Goal: Transaction & Acquisition: Purchase product/service

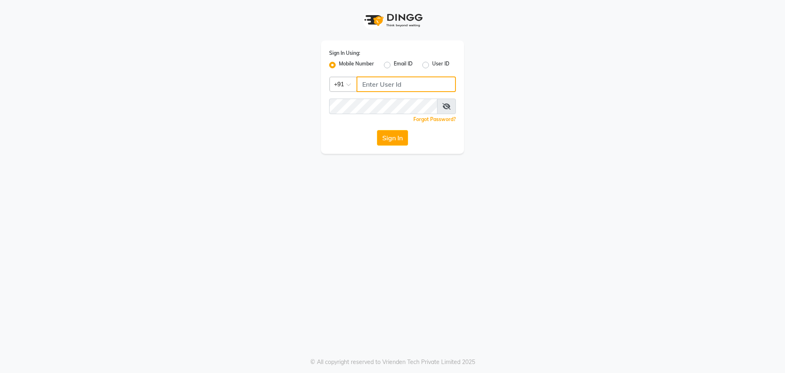
type input "9823117461"
click at [401, 133] on button "Sign In" at bounding box center [392, 138] width 31 height 16
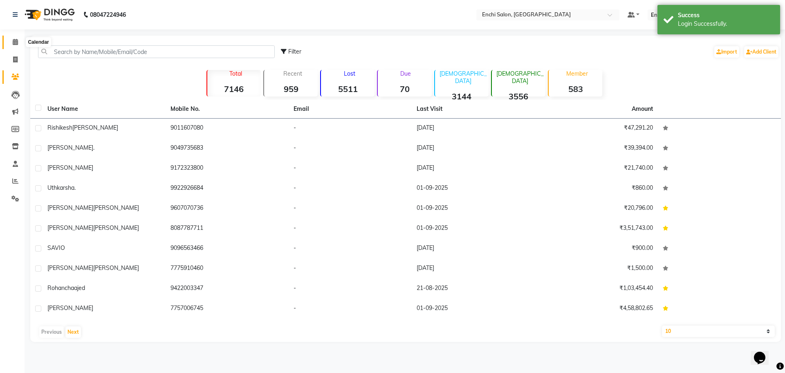
click at [13, 41] on icon at bounding box center [15, 42] width 5 height 6
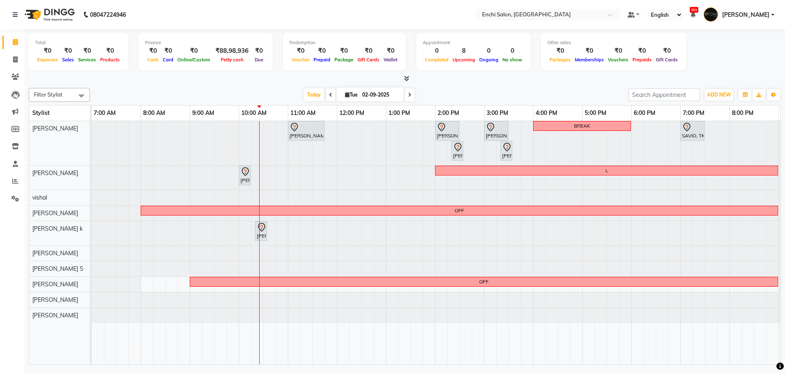
click at [408, 96] on icon at bounding box center [409, 94] width 3 height 5
type input "[DATE]"
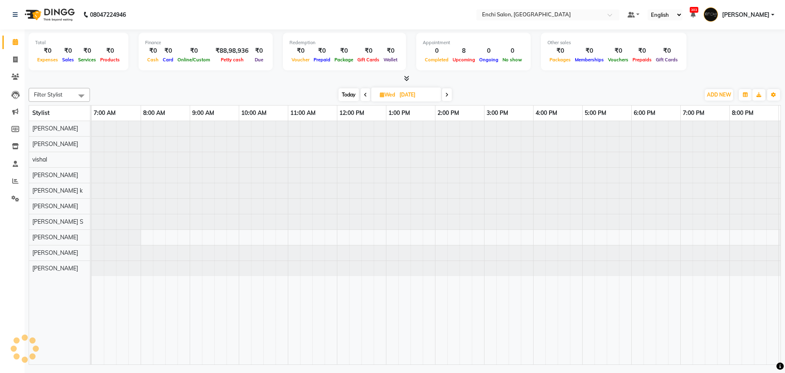
scroll to position [0, 47]
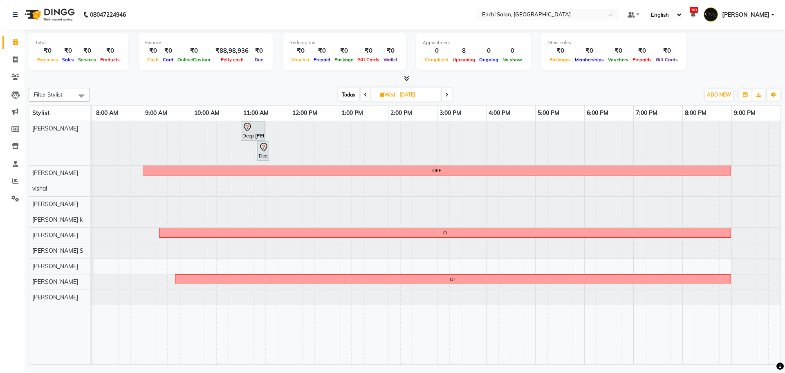
click at [45, 202] on div at bounding box center [45, 204] width 0 height 15
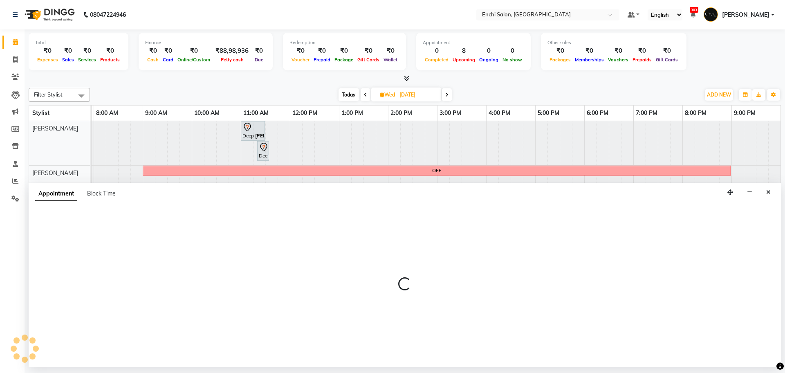
select select "595"
select select "tentative"
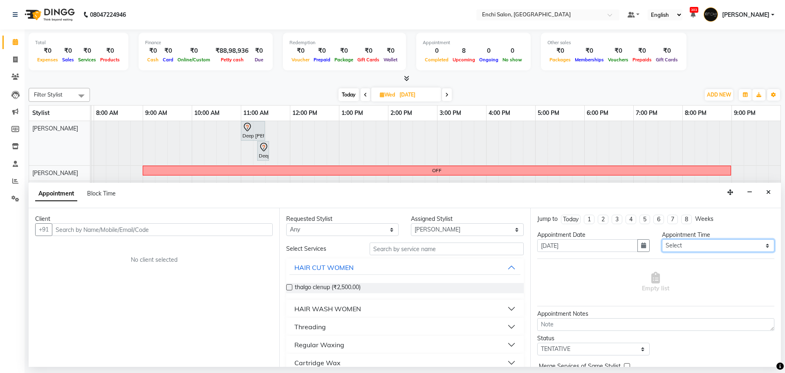
click at [763, 246] on select "Select 08:00 AM 08:20 AM 08:40 AM 09:00 AM 09:20 AM 09:40 AM 10:00 AM 10:20 AM …" at bounding box center [718, 245] width 112 height 13
select select "560"
click at [662, 239] on select "Select 08:00 AM 08:20 AM 08:40 AM 09:00 AM 09:20 AM 09:40 AM 10:00 AM 10:20 AM …" at bounding box center [718, 245] width 112 height 13
click at [390, 247] on input "text" at bounding box center [447, 249] width 154 height 13
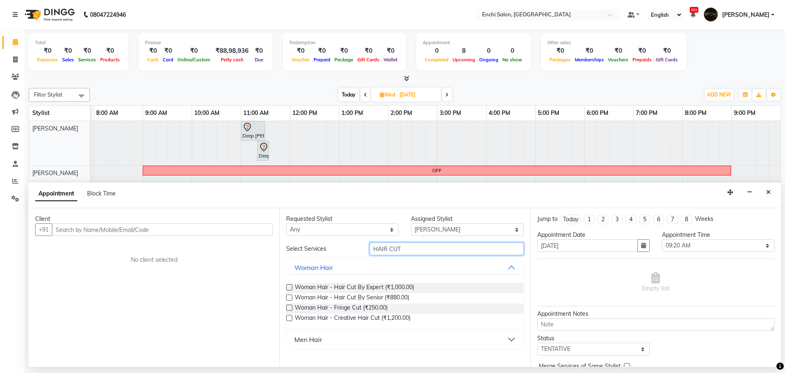
type input "HAIR CUT"
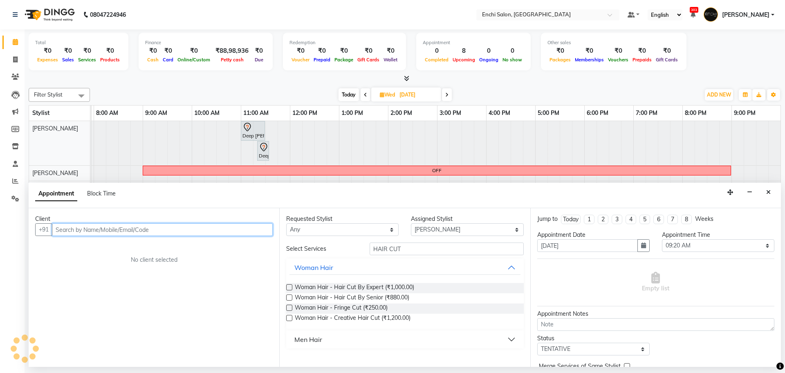
click at [219, 225] on input "text" at bounding box center [162, 229] width 221 height 13
click at [231, 229] on input "96" at bounding box center [162, 229] width 221 height 13
type input "9"
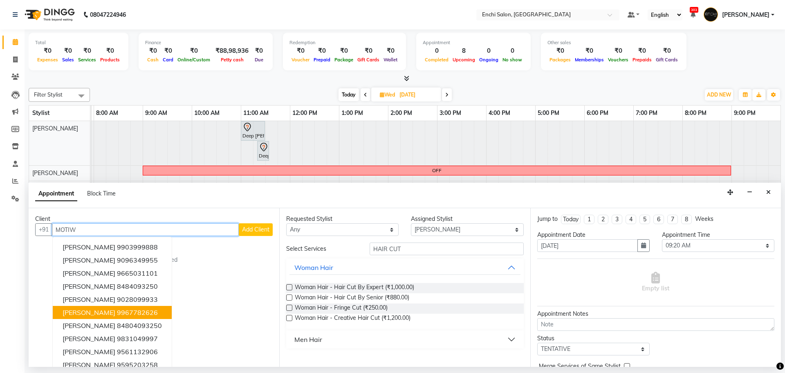
click at [125, 311] on ngb-highlight "9967782626" at bounding box center [137, 312] width 41 height 8
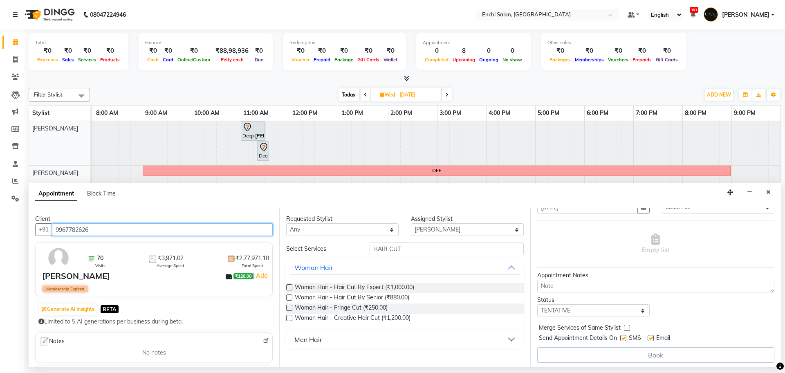
scroll to position [41, 0]
type input "9967782626"
click at [300, 338] on div "Men Hair" at bounding box center [309, 340] width 28 height 10
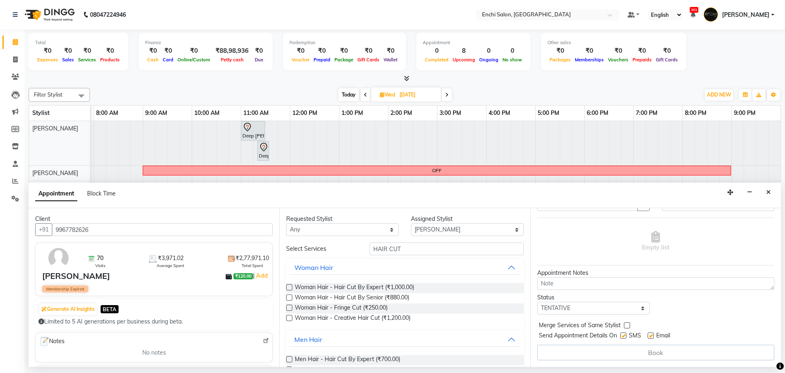
drag, startPoint x: 290, startPoint y: 358, endPoint x: 294, endPoint y: 355, distance: 4.4
click at [290, 358] on label at bounding box center [289, 359] width 6 height 6
click at [290, 358] on input "checkbox" at bounding box center [288, 360] width 5 height 5
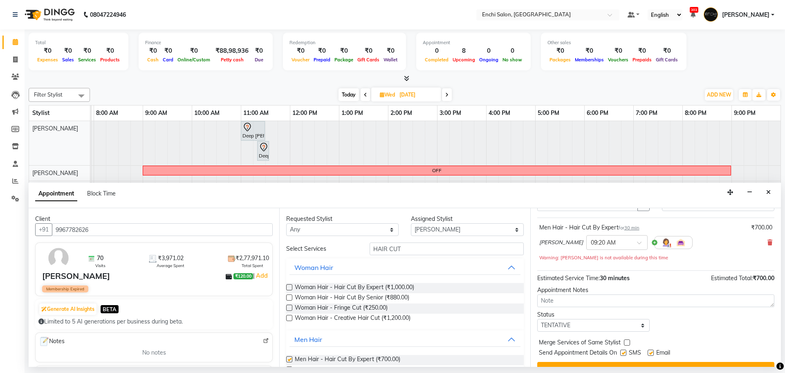
checkbox input "false"
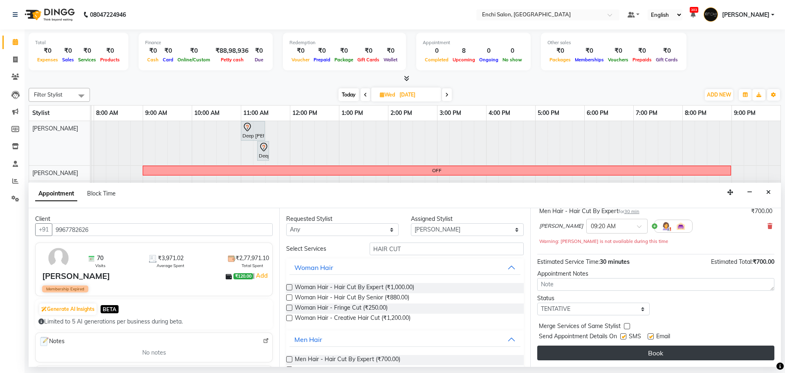
click at [673, 351] on button "Book" at bounding box center [655, 353] width 237 height 15
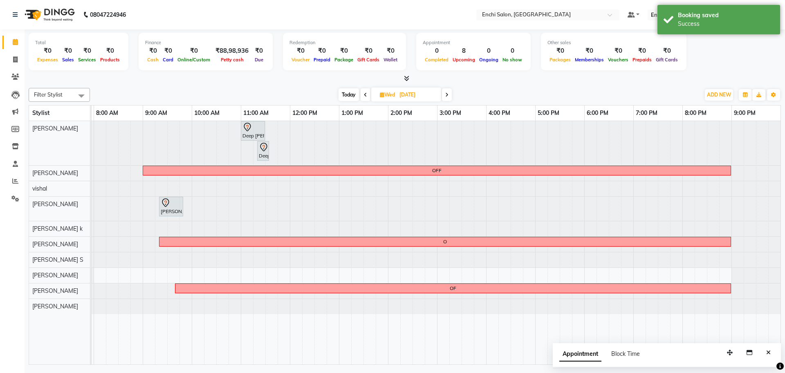
click at [446, 94] on icon at bounding box center [446, 94] width 3 height 5
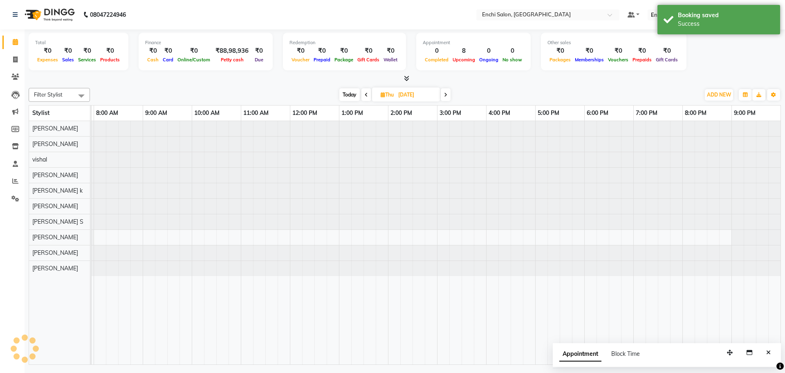
scroll to position [0, 47]
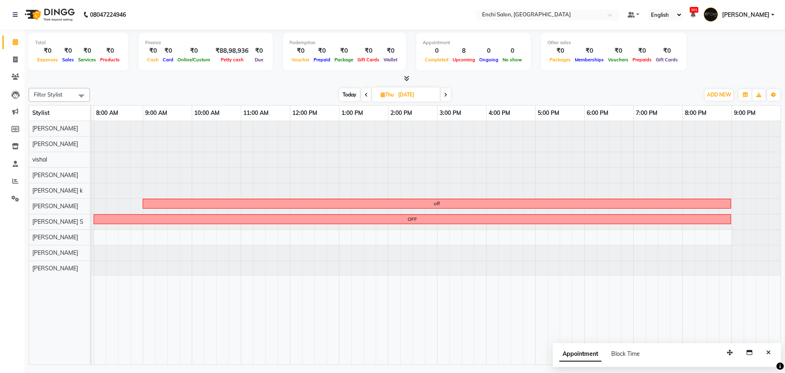
click at [449, 97] on span at bounding box center [446, 94] width 10 height 13
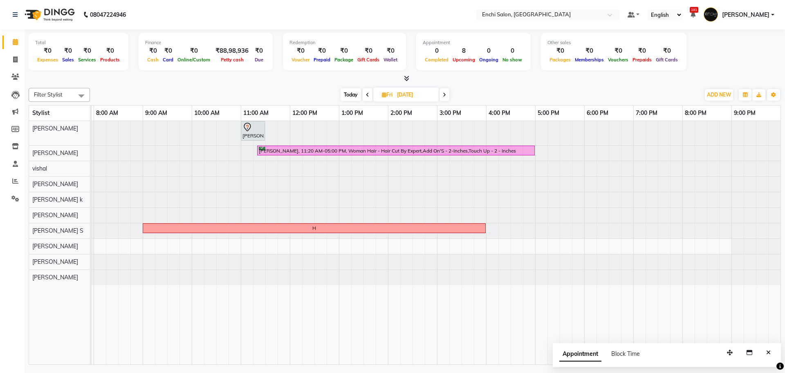
click at [443, 98] on span at bounding box center [445, 94] width 10 height 13
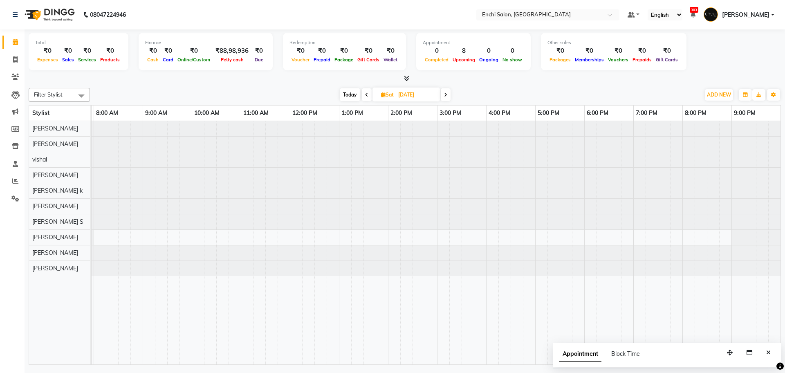
click at [446, 96] on icon at bounding box center [445, 94] width 3 height 5
click at [446, 96] on icon at bounding box center [446, 94] width 3 height 5
click at [349, 94] on span "Today" at bounding box center [349, 94] width 20 height 13
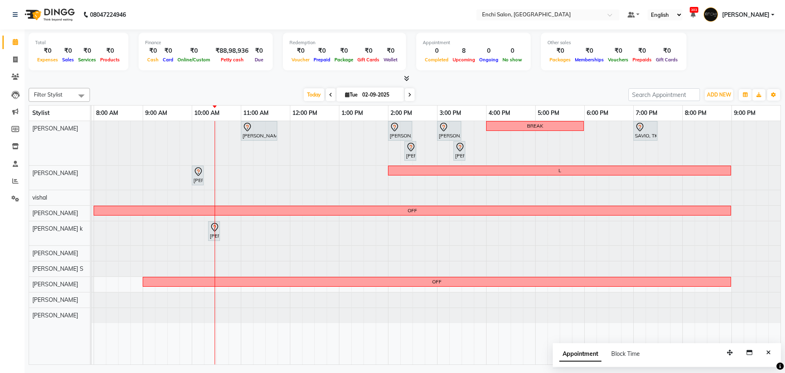
click at [326, 93] on span at bounding box center [331, 94] width 10 height 13
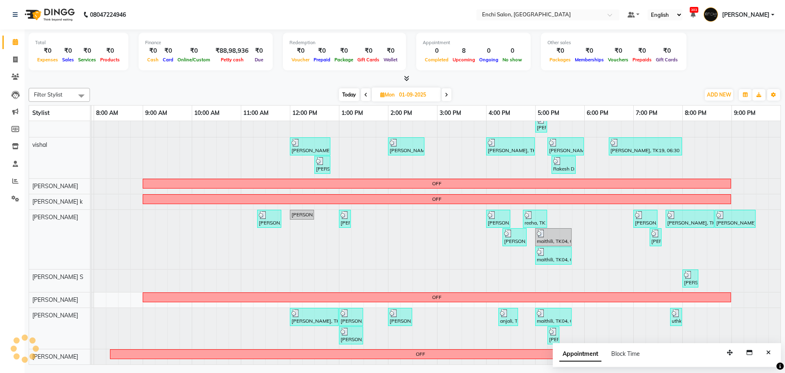
scroll to position [48, 0]
click at [772, 352] on button "Close" at bounding box center [769, 352] width 12 height 13
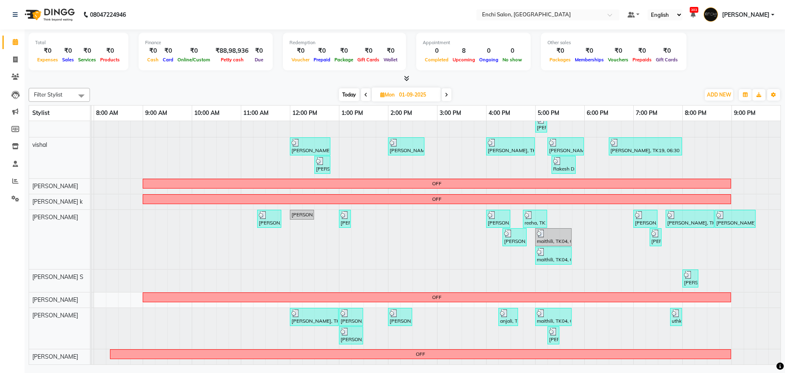
click at [448, 97] on icon at bounding box center [446, 94] width 3 height 5
type input "02-09-2025"
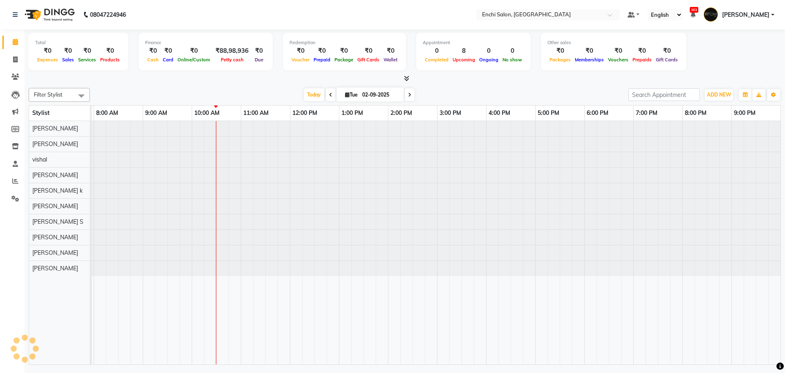
scroll to position [0, 0]
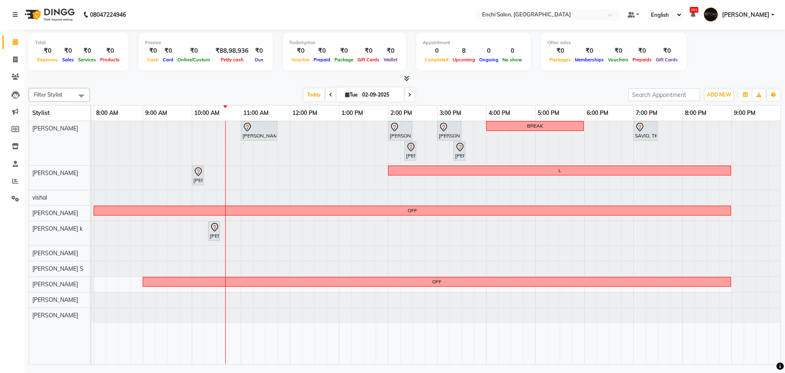
click at [45, 251] on div at bounding box center [45, 253] width 0 height 15
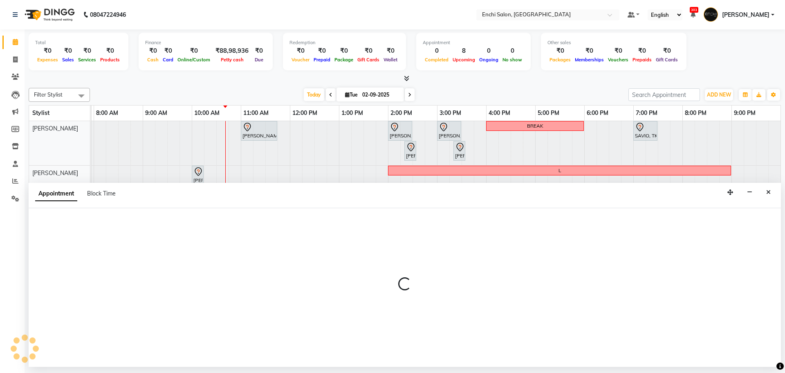
select select "25297"
select select "840"
select select "tentative"
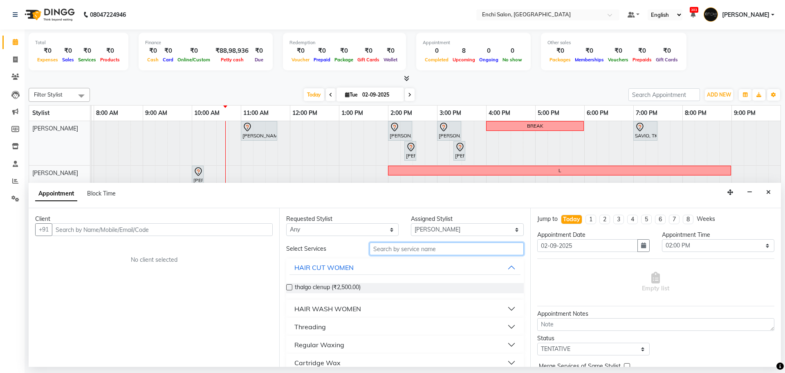
click at [407, 247] on input "text" at bounding box center [447, 249] width 154 height 13
click at [408, 249] on input "text" at bounding box center [447, 249] width 154 height 13
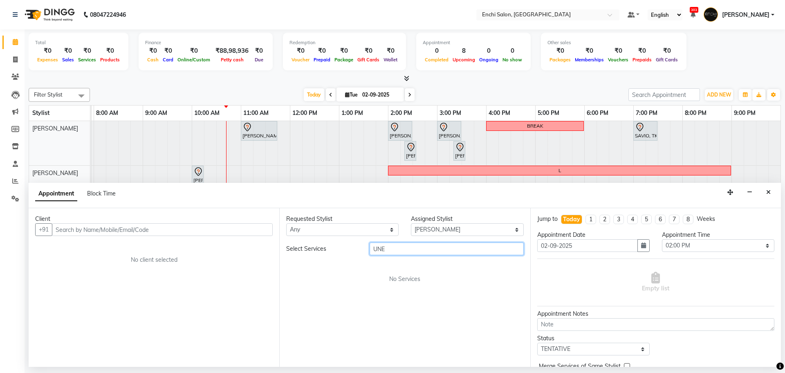
click at [412, 248] on input "UNE" at bounding box center [447, 249] width 154 height 13
type input "U"
type input "under 10"
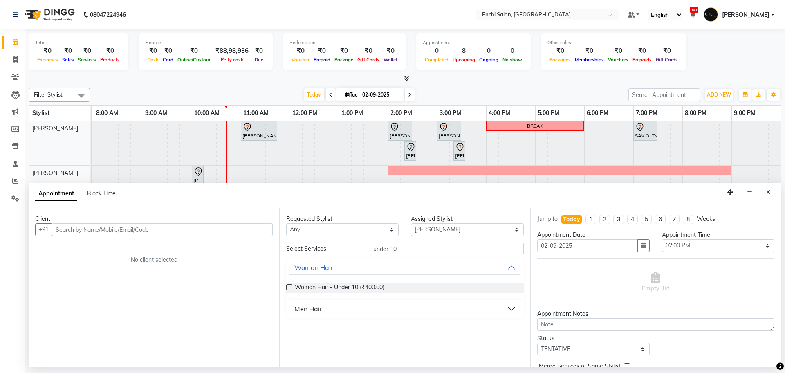
click at [288, 287] on label at bounding box center [289, 287] width 6 height 6
click at [288, 287] on input "checkbox" at bounding box center [288, 288] width 5 height 5
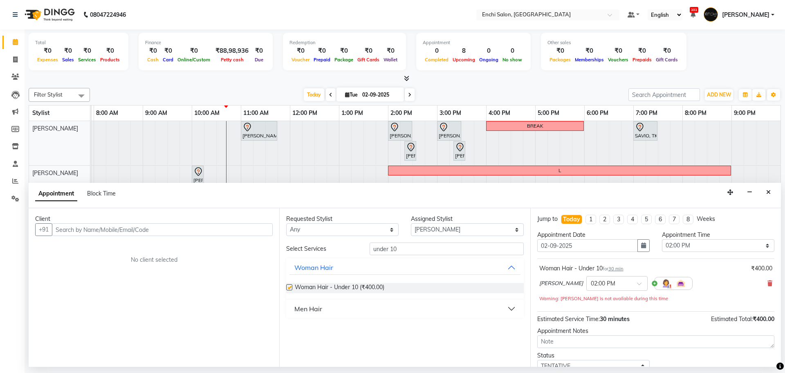
checkbox input "false"
click at [253, 228] on input "text" at bounding box center [162, 229] width 221 height 13
click at [194, 229] on input "text" at bounding box center [162, 229] width 221 height 13
click at [759, 244] on select "Select 08:00 AM 08:20 AM 08:40 AM 09:00 AM 09:20 AM 09:40 AM 10:00 AM 10:20 AM …" at bounding box center [718, 245] width 112 height 13
click at [662, 239] on select "Select 08:00 AM 08:20 AM 08:40 AM 09:00 AM 09:20 AM 09:40 AM 10:00 AM 10:20 AM …" at bounding box center [718, 245] width 112 height 13
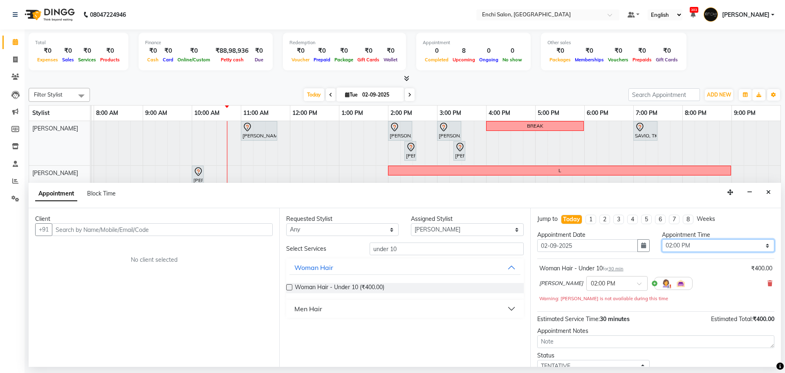
click at [758, 245] on select "Select 08:00 AM 08:20 AM 08:40 AM 09:00 AM 09:20 AM 09:40 AM 10:00 AM 10:20 AM …" at bounding box center [718, 245] width 112 height 13
select select "860"
click at [662, 239] on select "Select 08:00 AM 08:20 AM 08:40 AM 09:00 AM 09:20 AM 09:40 AM 10:00 AM 10:20 AM …" at bounding box center [718, 245] width 112 height 13
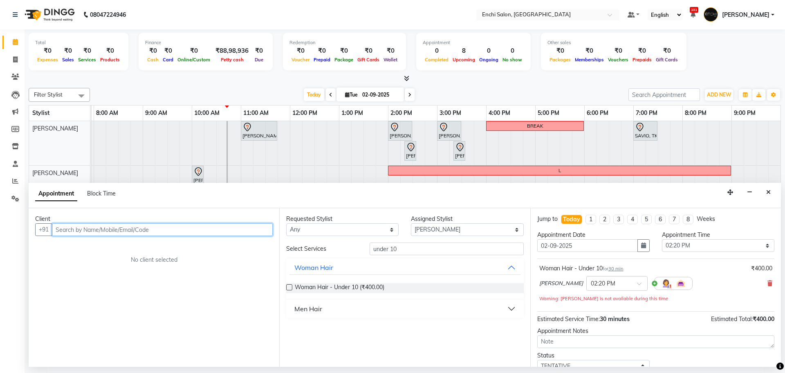
click at [220, 231] on input "text" at bounding box center [162, 229] width 221 height 13
type input "9021212584"
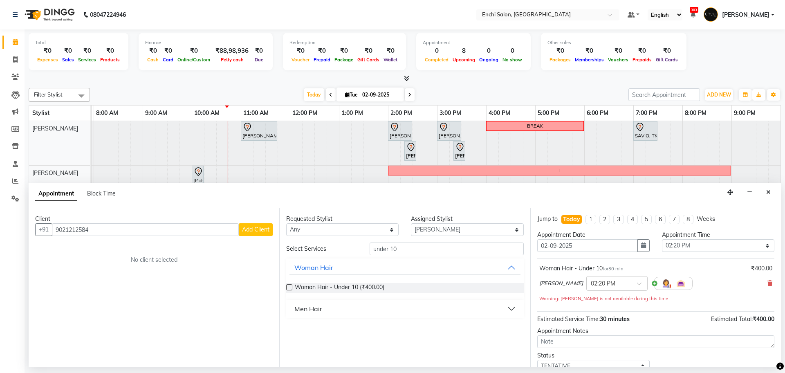
click at [249, 225] on button "Add Client" at bounding box center [256, 229] width 34 height 13
select select "22"
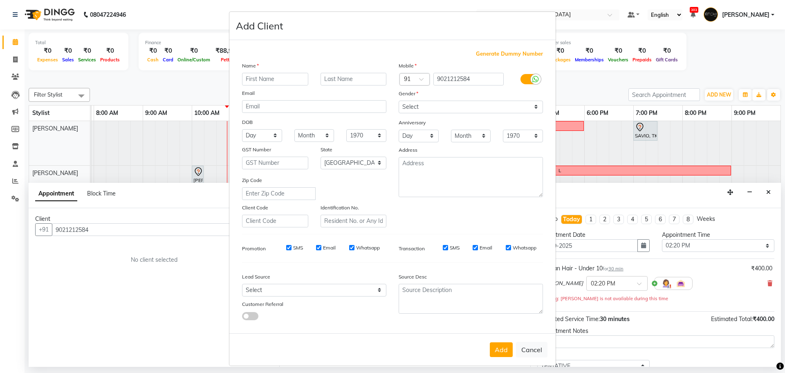
click at [258, 81] on input "text" at bounding box center [275, 79] width 66 height 13
type input "o"
type input "preeti"
click at [344, 77] on input "text" at bounding box center [354, 79] width 66 height 13
type input "[PERSON_NAME]"
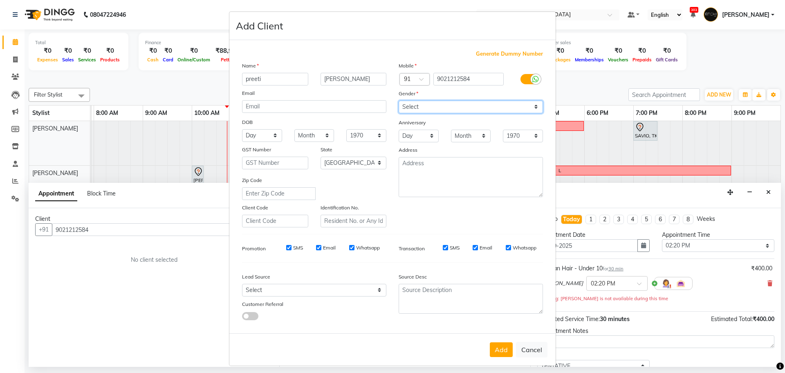
click at [533, 105] on select "Select Male Female Other Prefer Not To Say" at bounding box center [471, 107] width 144 height 13
select select "female"
click at [399, 101] on select "Select Male Female Other Prefer Not To Say" at bounding box center [471, 107] width 144 height 13
click at [499, 347] on button "Add" at bounding box center [501, 349] width 23 height 15
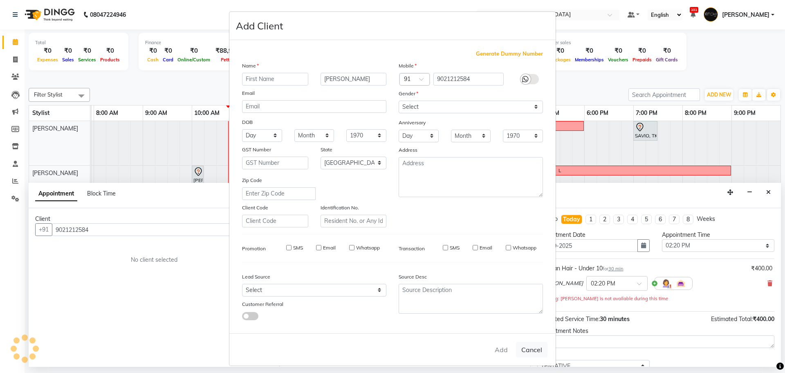
select select
select select "null"
select select
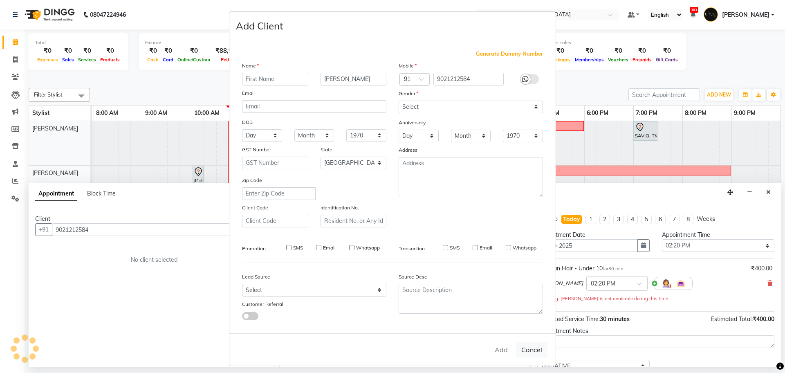
select select
checkbox input "false"
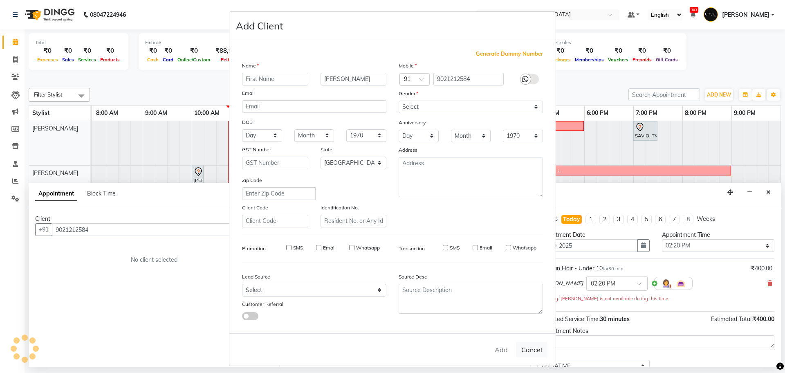
checkbox input "false"
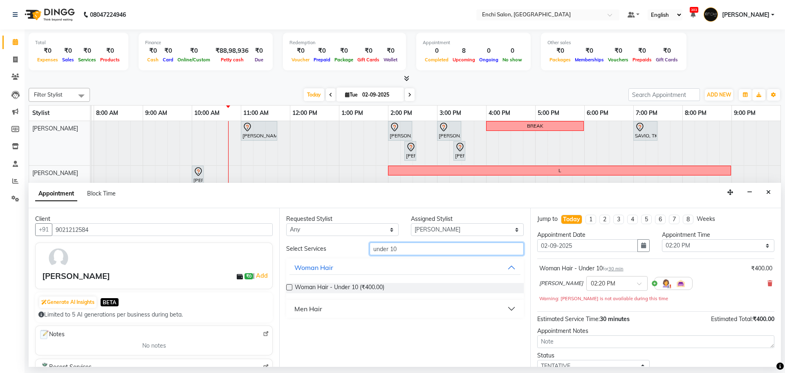
click at [420, 250] on input "under 10" at bounding box center [447, 249] width 154 height 13
type input "u"
type input "touch up"
click at [292, 286] on label at bounding box center [289, 287] width 6 height 6
click at [292, 286] on input "checkbox" at bounding box center [288, 288] width 5 height 5
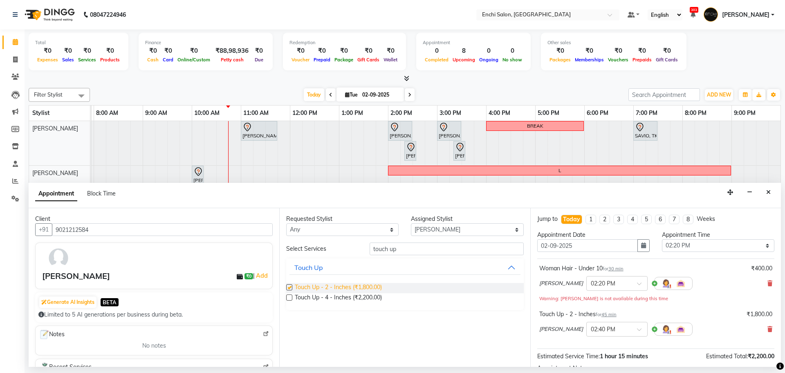
checkbox input "false"
click at [519, 232] on select "Select Apurva k Arjun shinde jagdevi dudhni Kawaljit G Parmeshwar Sagar Adhav S…" at bounding box center [467, 229] width 112 height 13
select select "69814"
click at [411, 223] on select "Select Apurva k Arjun shinde jagdevi dudhni Kawaljit G Parmeshwar Sagar Adhav S…" at bounding box center [467, 229] width 112 height 13
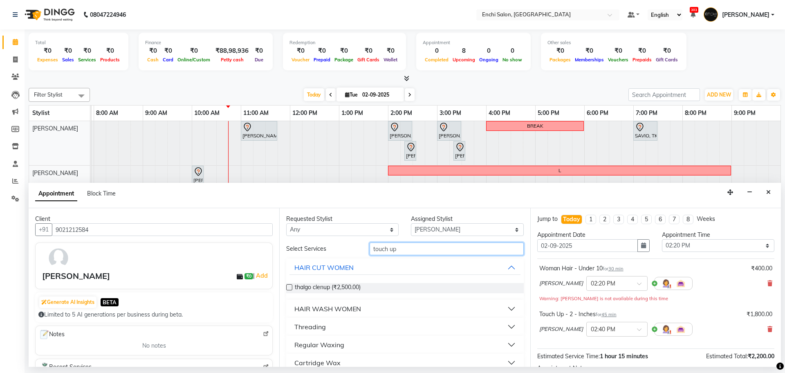
click at [400, 246] on input "touch up" at bounding box center [447, 249] width 154 height 13
type input "t"
type input "under 10"
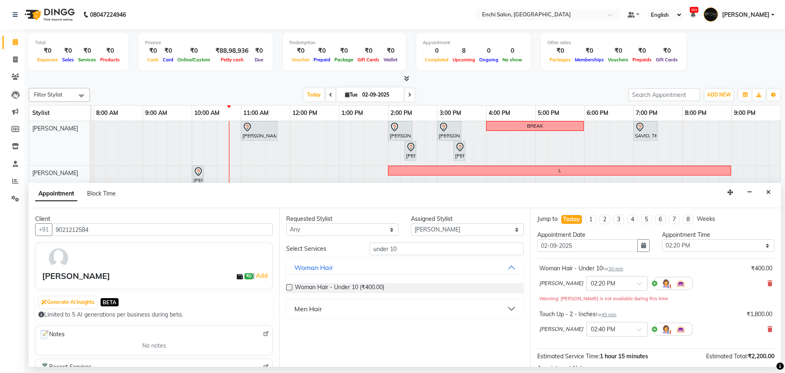
click at [311, 308] on div "Men Hair" at bounding box center [309, 309] width 28 height 10
click at [291, 329] on label at bounding box center [289, 329] width 6 height 6
click at [291, 329] on input "checkbox" at bounding box center [288, 329] width 5 height 5
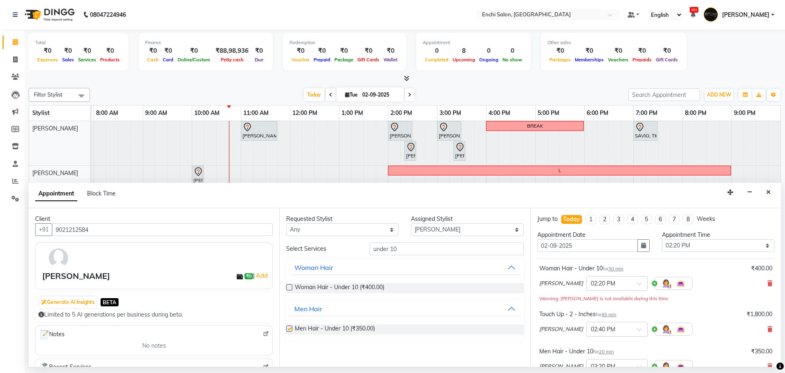
checkbox input "false"
click at [624, 327] on div at bounding box center [617, 328] width 61 height 9
click at [616, 347] on span "(No Shift)" at bounding box center [628, 348] width 25 height 7
click at [768, 284] on icon at bounding box center [770, 284] width 5 height 6
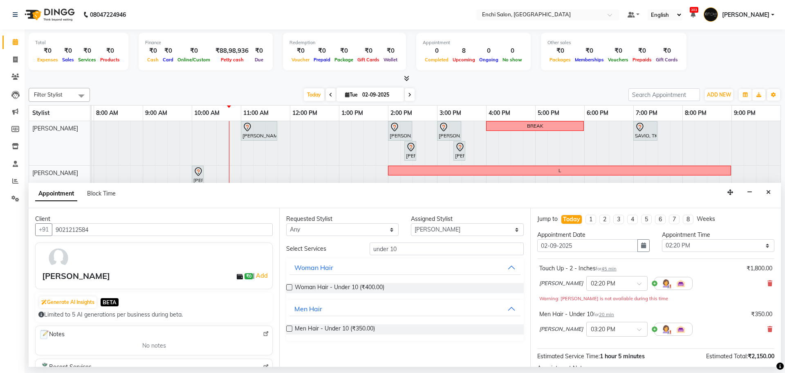
scroll to position [94, 0]
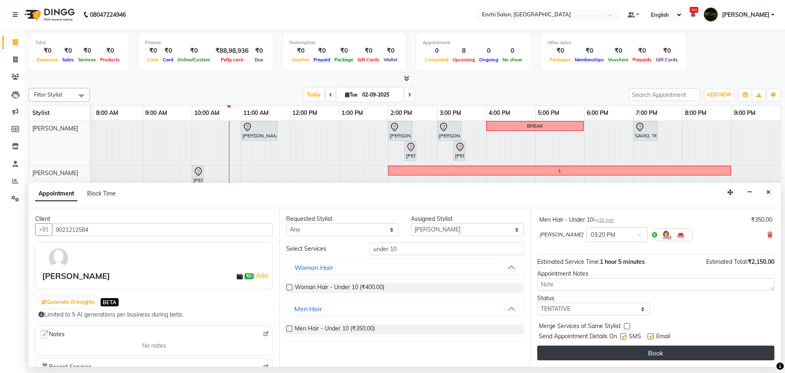
click at [669, 353] on button "Book" at bounding box center [655, 353] width 237 height 15
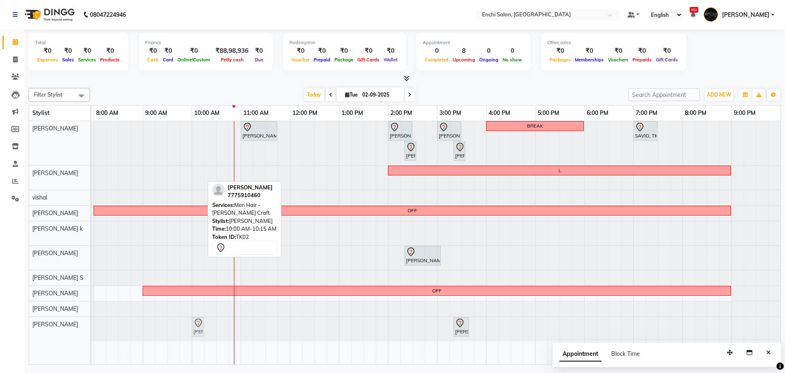
drag, startPoint x: 195, startPoint y: 178, endPoint x: 204, endPoint y: 319, distance: 142.2
click at [203, 324] on tbody "Rashmi Thosar, TK03, 11:00 AM-11:45 AM, Touch Up - 2 - Inches Shubham Hole, TK0…" at bounding box center [413, 231] width 736 height 220
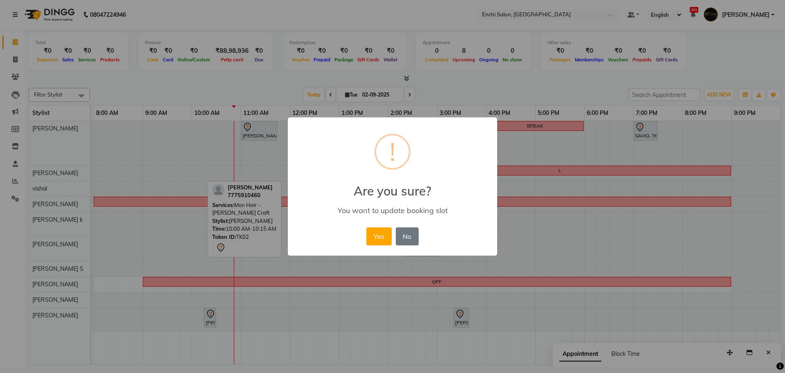
click at [206, 320] on div "× ! Are you sure? You want to update booking slot Yes No No" at bounding box center [392, 186] width 785 height 373
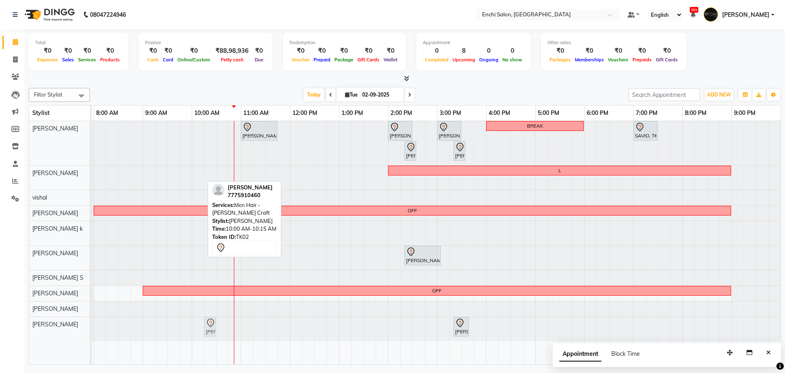
drag, startPoint x: 197, startPoint y: 173, endPoint x: 207, endPoint y: 324, distance: 151.3
click at [207, 324] on tbody "Rashmi Thosar, TK03, 11:00 AM-11:45 AM, Touch Up - 2 - Inches Shubham Hole, TK0…" at bounding box center [413, 231] width 736 height 220
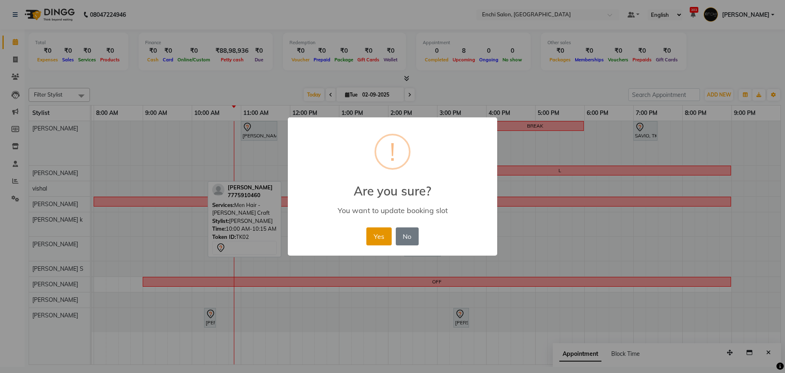
click at [374, 238] on button "Yes" at bounding box center [379, 236] width 25 height 18
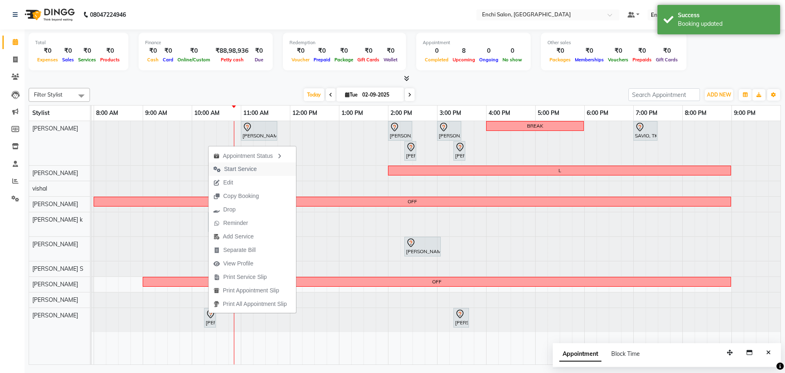
click at [226, 169] on span "Start Service" at bounding box center [240, 169] width 33 height 9
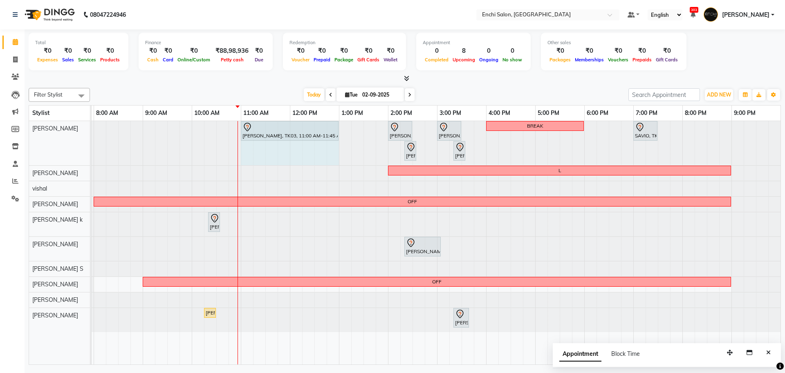
drag, startPoint x: 278, startPoint y: 128, endPoint x: 340, endPoint y: 128, distance: 62.2
click at [340, 128] on div "Rashmi Thosar, TK03, 11:00 AM-11:45 AM, Touch Up - 2 - Inches Shubham Hole, TK0…" at bounding box center [413, 143] width 736 height 44
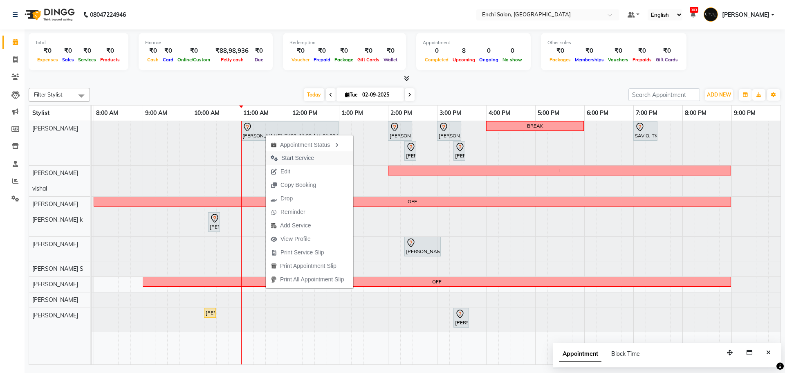
click at [277, 157] on icon "button" at bounding box center [274, 158] width 7 height 6
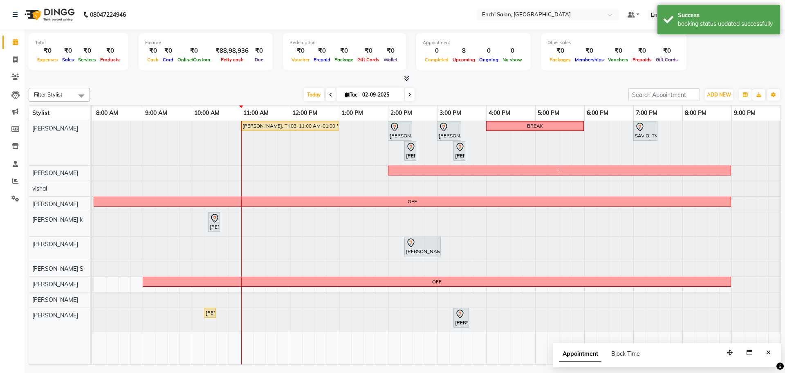
click at [411, 96] on span at bounding box center [410, 94] width 10 height 13
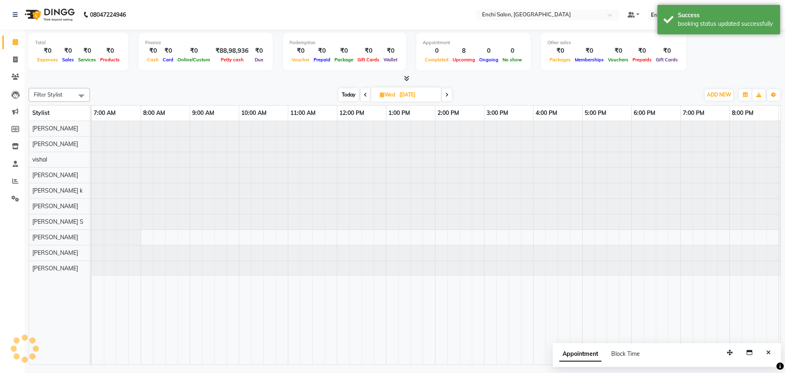
scroll to position [0, 47]
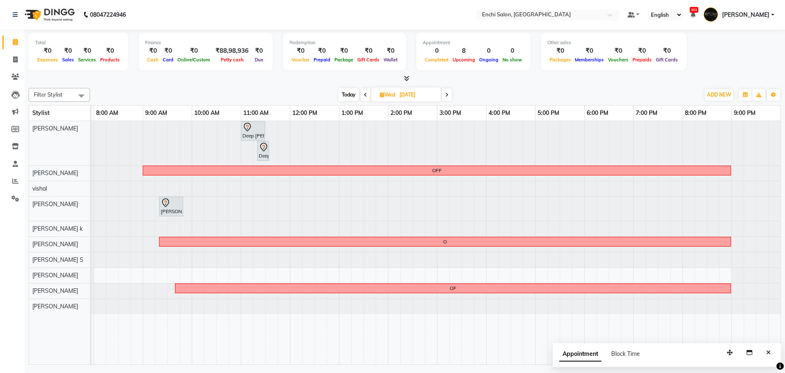
click at [447, 98] on span at bounding box center [447, 94] width 10 height 13
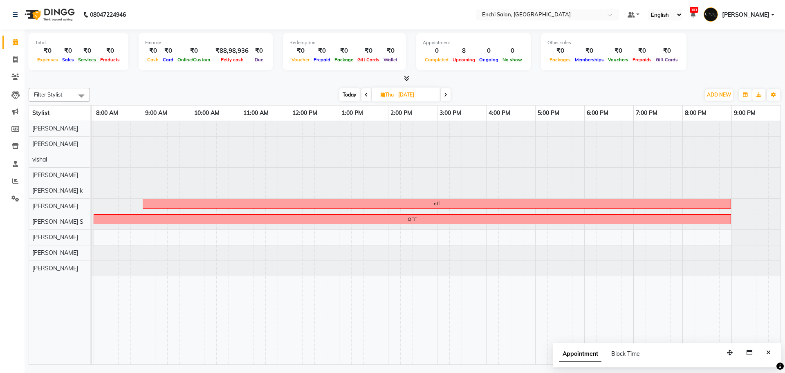
click at [352, 94] on span "Today" at bounding box center [350, 94] width 20 height 13
type input "02-09-2025"
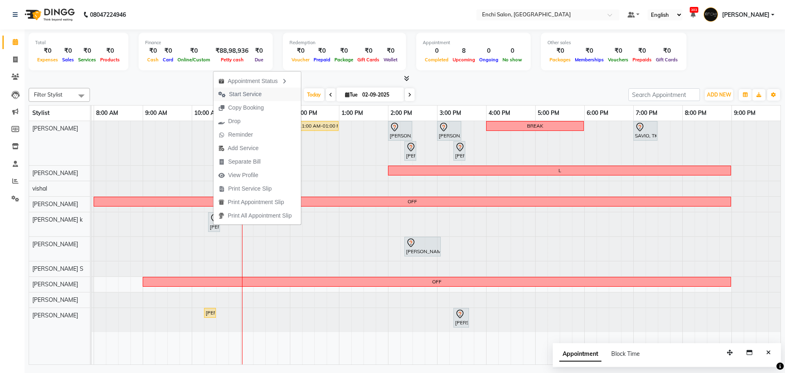
click at [234, 96] on span "Start Service" at bounding box center [245, 94] width 33 height 9
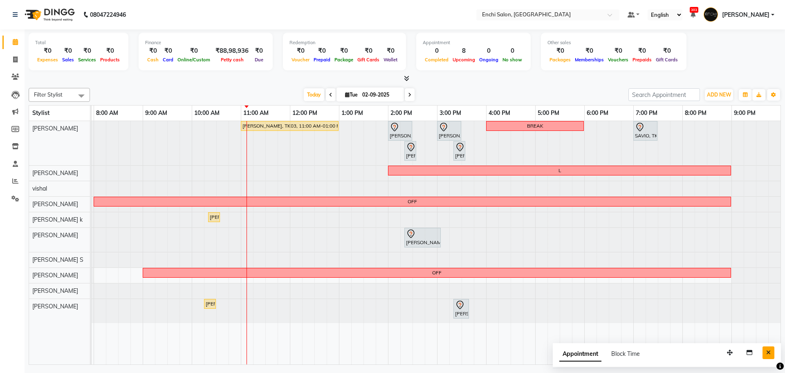
click at [764, 351] on button "Close" at bounding box center [769, 352] width 12 height 13
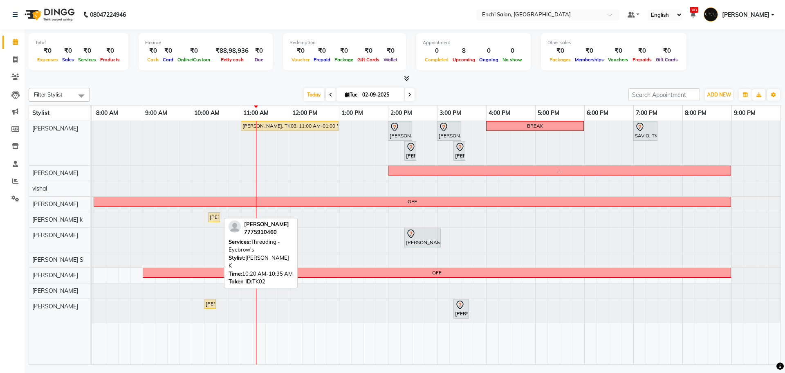
click at [212, 215] on div "[PERSON_NAME], TK02, 10:20 AM-10:35 AM, Threading - Eyebrow's" at bounding box center [214, 217] width 10 height 7
click at [217, 216] on div "[PERSON_NAME], TK02, 10:20 AM-10:35 AM, Threading - Eyebrow's" at bounding box center [214, 217] width 10 height 7
select select "1"
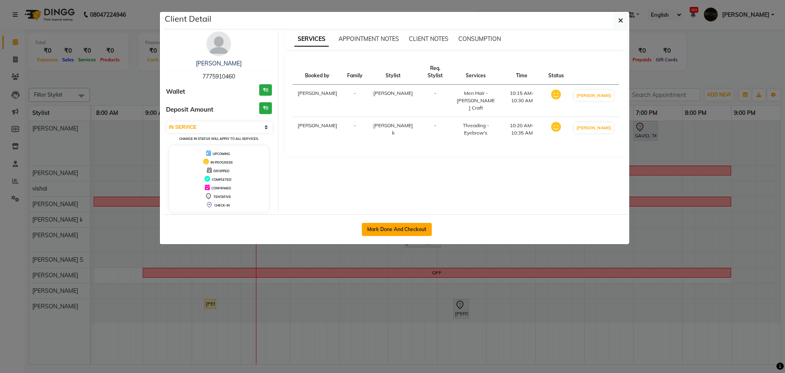
click at [369, 229] on button "Mark Done And Checkout" at bounding box center [397, 229] width 70 height 13
select select "service"
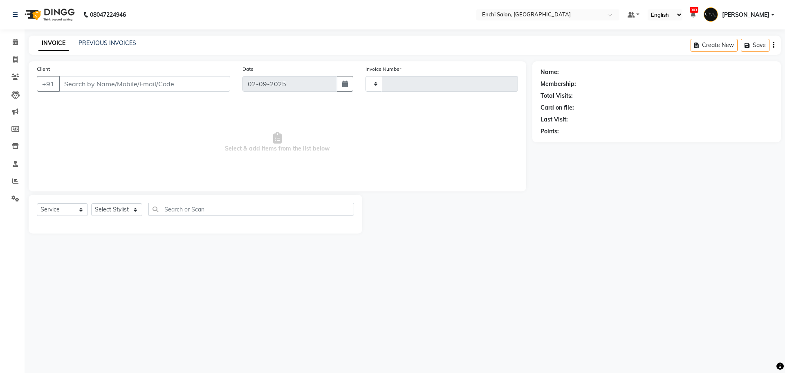
type input "3439"
select select "10"
type input "7775910460"
select select "11953"
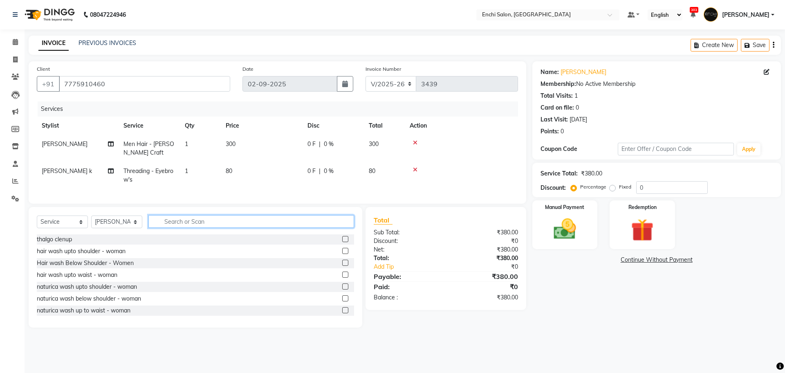
click at [187, 225] on input "text" at bounding box center [251, 221] width 206 height 13
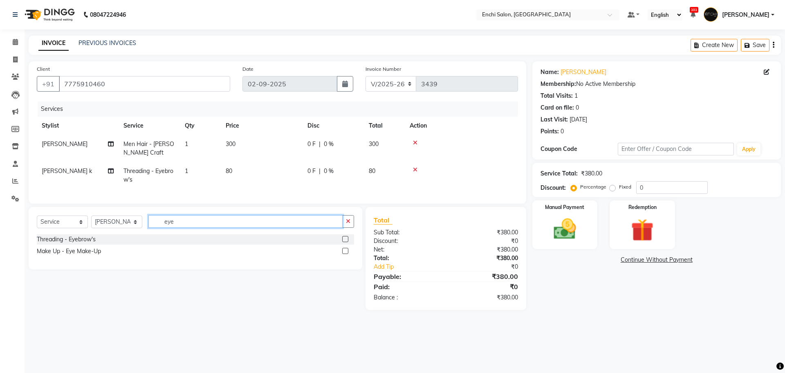
type input "eye"
click at [343, 242] on label at bounding box center [345, 239] width 6 height 6
click at [343, 242] on input "checkbox" at bounding box center [344, 239] width 5 height 5
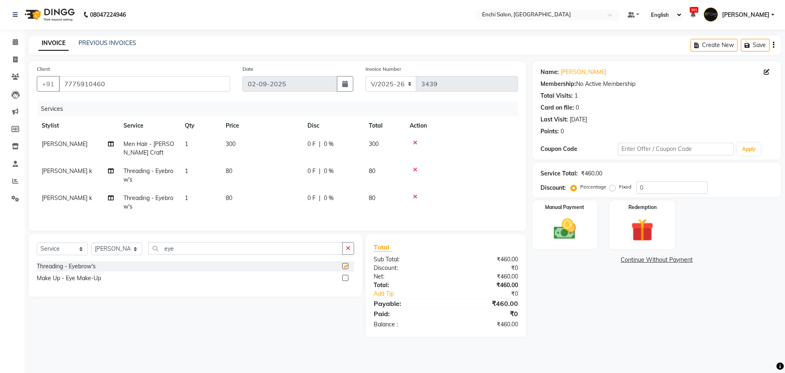
checkbox input "false"
click at [83, 255] on select "Select Service Product Membership Package Voucher Prepaid Gift Card" at bounding box center [62, 249] width 51 height 13
click at [37, 250] on select "Select Service Product Membership Package Voucher Prepaid Gift Card" at bounding box center [62, 249] width 51 height 13
click at [344, 269] on label at bounding box center [345, 266] width 6 height 6
click at [344, 269] on input "checkbox" at bounding box center [344, 266] width 5 height 5
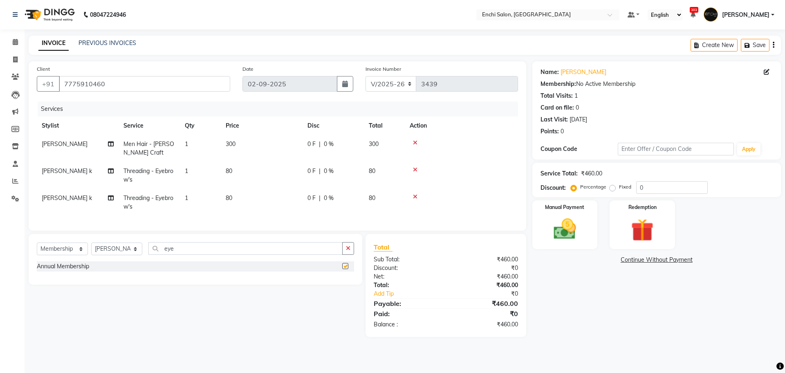
select select "select"
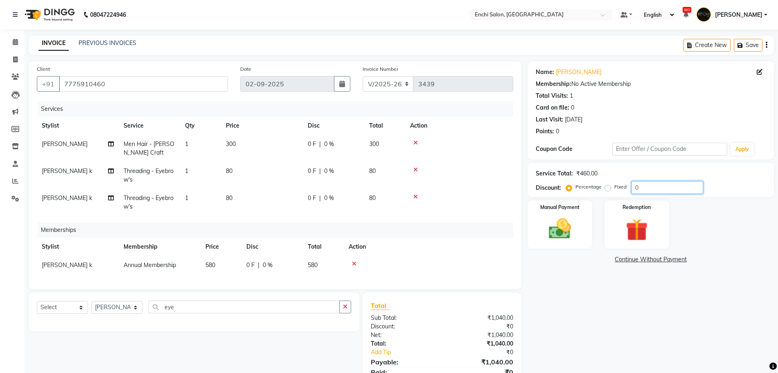
click at [647, 189] on input "0" at bounding box center [667, 187] width 72 height 13
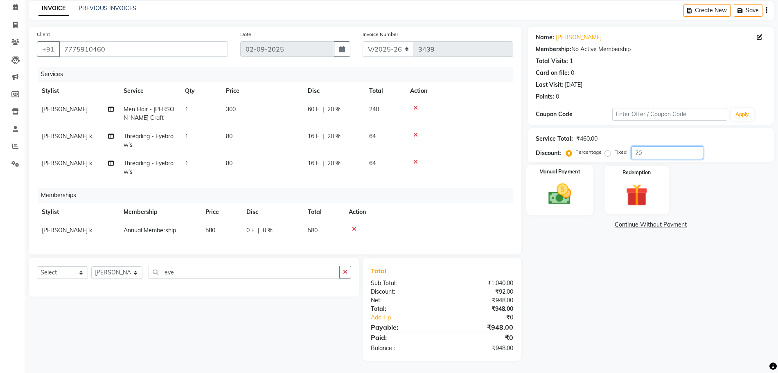
type input "20"
click at [550, 181] on img at bounding box center [560, 194] width 38 height 27
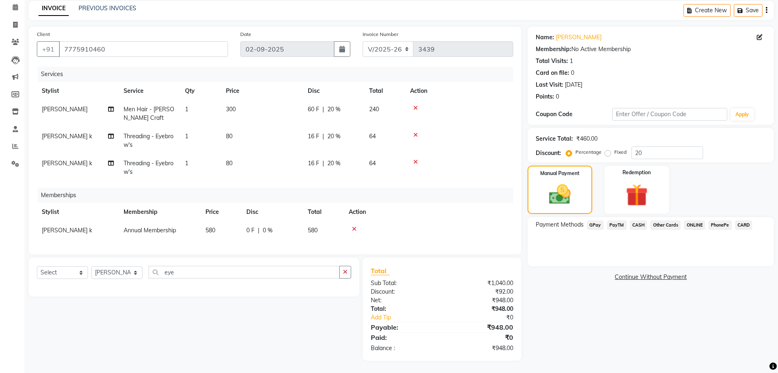
click at [598, 220] on span "GPay" at bounding box center [595, 224] width 17 height 9
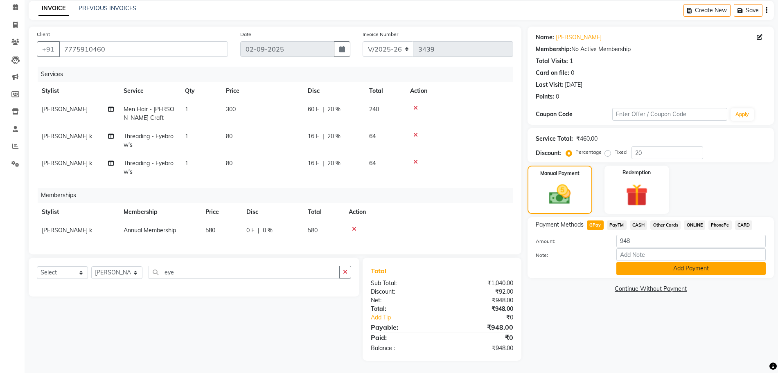
click at [658, 262] on button "Add Payment" at bounding box center [690, 268] width 149 height 13
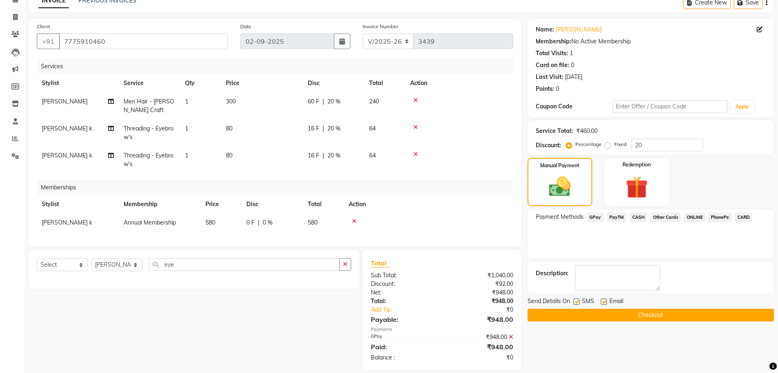
click at [646, 312] on button "Checkout" at bounding box center [650, 315] width 246 height 13
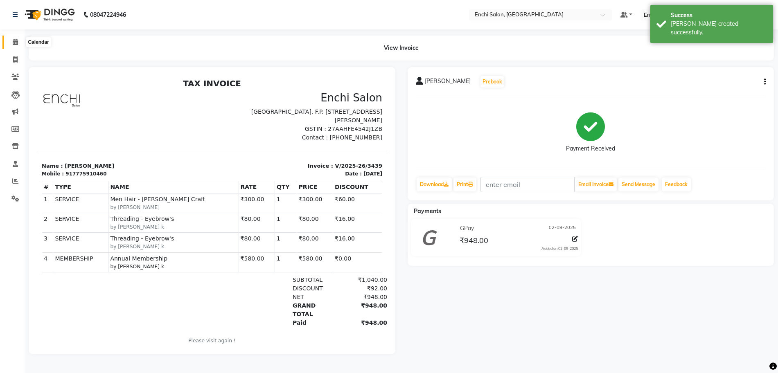
click at [17, 43] on icon at bounding box center [15, 42] width 5 height 6
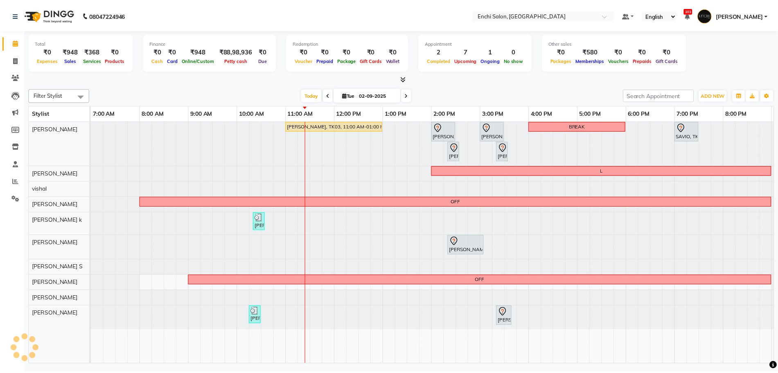
scroll to position [0, 47]
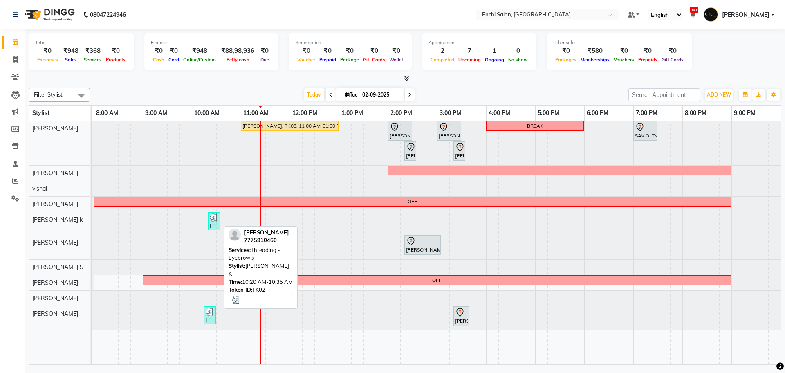
click at [214, 221] on img at bounding box center [214, 218] width 8 height 8
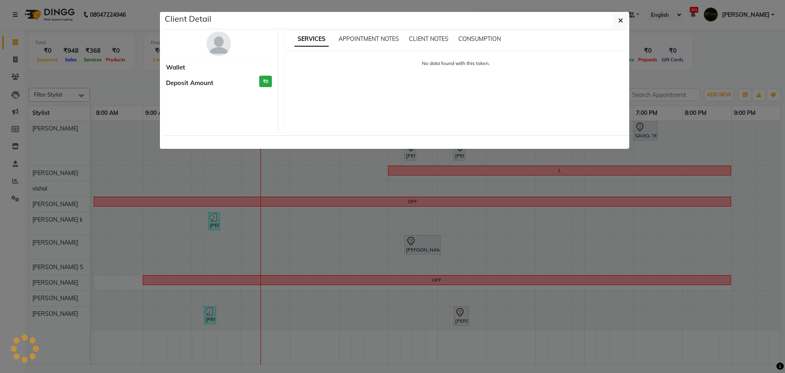
select select "3"
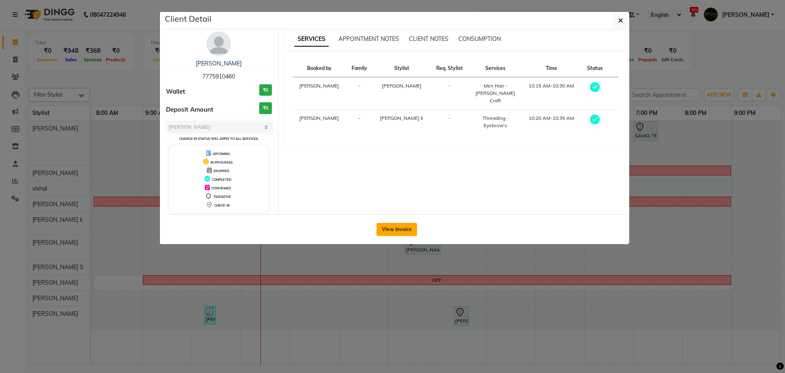
click at [398, 228] on button "View Invoice" at bounding box center [397, 229] width 40 height 13
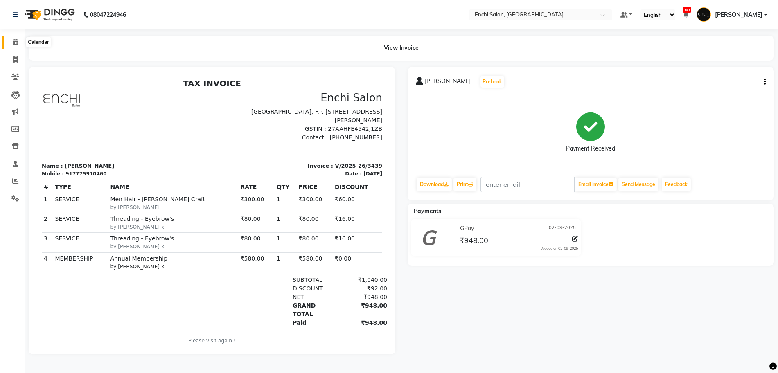
click at [14, 40] on icon at bounding box center [15, 42] width 5 height 6
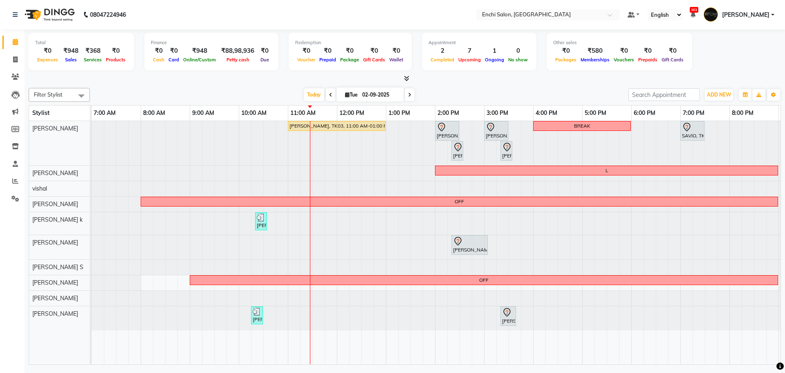
click at [406, 92] on span at bounding box center [410, 94] width 10 height 13
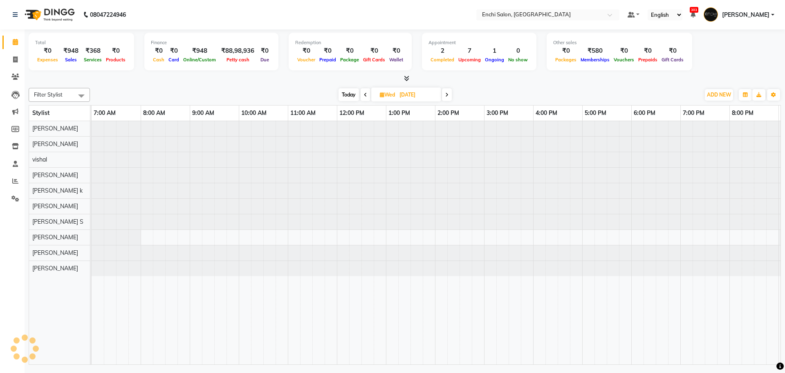
scroll to position [0, 47]
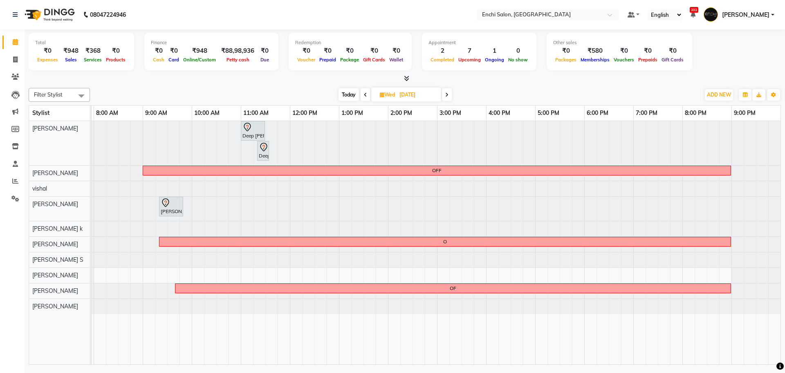
click at [356, 97] on span "Today" at bounding box center [349, 94] width 20 height 13
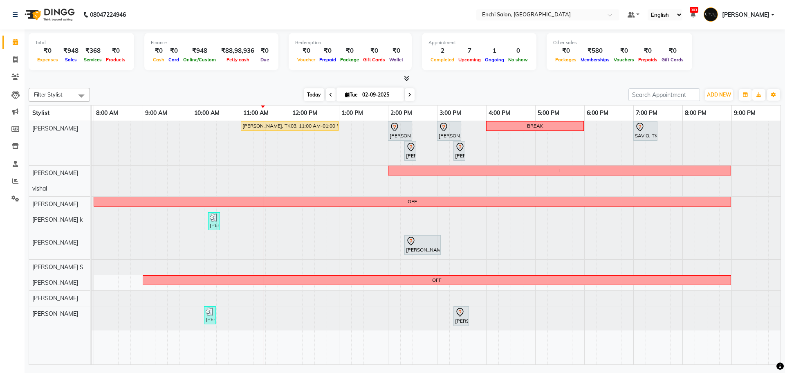
click at [310, 94] on span "Today" at bounding box center [314, 94] width 20 height 13
click at [410, 97] on icon at bounding box center [409, 94] width 3 height 5
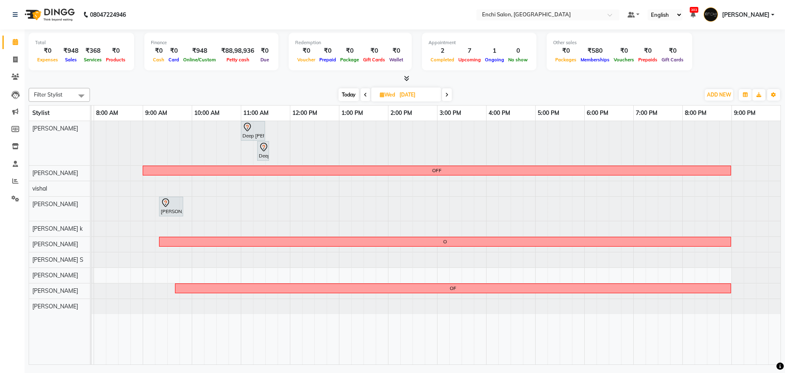
click at [449, 95] on span at bounding box center [447, 94] width 10 height 13
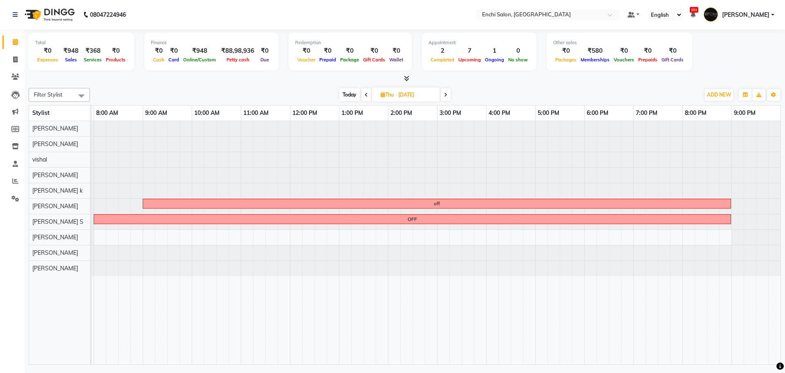
click at [445, 92] on span at bounding box center [446, 94] width 10 height 13
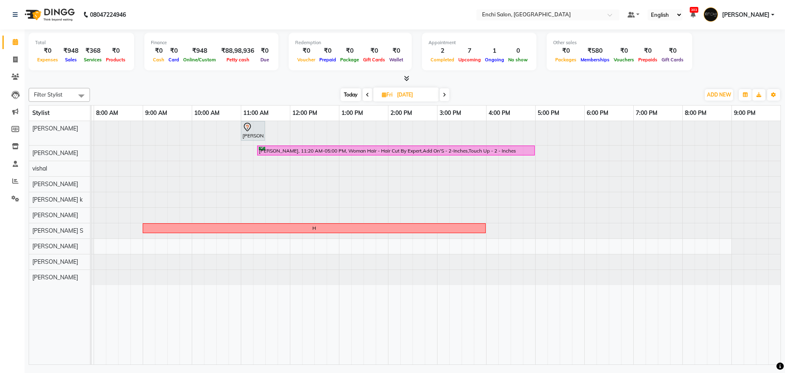
click at [445, 92] on icon at bounding box center [444, 94] width 3 height 5
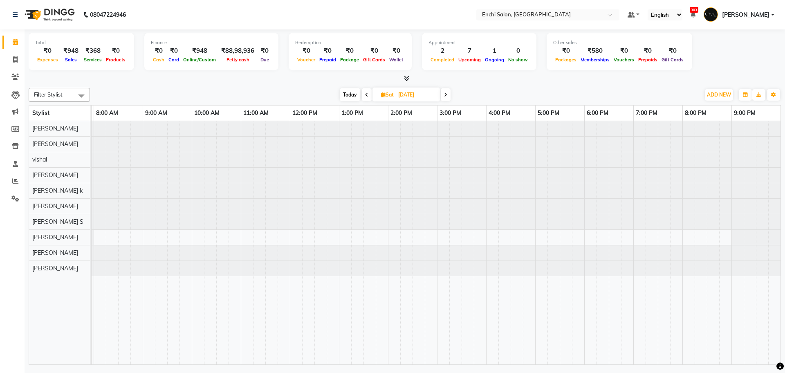
click at [444, 93] on span at bounding box center [446, 94] width 10 height 13
click at [445, 93] on icon at bounding box center [446, 94] width 3 height 5
click at [352, 95] on span "Today" at bounding box center [349, 94] width 20 height 13
type input "02-09-2025"
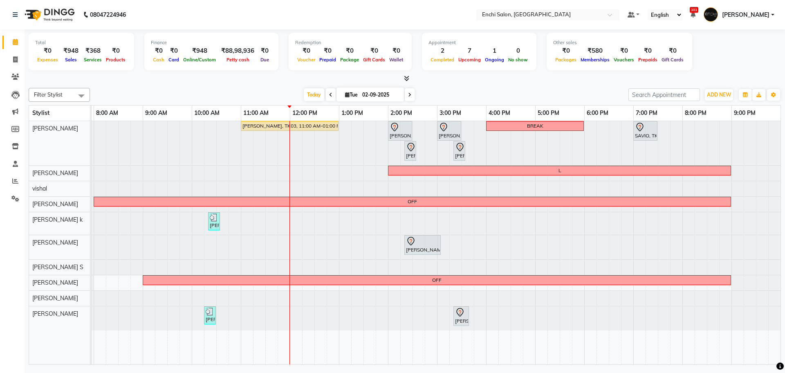
click at [45, 243] on div at bounding box center [45, 247] width 0 height 24
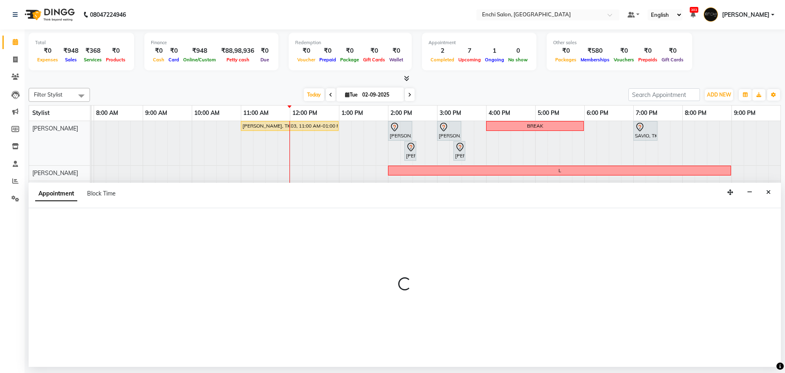
select select "25297"
select select "tentative"
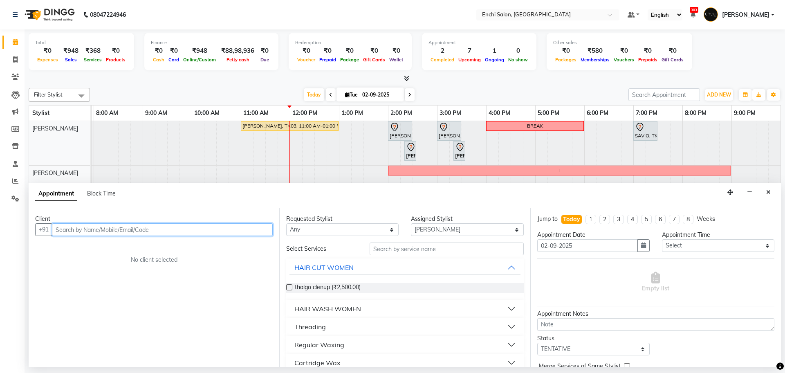
click at [146, 232] on input "text" at bounding box center [162, 229] width 221 height 13
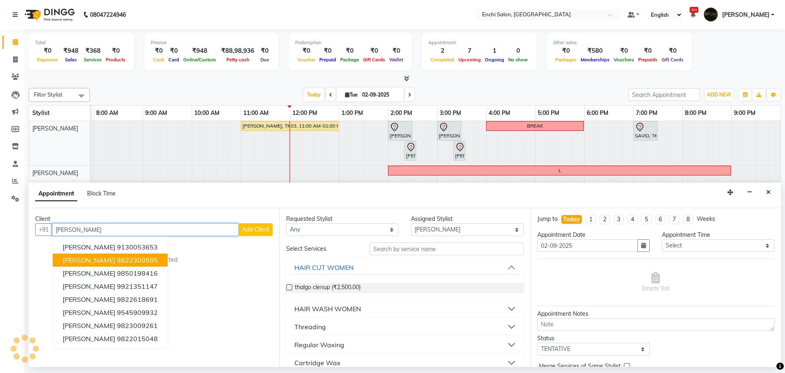
click at [147, 261] on button "madhav gore 9822300585" at bounding box center [110, 260] width 115 height 13
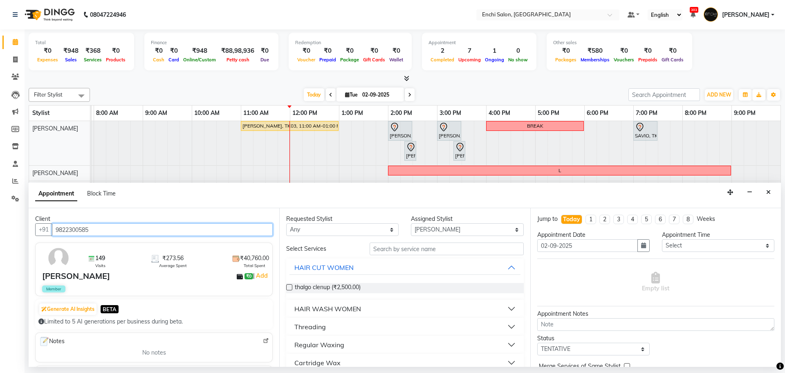
type input "9822300585"
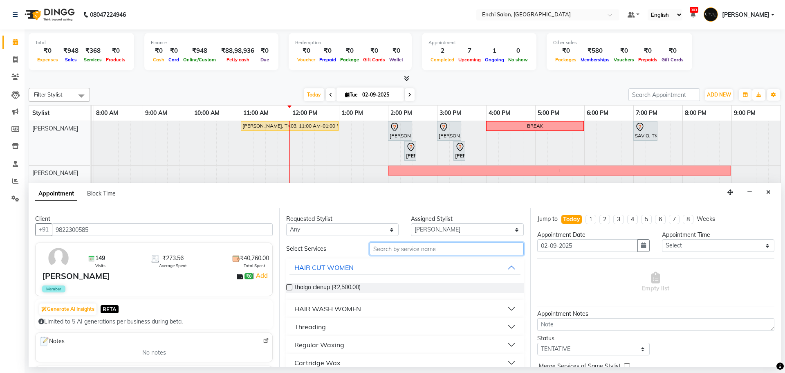
click at [427, 251] on input "text" at bounding box center [447, 249] width 154 height 13
type input "craf"
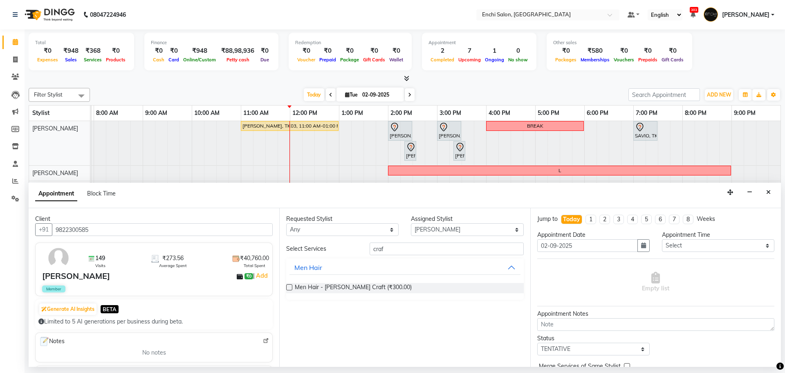
click at [291, 287] on label at bounding box center [289, 287] width 6 height 6
click at [291, 287] on input "checkbox" at bounding box center [288, 288] width 5 height 5
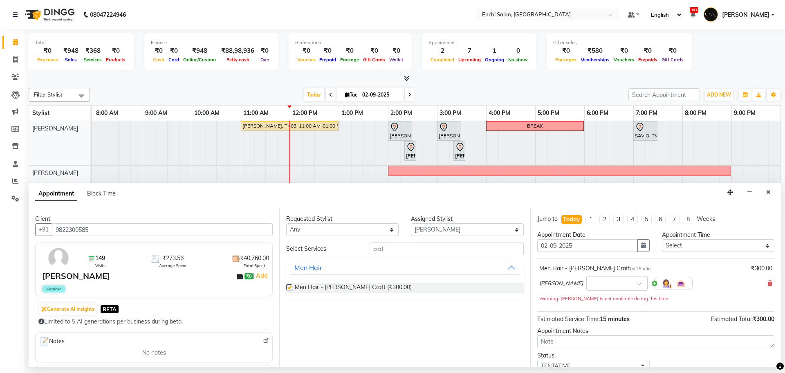
checkbox input "false"
click at [761, 247] on select "Select 08:00 AM 08:20 AM 08:40 AM 09:00 AM 09:20 AM 09:40 AM 10:00 AM 10:20 AM …" at bounding box center [718, 245] width 112 height 13
select select "700"
click at [662, 239] on select "Select 08:00 AM 08:20 AM 08:40 AM 09:00 AM 09:20 AM 09:40 AM 10:00 AM 10:20 AM …" at bounding box center [718, 245] width 112 height 13
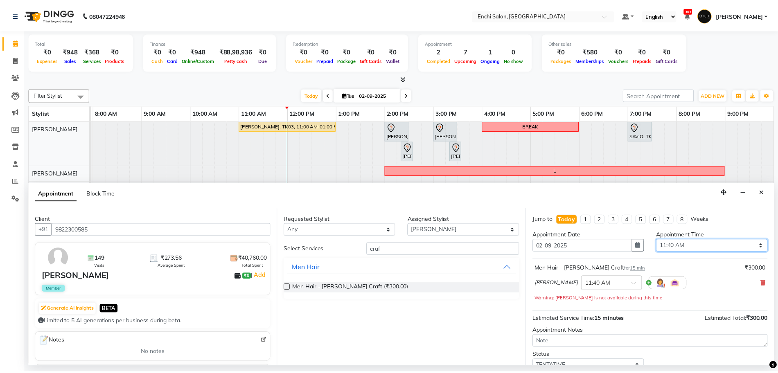
scroll to position [57, 0]
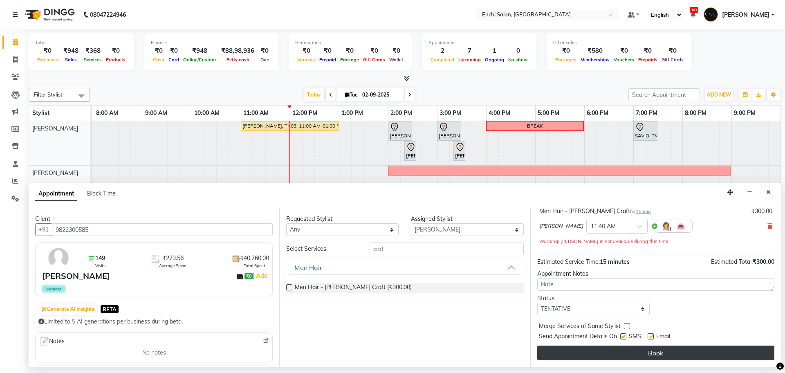
click at [670, 349] on button "Book" at bounding box center [655, 353] width 237 height 15
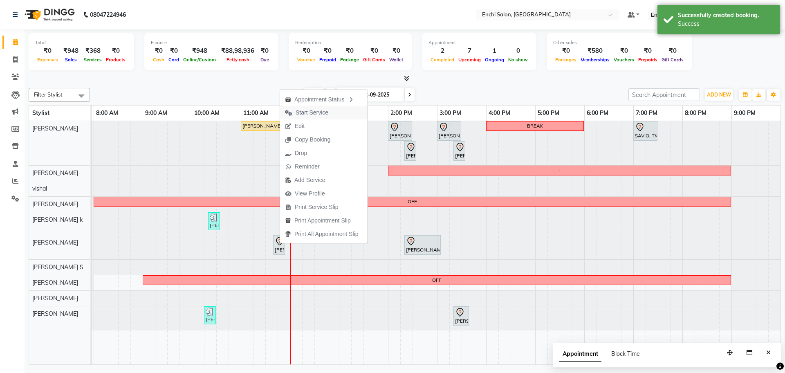
click at [291, 113] on icon "button" at bounding box center [288, 113] width 7 height 6
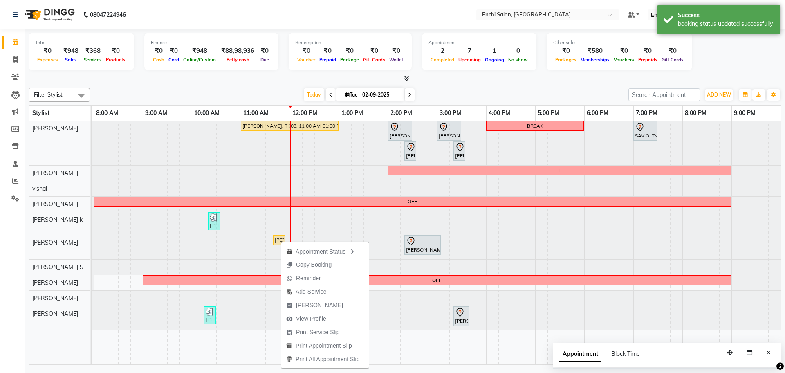
click at [347, 13] on nav "08047224946 Select Location × Enchi Salon, Shivaji Nagar Default Panel My Panel…" at bounding box center [392, 14] width 785 height 29
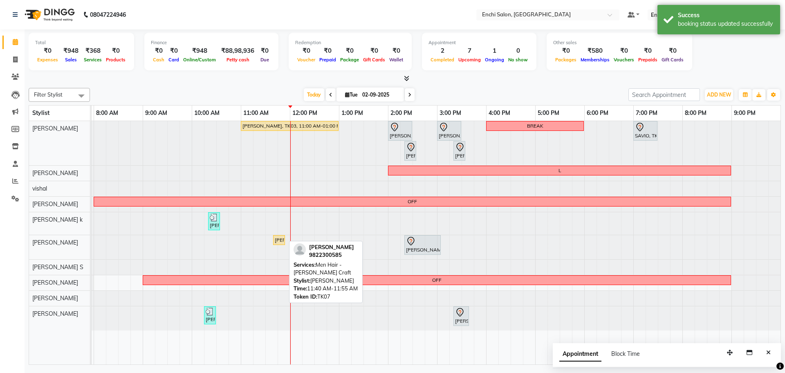
click at [276, 241] on div "[PERSON_NAME], TK07, 11:40 AM-11:55 AM, Men Hair - [PERSON_NAME] Craft" at bounding box center [279, 239] width 10 height 7
select select "1"
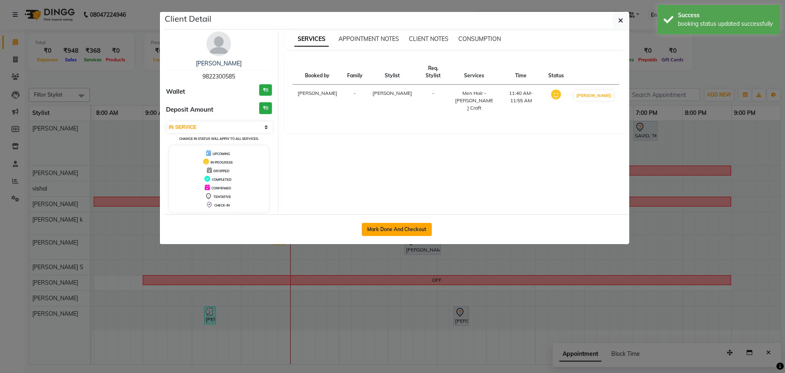
click at [370, 230] on button "Mark Done And Checkout" at bounding box center [397, 229] width 70 height 13
select select "10"
select select "service"
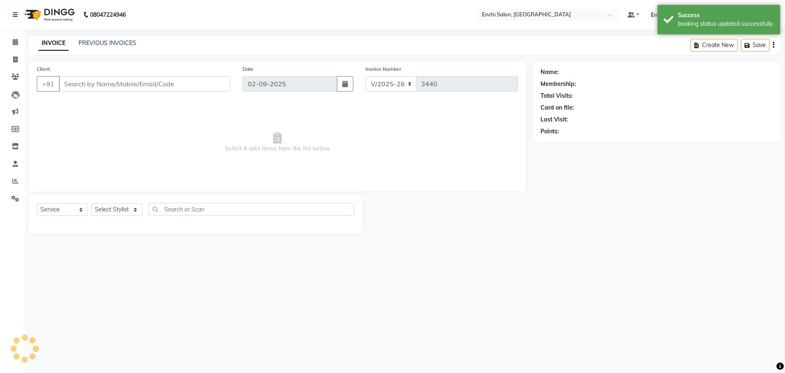
type input "9822300585"
select select "25297"
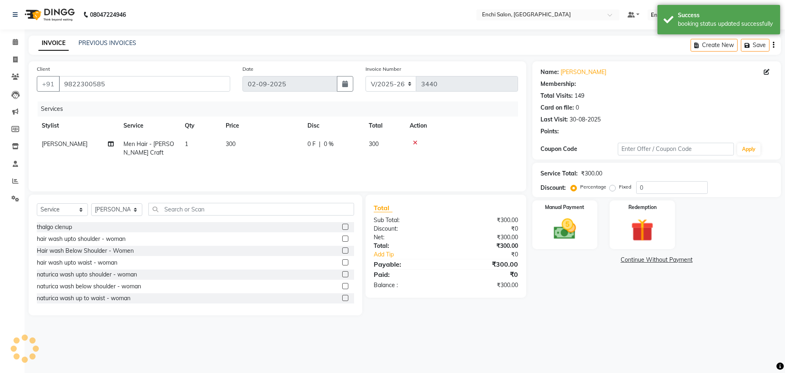
select select "1: Object"
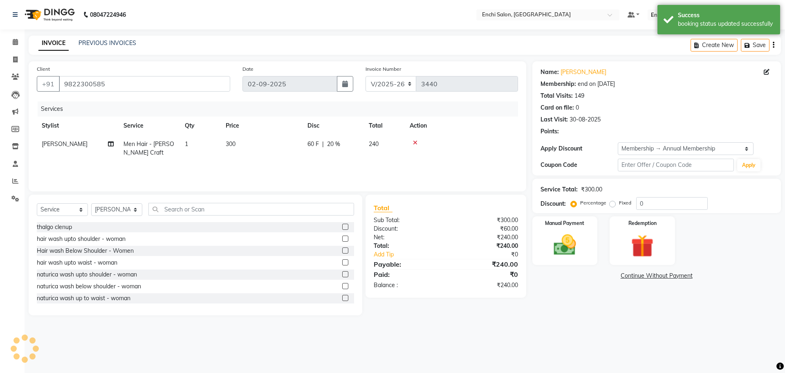
type input "20"
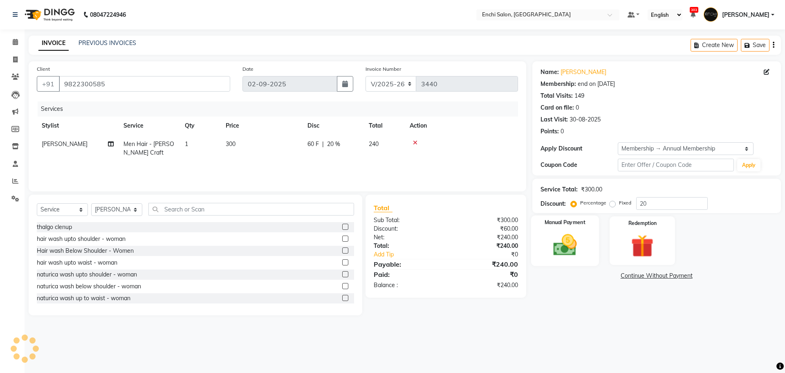
click at [570, 234] on img at bounding box center [565, 245] width 38 height 27
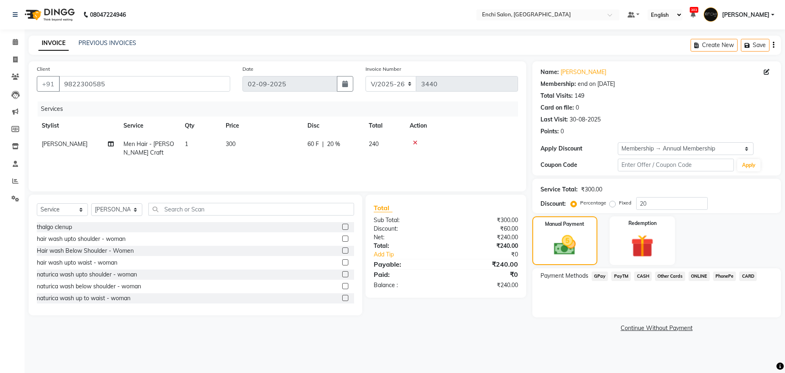
click at [600, 274] on span "GPay" at bounding box center [600, 276] width 17 height 9
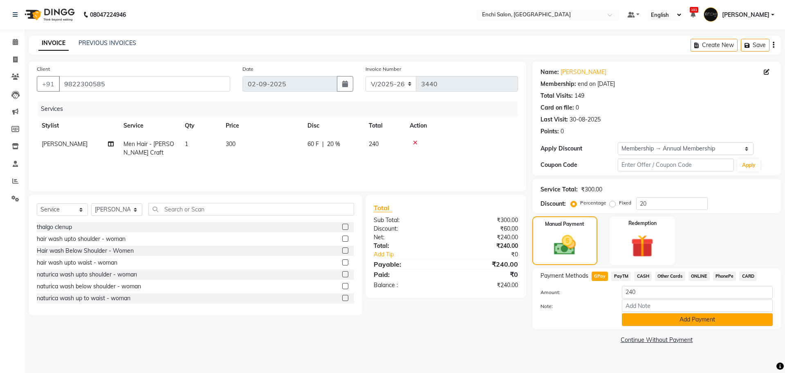
click at [649, 321] on button "Add Payment" at bounding box center [697, 319] width 151 height 13
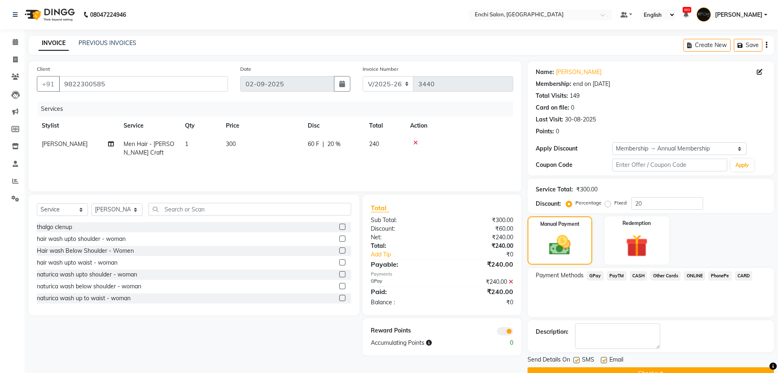
scroll to position [19, 0]
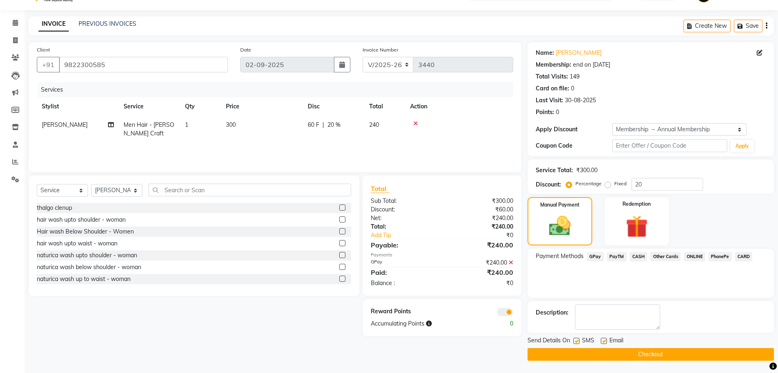
click at [663, 355] on button "Checkout" at bounding box center [650, 354] width 246 height 13
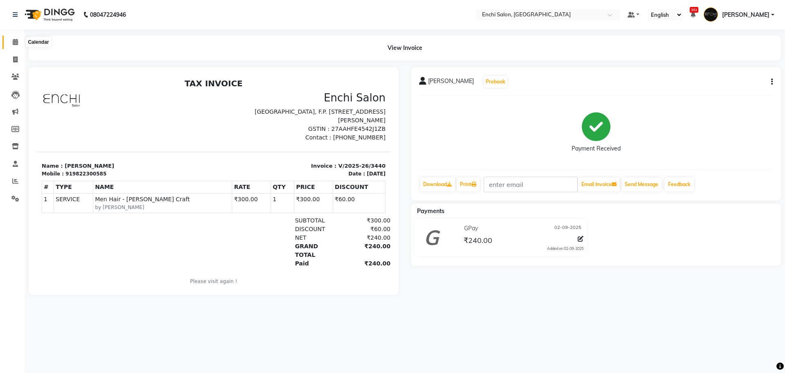
click at [15, 41] on icon at bounding box center [15, 42] width 5 height 6
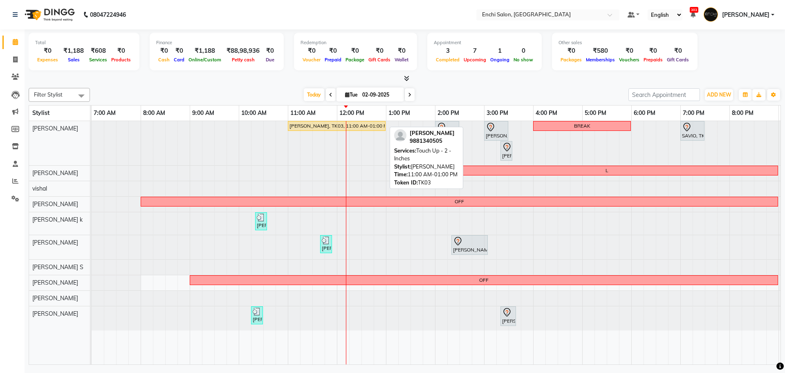
click at [308, 126] on div "Rashmi Thosar, TK03, 11:00 AM-01:00 PM, Touch Up - 2 - Inches" at bounding box center [337, 125] width 96 height 7
select select "1"
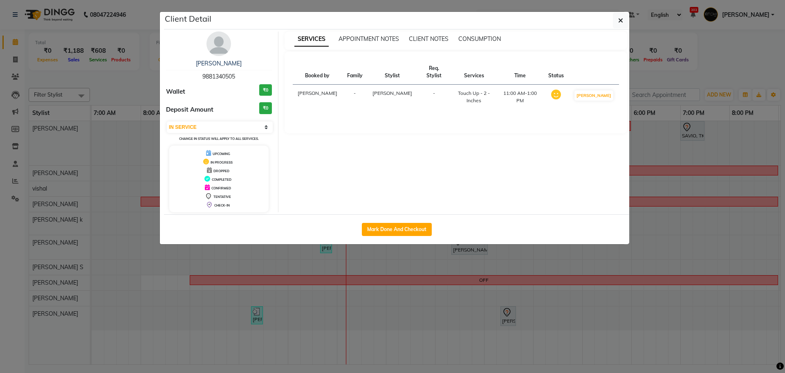
click at [462, 90] on div "Touch Up - 2 - Inches" at bounding box center [474, 97] width 36 height 15
click at [693, 68] on ngb-modal-window "Client Detail Rashmi Thosar 9881340505 Wallet ₹0 Deposit Amount ₹0 Select IN SE…" at bounding box center [392, 186] width 785 height 373
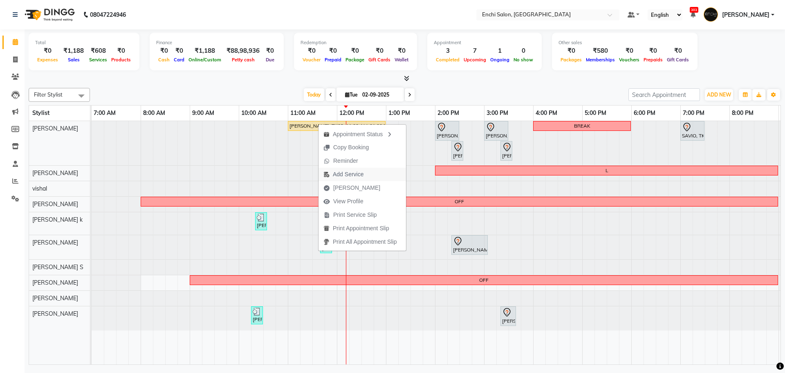
click at [359, 173] on span "Add Service" at bounding box center [348, 174] width 31 height 9
select select "592"
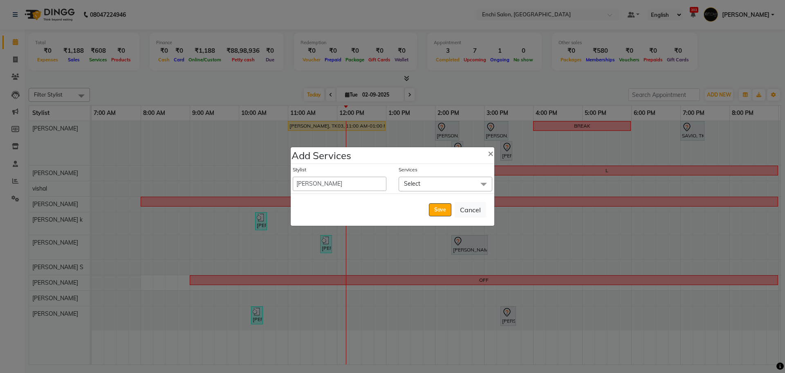
click at [421, 183] on span "Select" at bounding box center [446, 184] width 94 height 14
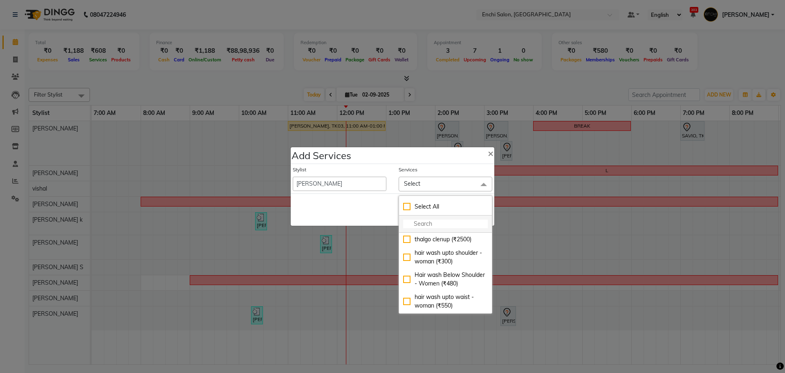
click at [412, 220] on input "multiselect-search" at bounding box center [445, 224] width 85 height 9
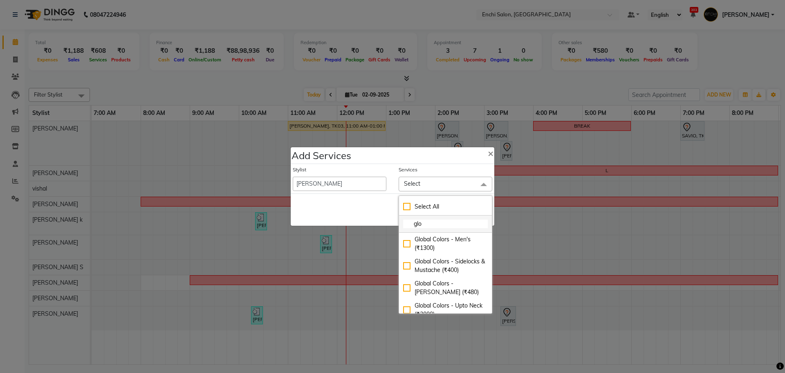
type input "glob"
checkbox input "true"
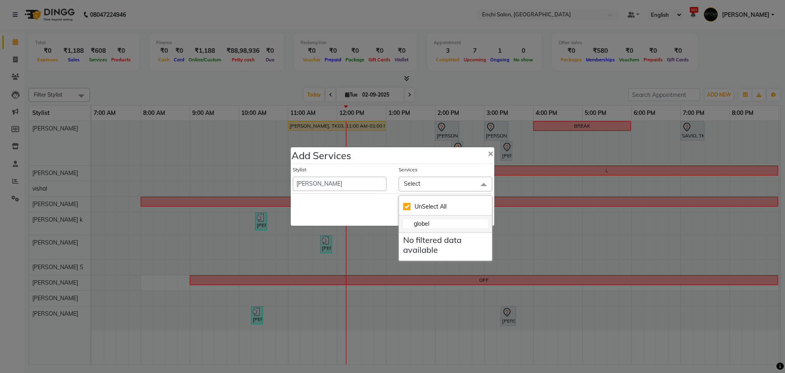
type input "globe"
checkbox input "false"
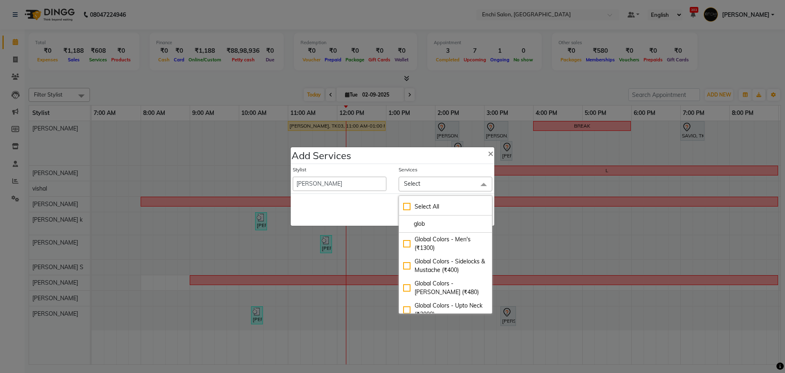
type input "glob"
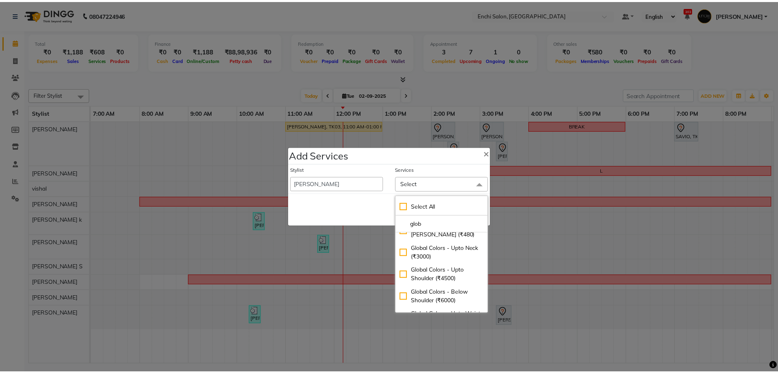
scroll to position [65, 0]
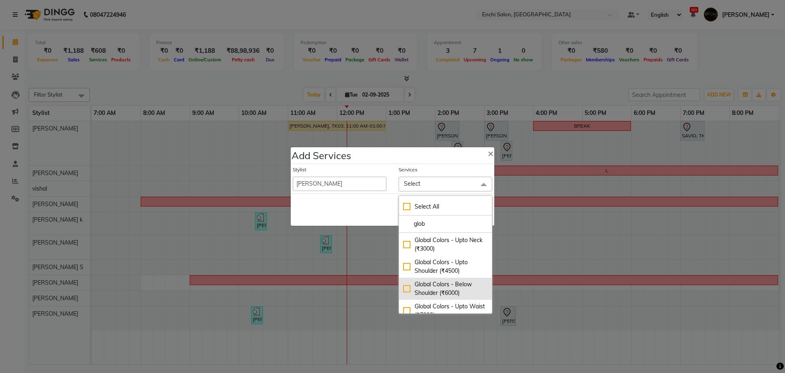
click at [403, 289] on div "Global Colors - Below Shoulder (₹6000)" at bounding box center [445, 288] width 85 height 17
checkbox input "true"
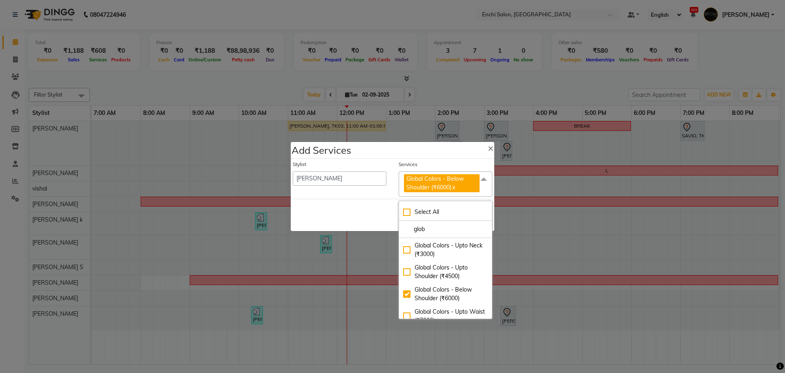
click at [479, 179] on span at bounding box center [484, 179] width 16 height 16
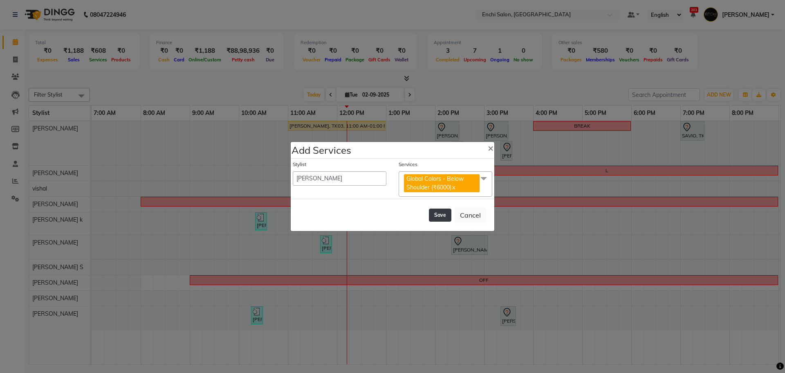
click at [445, 215] on button "Save" at bounding box center [440, 215] width 22 height 13
select select "18224"
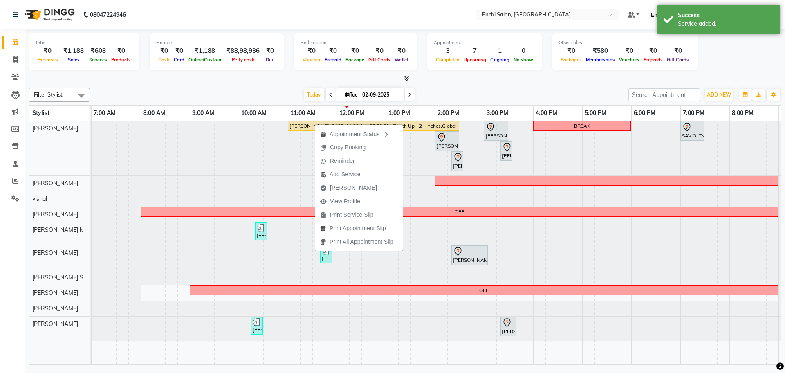
click at [471, 90] on div "Today Tue 02-09-2025" at bounding box center [359, 95] width 531 height 12
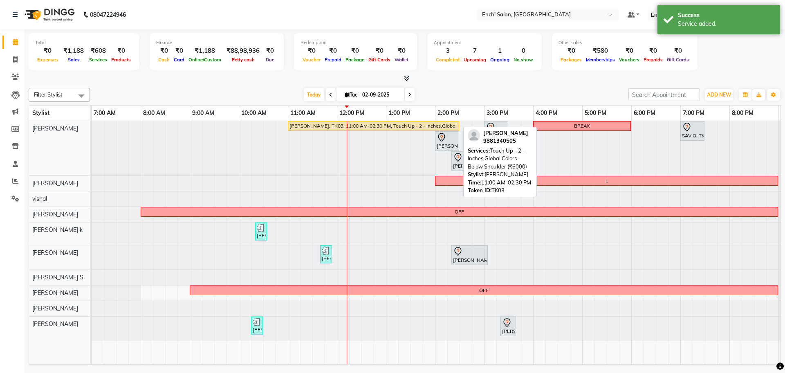
click at [358, 127] on div "Rashmi Thosar, TK03, 11:00 AM-02:30 PM, Touch Up - 2 - Inches,Global Colors - B…" at bounding box center [374, 125] width 170 height 7
select select "1"
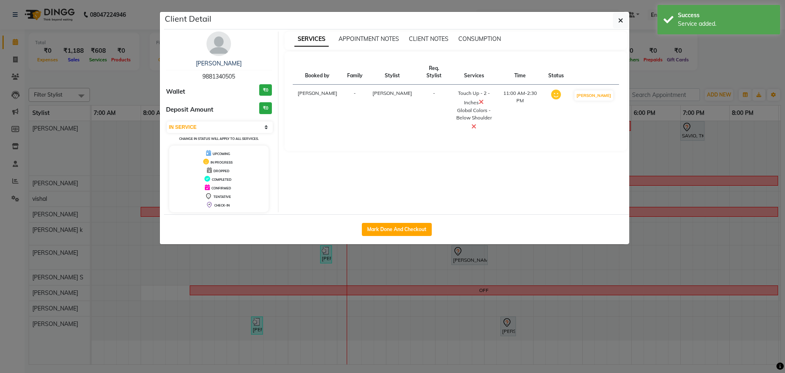
click at [479, 99] on icon at bounding box center [481, 102] width 5 height 7
click at [721, 79] on ngb-modal-window "Client Detail Rashmi Thosar 9881340505 Wallet ₹0 Deposit Amount ₹0 Select IN SE…" at bounding box center [392, 186] width 785 height 373
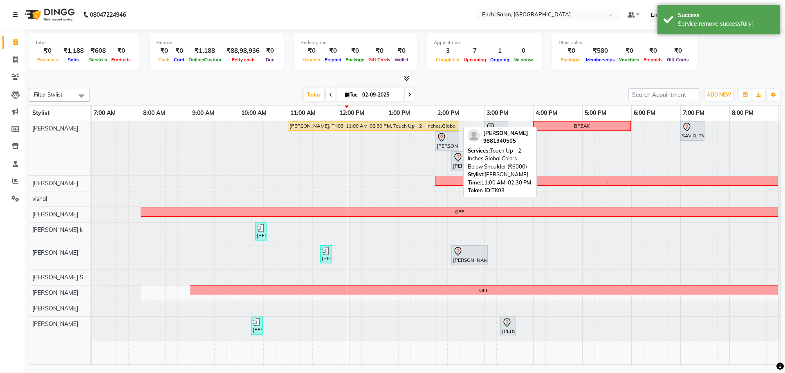
click at [401, 123] on div "Rashmi Thosar, TK03, 11:00 AM-02:30 PM, Touch Up - 2 - Inches,Global Colors - B…" at bounding box center [374, 125] width 170 height 7
select select "1"
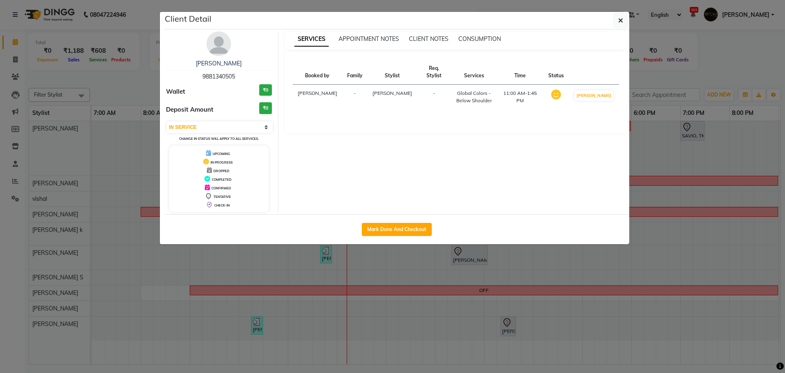
click at [743, 59] on ngb-modal-window "Client Detail Rashmi Thosar 9881340505 Wallet ₹0 Deposit Amount ₹0 Select IN SE…" at bounding box center [392, 186] width 785 height 373
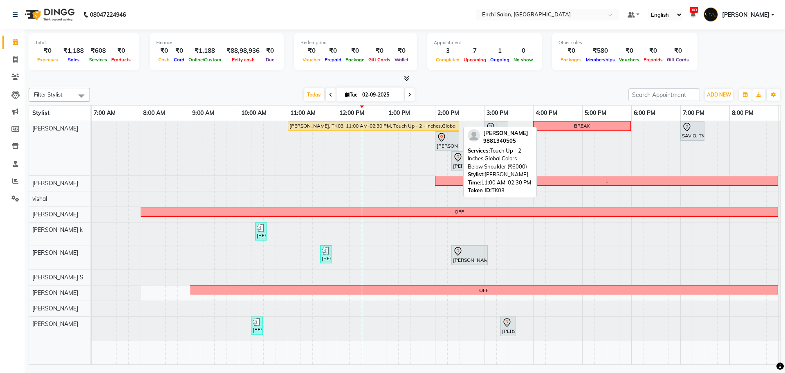
click at [308, 126] on div "Rashmi Thosar, TK03, 11:00 AM-02:30 PM, Touch Up - 2 - Inches,Global Colors - B…" at bounding box center [374, 125] width 170 height 7
select select "1"
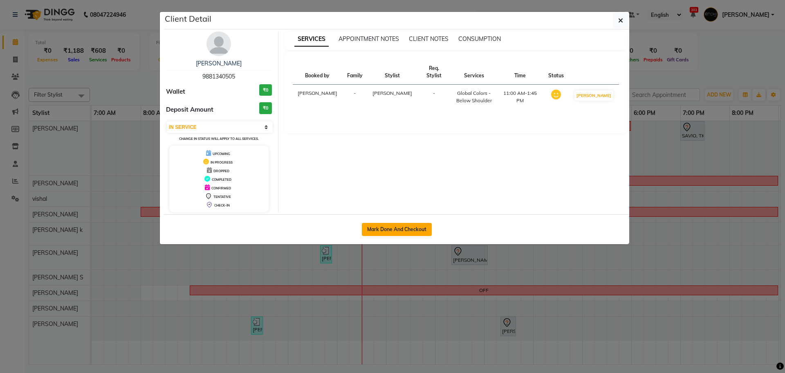
click at [388, 225] on button "Mark Done And Checkout" at bounding box center [397, 229] width 70 height 13
select select "service"
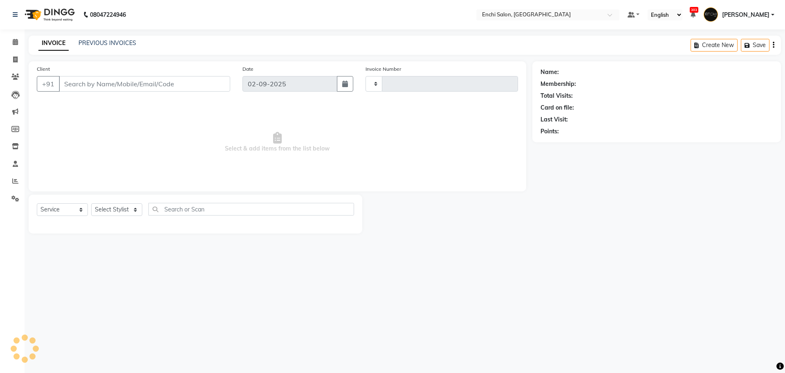
type input "3441"
select select "10"
type input "9881340505"
select select "592"
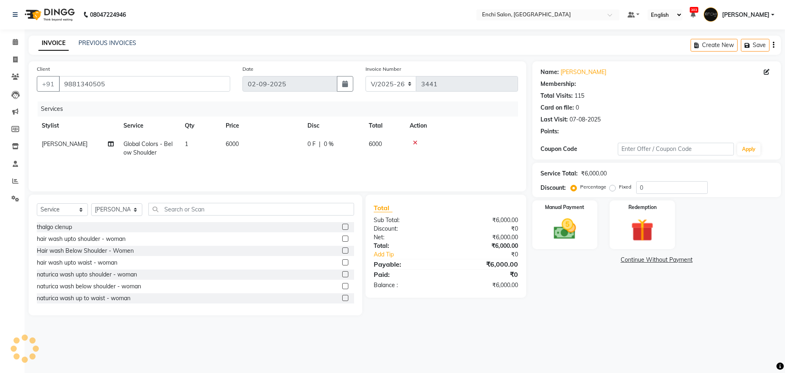
type input "20"
select select "1: Object"
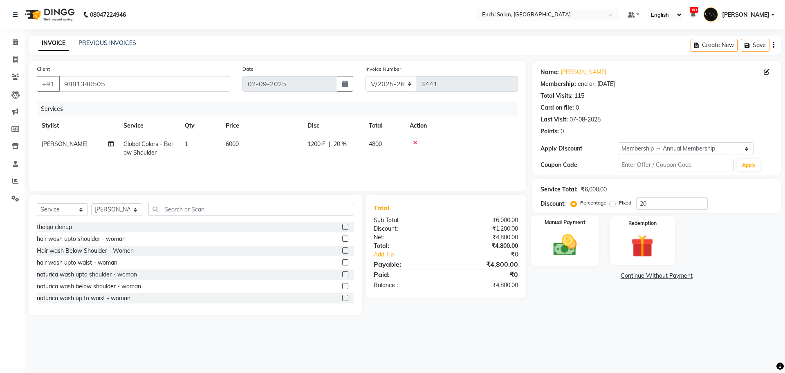
click at [572, 255] on img at bounding box center [565, 245] width 38 height 27
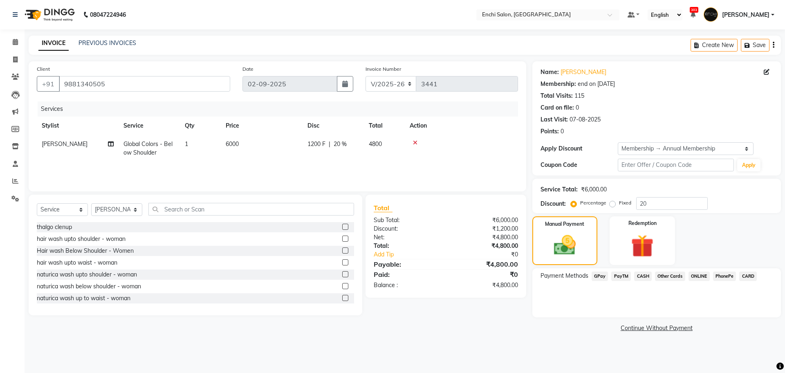
click at [743, 274] on span "CARD" at bounding box center [749, 276] width 18 height 9
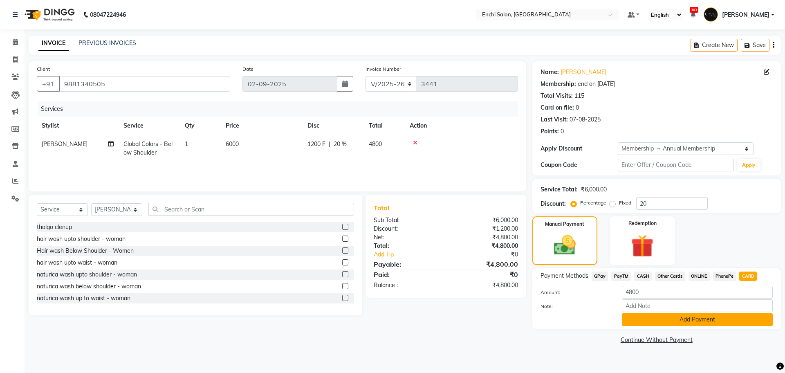
click at [703, 319] on button "Add Payment" at bounding box center [697, 319] width 151 height 13
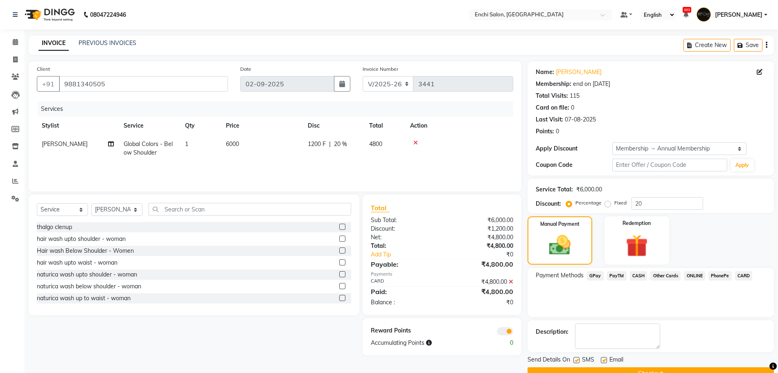
scroll to position [19, 0]
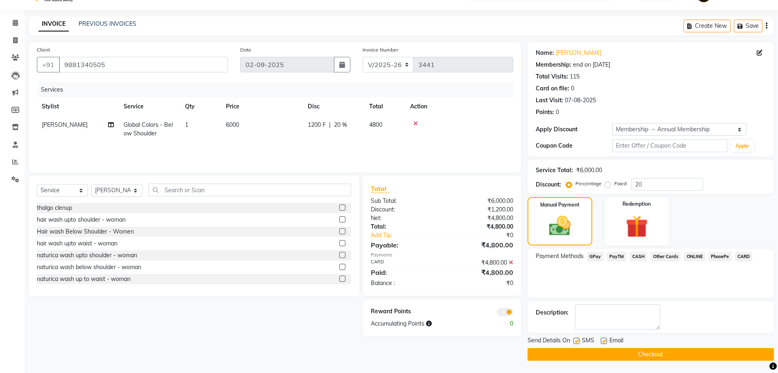
click at [652, 351] on button "Checkout" at bounding box center [650, 354] width 246 height 13
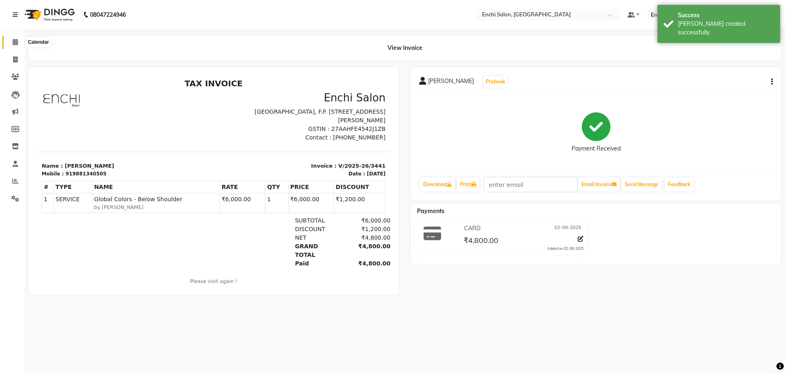
click at [13, 43] on icon at bounding box center [15, 42] width 5 height 6
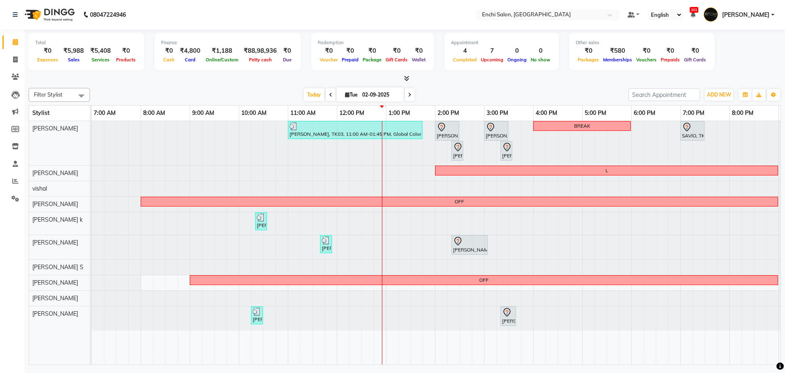
click at [409, 91] on span at bounding box center [410, 94] width 10 height 13
type input "[DATE]"
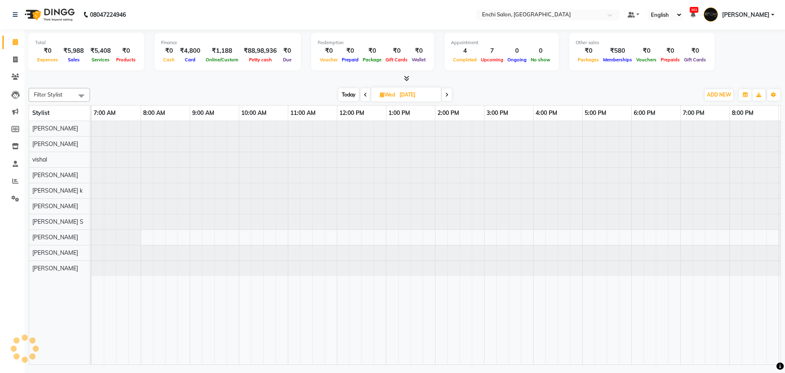
scroll to position [0, 47]
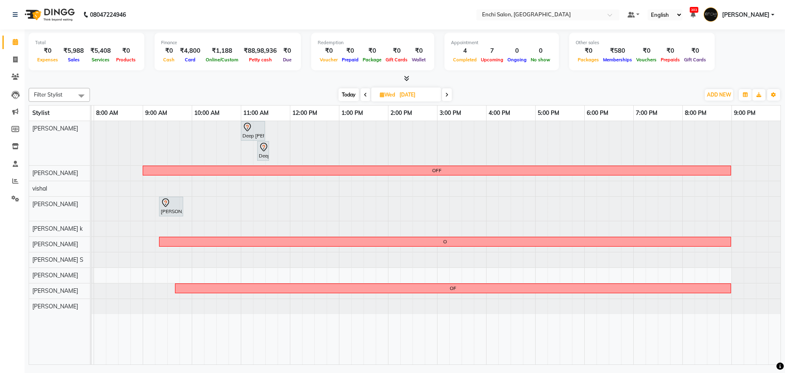
click at [45, 225] on div at bounding box center [45, 228] width 0 height 15
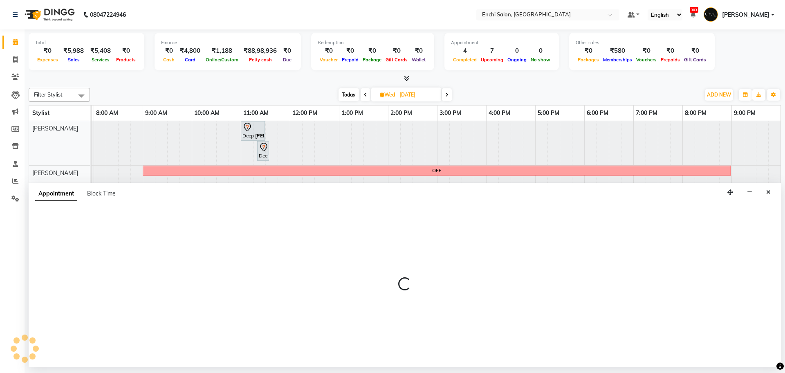
select select "11953"
select select "tentative"
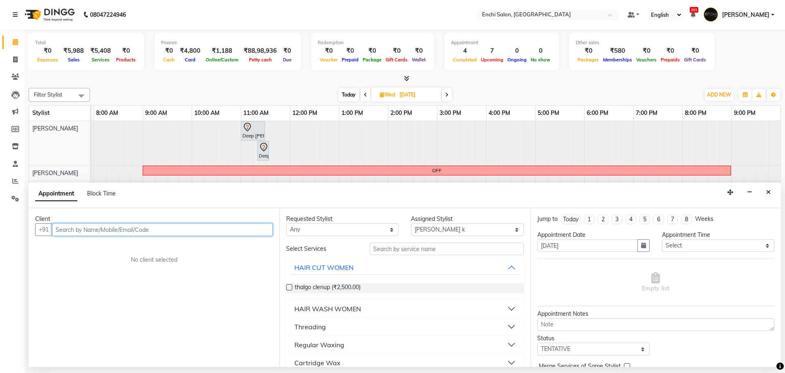
click at [172, 231] on input "text" at bounding box center [162, 229] width 221 height 13
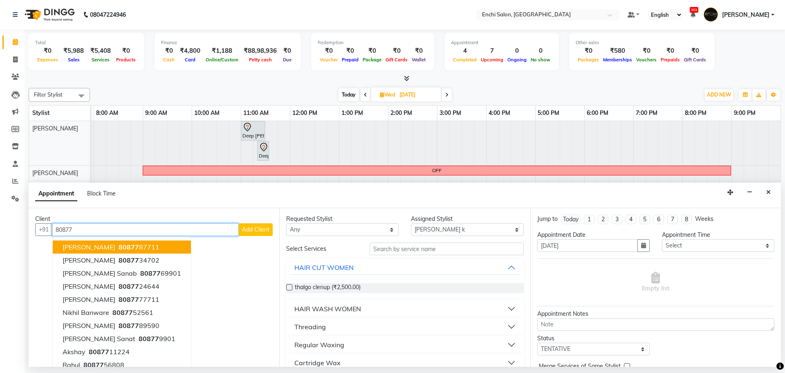
click at [128, 249] on span "80877" at bounding box center [129, 247] width 20 height 8
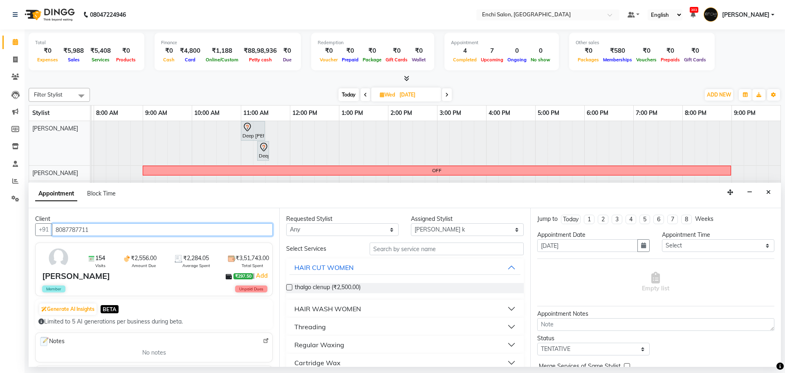
type input "8087787711"
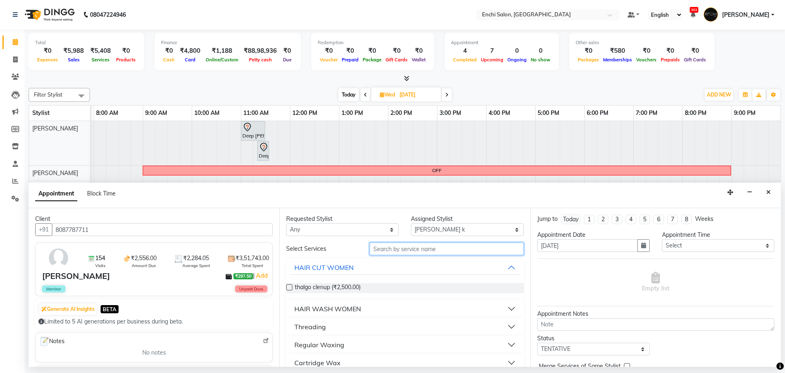
click at [417, 250] on input "text" at bounding box center [447, 249] width 154 height 13
type input "eye"
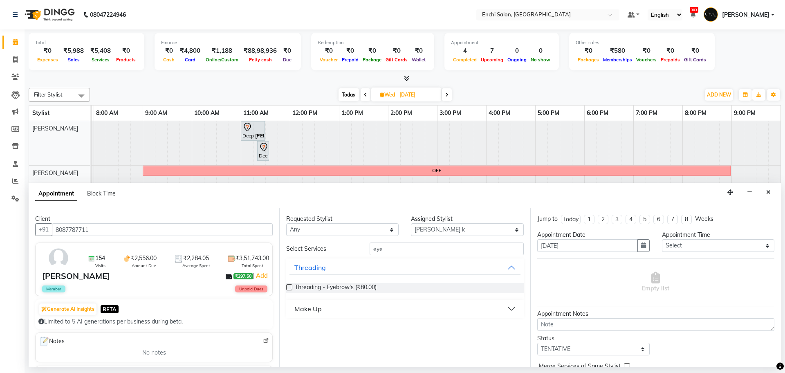
click at [289, 288] on label at bounding box center [289, 287] width 6 height 6
click at [289, 288] on input "checkbox" at bounding box center [288, 288] width 5 height 5
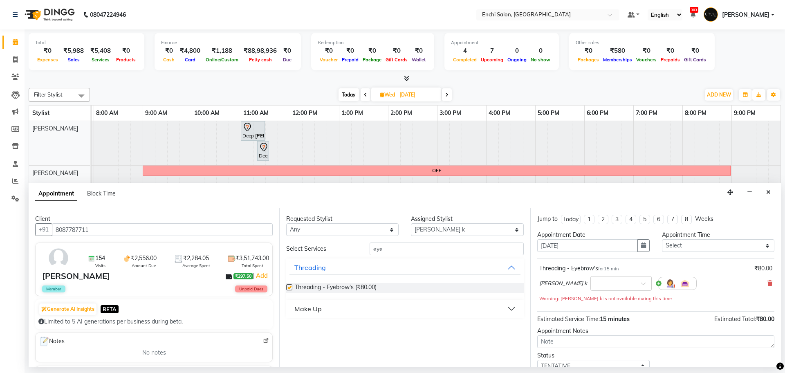
checkbox input "false"
click at [403, 247] on input "eye" at bounding box center [447, 249] width 154 height 13
type input "e"
type input "upp"
click at [289, 288] on label at bounding box center [289, 287] width 6 height 6
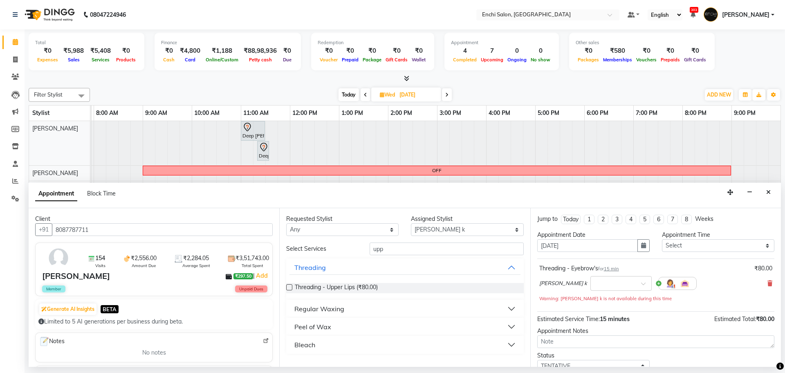
click at [289, 288] on input "checkbox" at bounding box center [288, 288] width 5 height 5
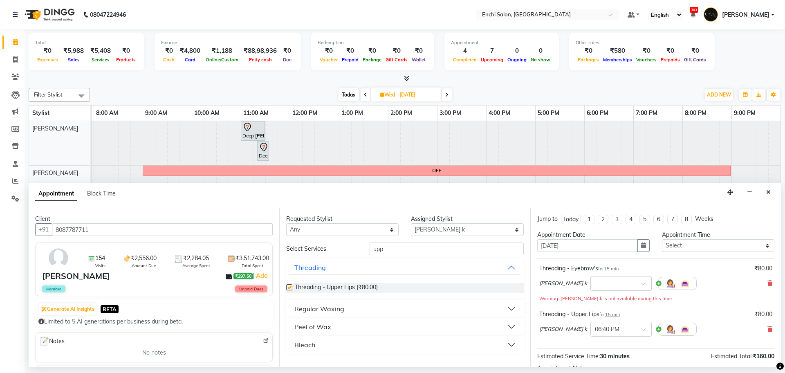
checkbox input "false"
click at [760, 245] on select "Select 08:00 AM 08:20 AM 08:40 AM 09:00 AM 09:20 AM 09:40 AM 10:00 AM 10:20 AM …" at bounding box center [718, 245] width 112 height 13
select select "1100"
click at [662, 239] on select "Select 08:00 AM 08:20 AM 08:40 AM 09:00 AM 09:20 AM 09:40 AM 10:00 AM 10:20 AM …" at bounding box center [718, 245] width 112 height 13
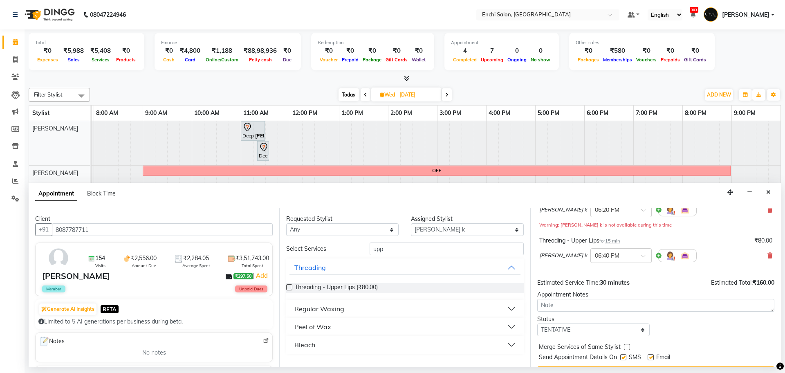
scroll to position [94, 0]
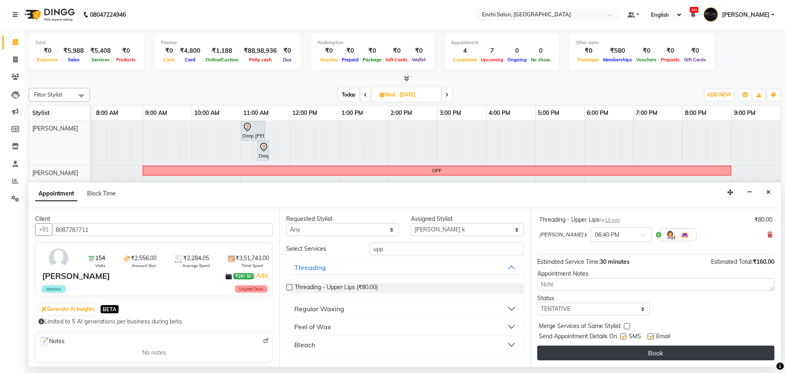
click at [646, 352] on button "Book" at bounding box center [655, 353] width 237 height 15
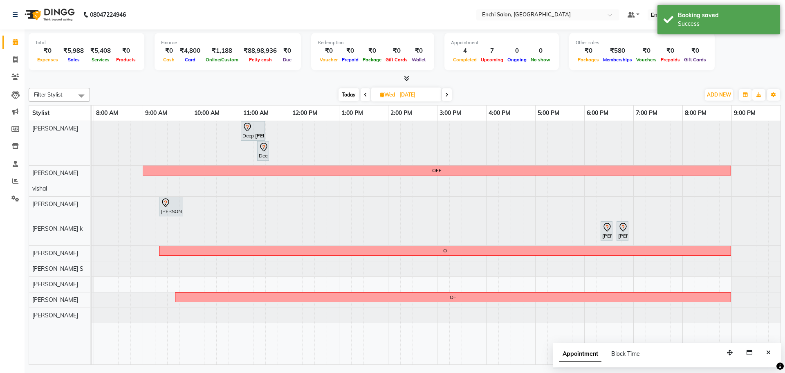
click at [351, 92] on span "Today" at bounding box center [349, 94] width 20 height 13
type input "02-09-2025"
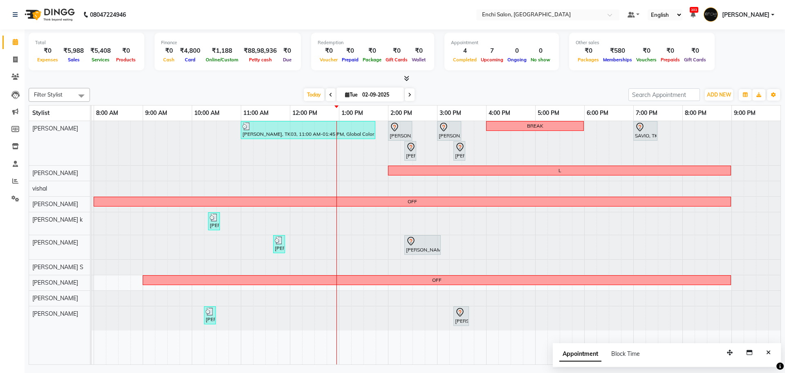
click at [45, 187] on div at bounding box center [45, 188] width 0 height 15
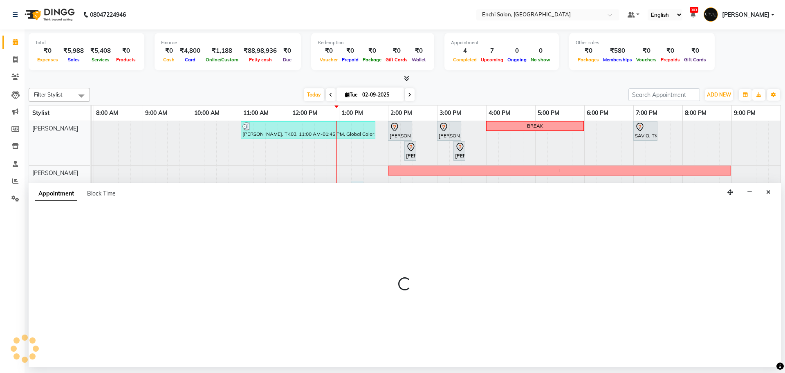
select select "16329"
select select "tentative"
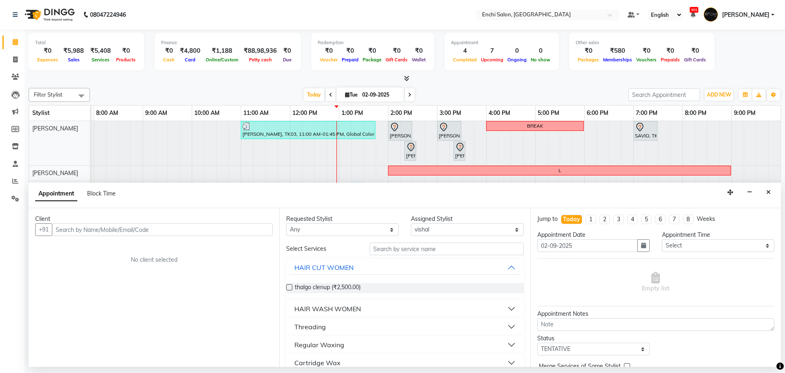
click at [198, 228] on input "text" at bounding box center [162, 229] width 221 height 13
type input "9822413068"
click at [247, 229] on span "Add Client" at bounding box center [255, 229] width 27 height 7
select select "22"
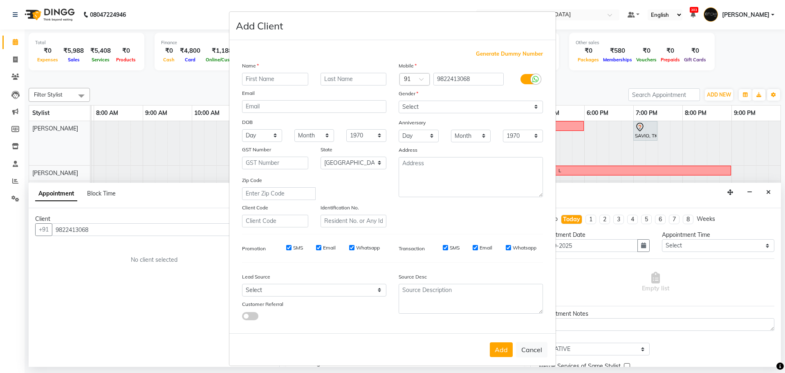
click at [267, 81] on input "text" at bounding box center [275, 79] width 66 height 13
type input "seema"
click at [334, 79] on input "text" at bounding box center [354, 79] width 66 height 13
type input "[PERSON_NAME]"
click at [534, 106] on select "Select Male Female Other Prefer Not To Say" at bounding box center [471, 107] width 144 height 13
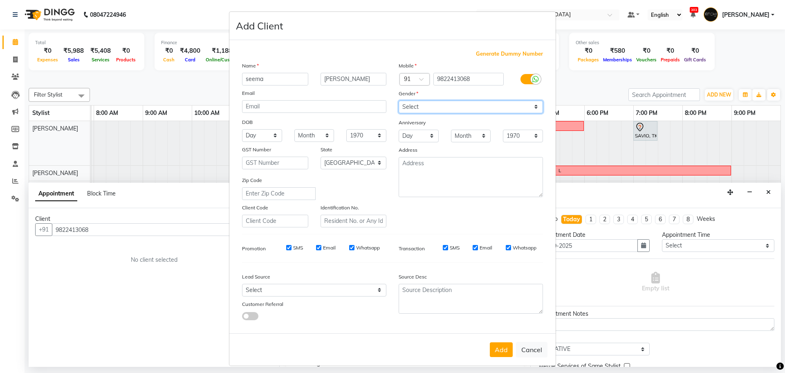
select select "female"
click at [399, 101] on select "Select Male Female Other Prefer Not To Say" at bounding box center [471, 107] width 144 height 13
click at [496, 348] on button "Add" at bounding box center [501, 349] width 23 height 15
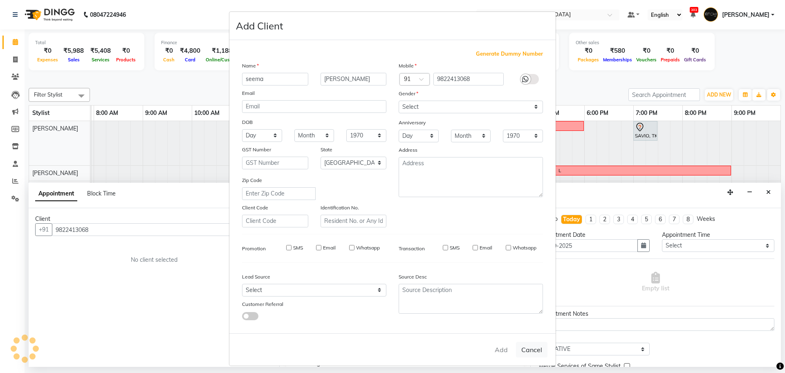
select select
select select "null"
select select
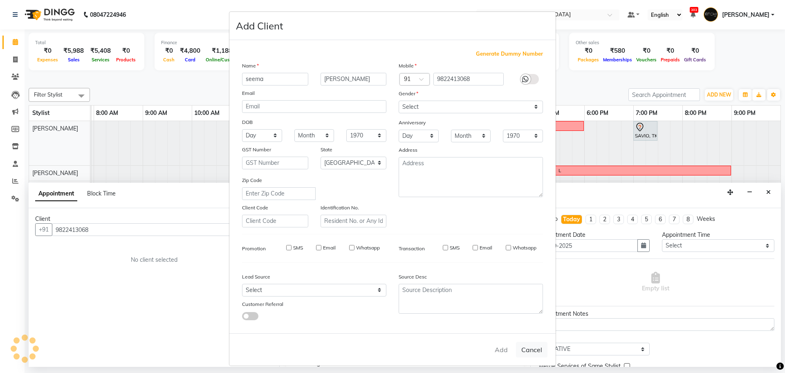
select select
checkbox input "false"
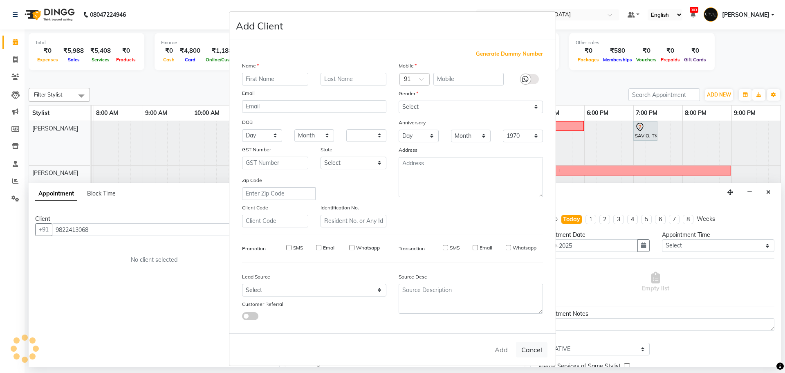
checkbox input "false"
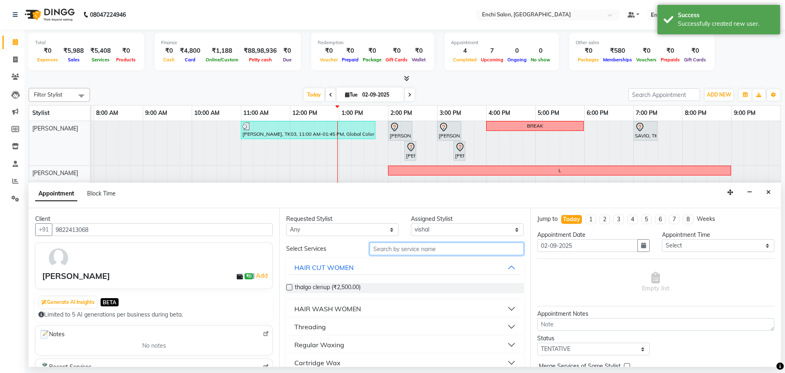
click at [396, 250] on input "text" at bounding box center [447, 249] width 154 height 13
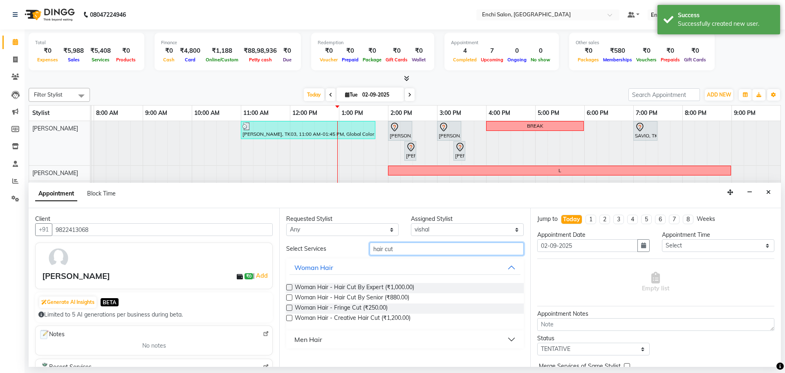
type input "hair cut"
click at [305, 339] on div "Men Hair" at bounding box center [309, 340] width 28 height 10
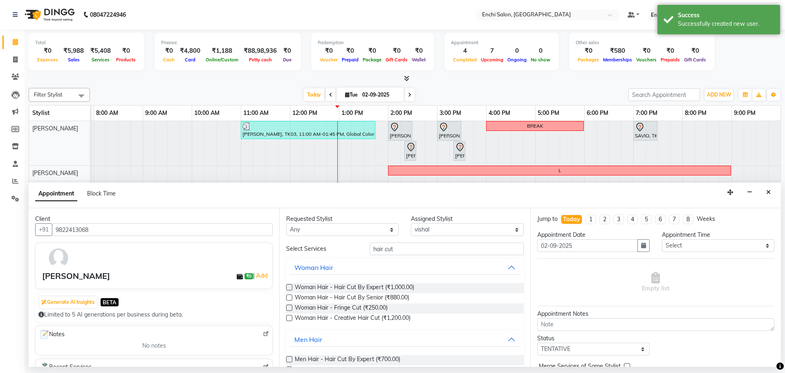
click at [286, 358] on div "Requested Stylist Any Apurva k Arjun shinde jagdevi dudhni Kawaljit G Parmeshwa…" at bounding box center [404, 287] width 251 height 159
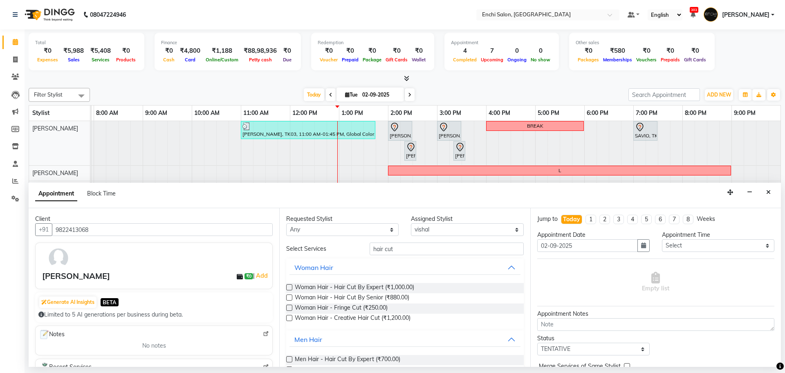
click at [290, 358] on label at bounding box center [289, 359] width 6 height 6
click at [290, 358] on input "checkbox" at bounding box center [288, 360] width 5 height 5
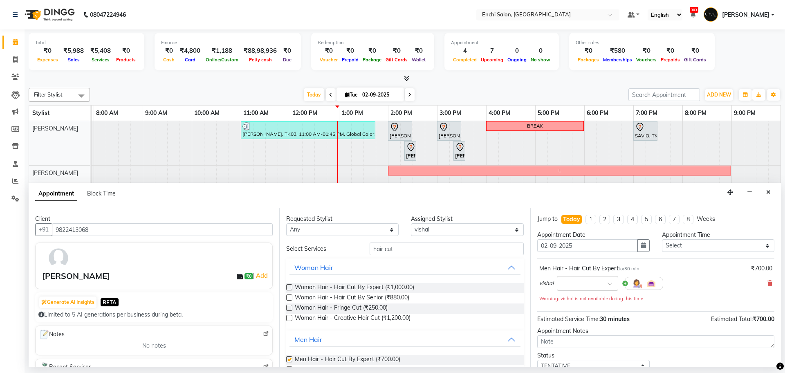
checkbox input "false"
click at [756, 246] on select "Select 08:00 AM 08:20 AM 08:40 AM 09:00 AM 09:20 AM 09:40 AM 10:00 AM 10:20 AM …" at bounding box center [718, 245] width 112 height 13
select select "800"
click at [662, 239] on select "Select 08:00 AM 08:20 AM 08:40 AM 09:00 AM 09:20 AM 09:40 AM 10:00 AM 10:20 AM …" at bounding box center [718, 245] width 112 height 13
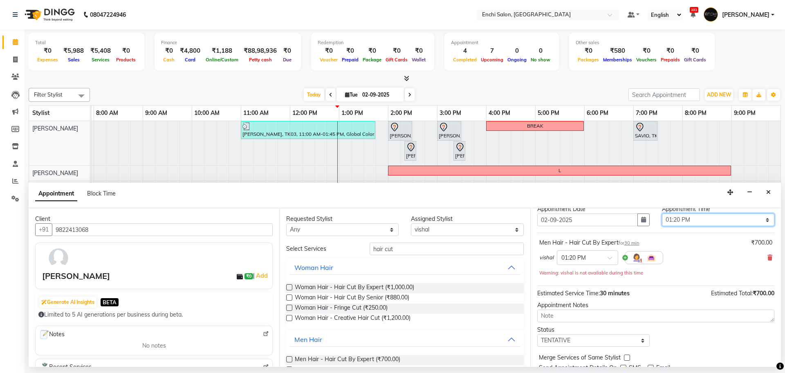
scroll to position [57, 0]
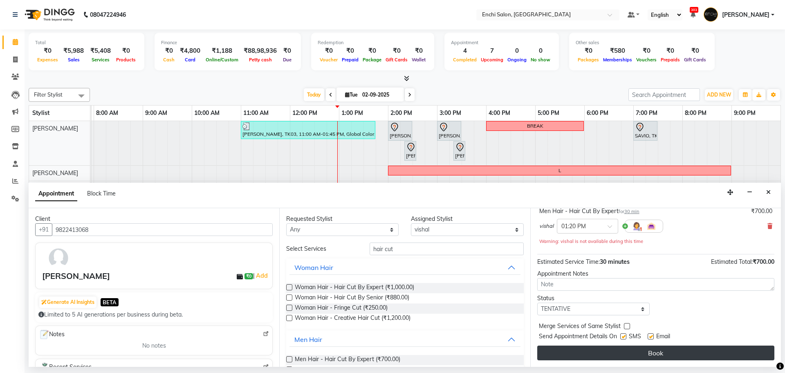
click at [663, 351] on button "Book" at bounding box center [655, 353] width 237 height 15
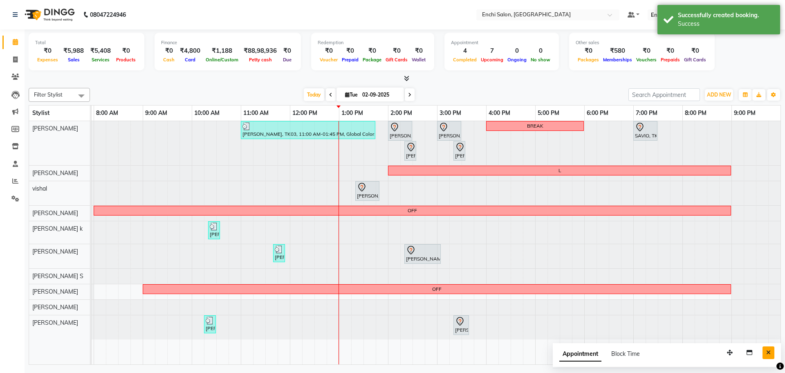
click at [770, 351] on icon "Close" at bounding box center [769, 353] width 4 height 6
click at [310, 90] on span "Today" at bounding box center [314, 94] width 20 height 13
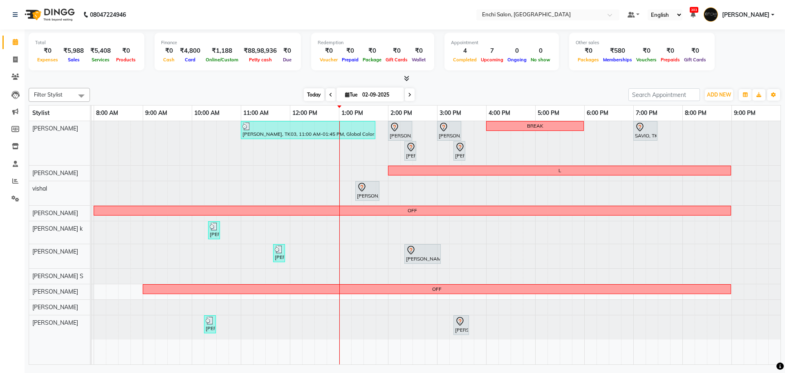
click at [310, 96] on span "Today" at bounding box center [314, 94] width 20 height 13
click at [413, 98] on span at bounding box center [410, 94] width 10 height 13
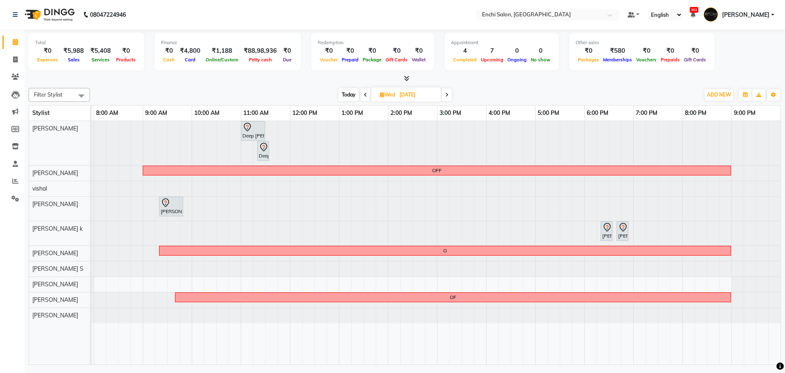
click at [444, 93] on span at bounding box center [447, 94] width 10 height 13
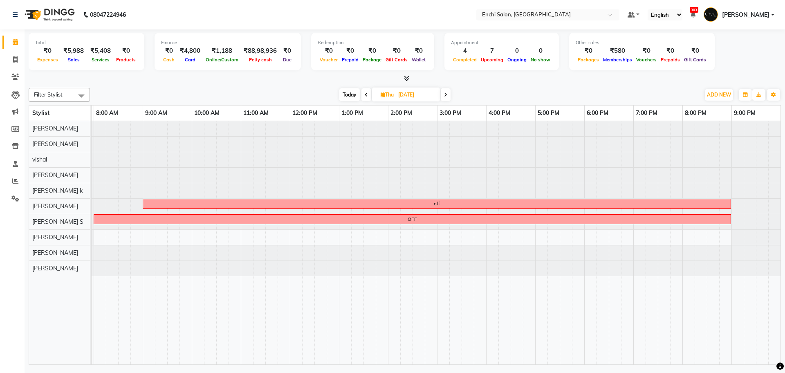
click at [450, 96] on span at bounding box center [446, 94] width 10 height 13
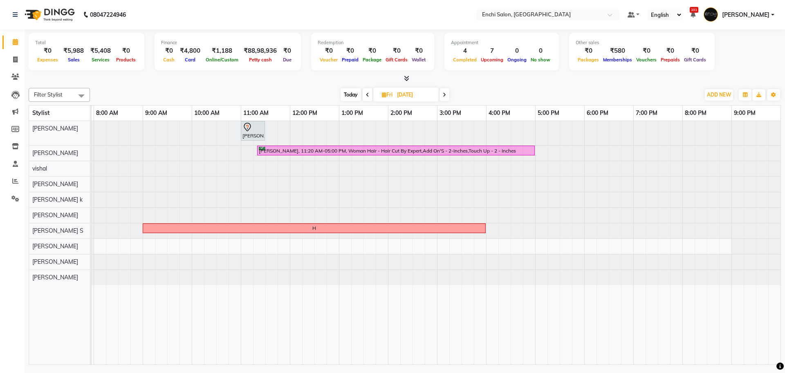
click at [447, 97] on span at bounding box center [445, 94] width 10 height 13
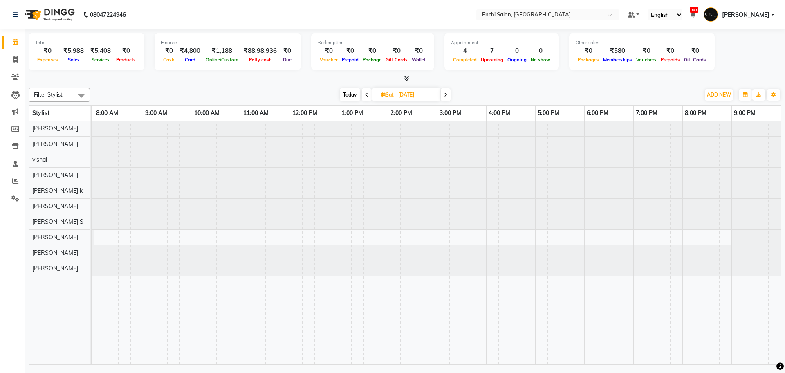
click at [447, 96] on icon at bounding box center [445, 94] width 3 height 5
click at [369, 95] on span at bounding box center [367, 94] width 10 height 13
click at [445, 94] on icon at bounding box center [445, 94] width 3 height 5
click at [446, 95] on icon at bounding box center [446, 94] width 3 height 5
click at [349, 93] on span "Today" at bounding box center [349, 94] width 20 height 13
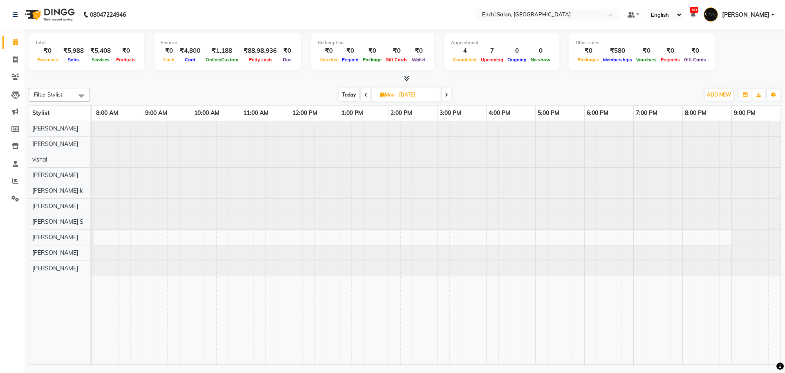
type input "02-09-2025"
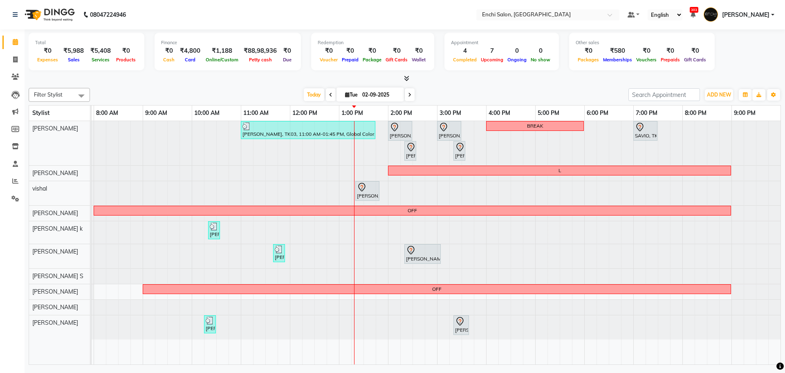
drag, startPoint x: 314, startPoint y: 95, endPoint x: 490, endPoint y: 78, distance: 176.7
click at [314, 94] on span "Today" at bounding box center [314, 94] width 20 height 13
drag, startPoint x: 584, startPoint y: 126, endPoint x: 599, endPoint y: 123, distance: 15.3
click at [599, 123] on div "Rashmi Thosar, TK03, 11:00 AM-01:45 PM, Global Colors - Below Shoulder (₹6000) …" at bounding box center [413, 143] width 736 height 44
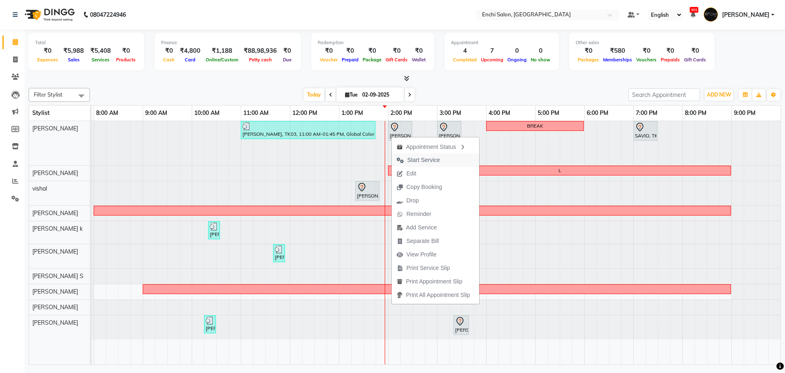
click at [415, 157] on span "Start Service" at bounding box center [423, 160] width 33 height 9
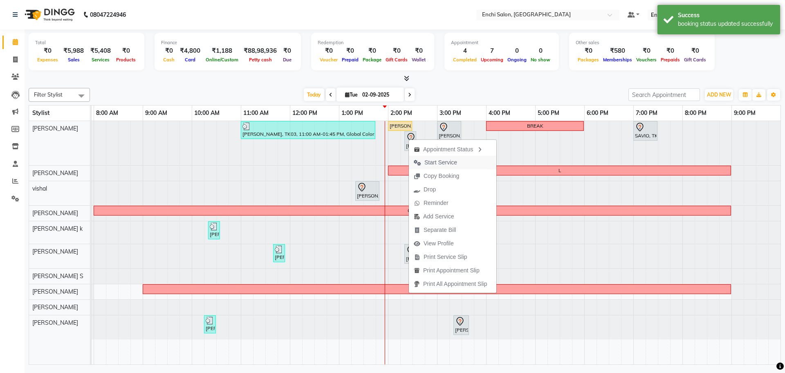
click at [423, 158] on span "Start Service" at bounding box center [435, 162] width 53 height 13
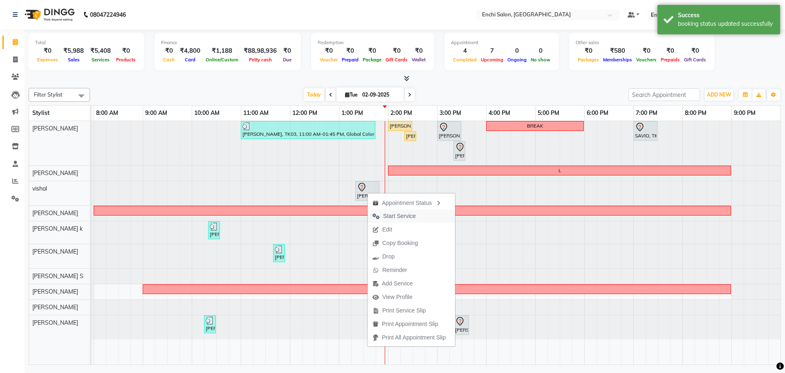
click at [388, 217] on span "Start Service" at bounding box center [399, 216] width 33 height 9
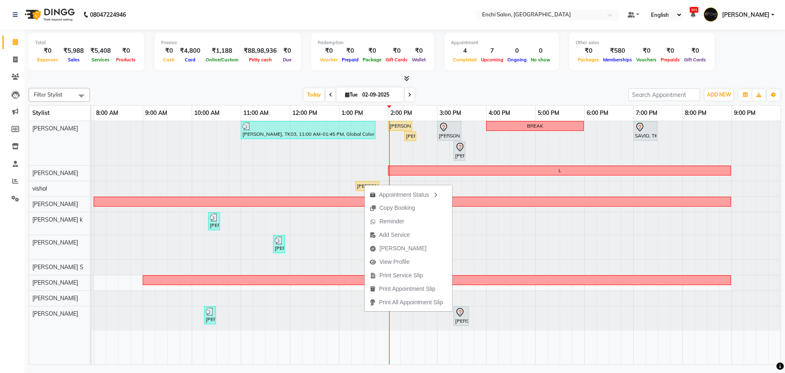
click at [427, 81] on div at bounding box center [405, 78] width 753 height 9
click at [394, 236] on span "Add Service" at bounding box center [396, 238] width 31 height 9
select select "16329"
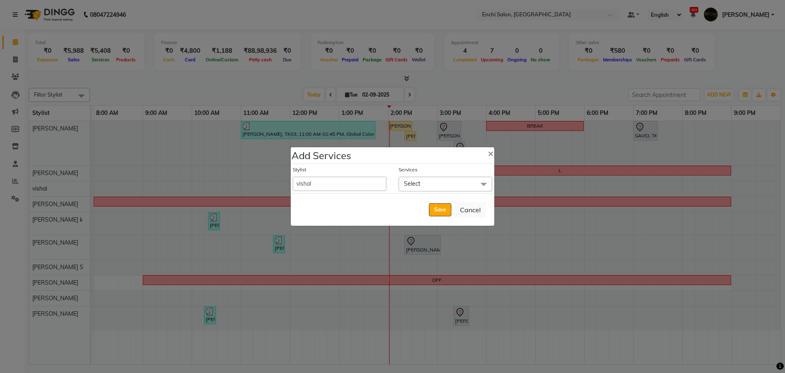
click at [433, 183] on span "Select" at bounding box center [446, 184] width 94 height 14
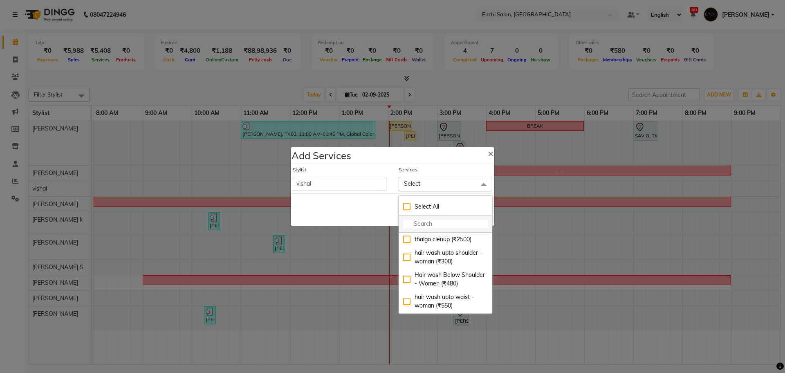
click at [411, 225] on input "multiselect-search" at bounding box center [445, 224] width 85 height 9
type input "add"
click at [406, 265] on div "Men Hair - Additional Wash (₹200)" at bounding box center [445, 265] width 85 height 17
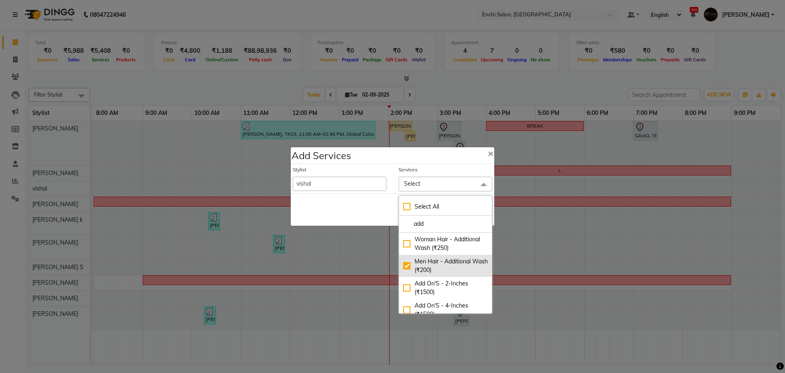
checkbox input "true"
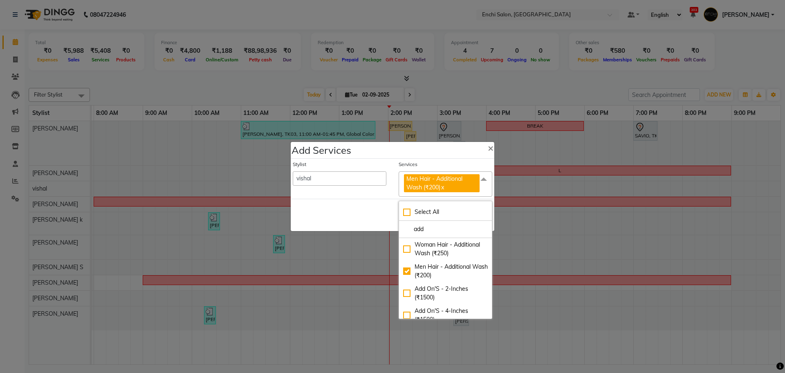
click at [479, 178] on span at bounding box center [484, 179] width 16 height 16
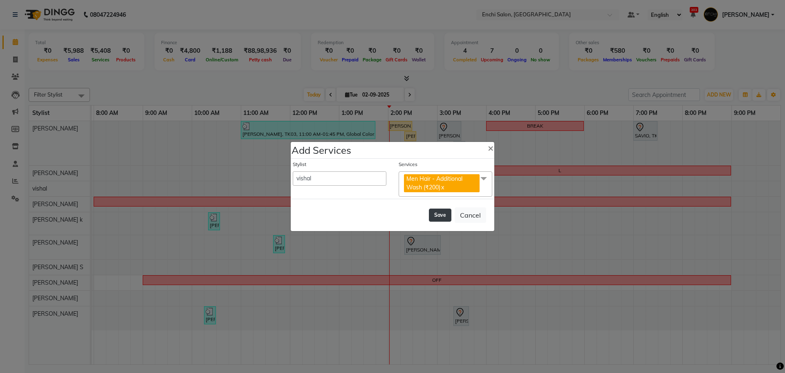
click at [444, 215] on button "Save" at bounding box center [440, 215] width 22 height 13
select select "18224"
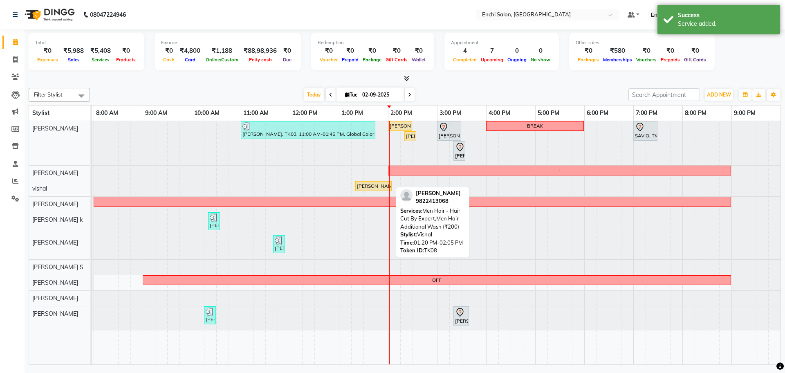
click at [370, 187] on div "[PERSON_NAME], TK08, 01:20 PM-02:05 PM, Men Hair - Hair Cut By Expert,Men Hair …" at bounding box center [373, 185] width 35 height 7
select select "1"
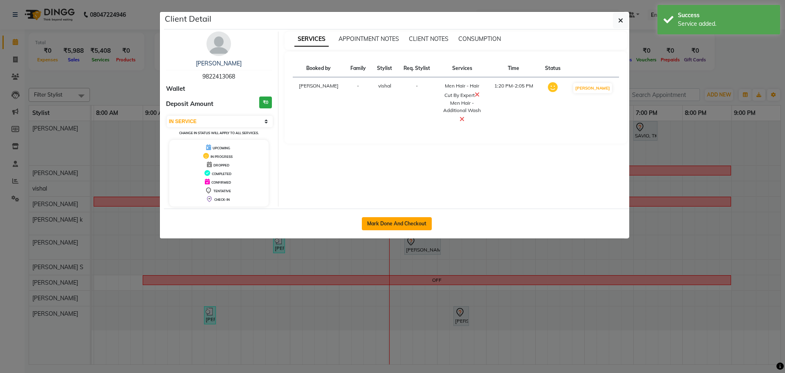
click at [382, 220] on button "Mark Done And Checkout" at bounding box center [397, 223] width 70 height 13
select select "10"
select select "service"
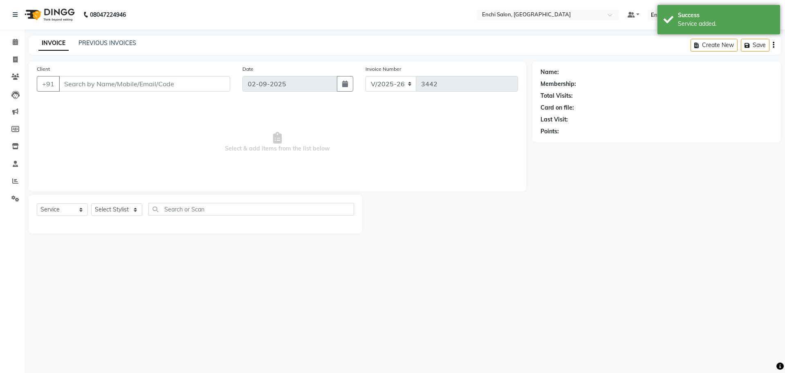
type input "9822413068"
select select "16329"
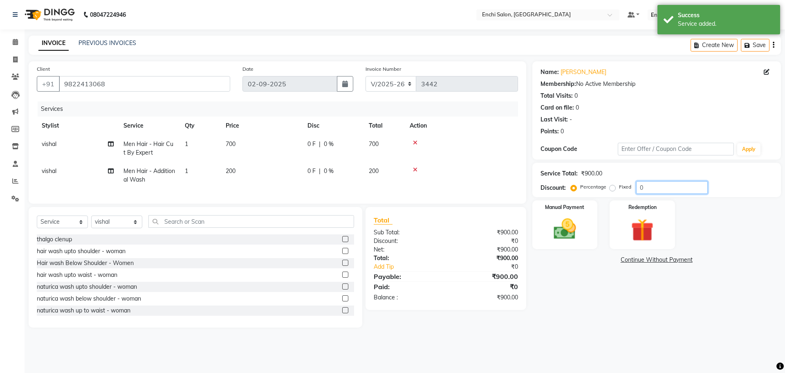
click at [677, 188] on input "0" at bounding box center [672, 187] width 72 height 13
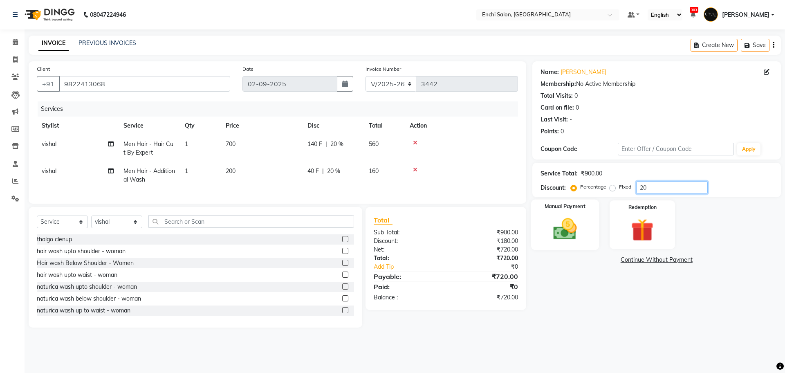
type input "20"
click at [564, 229] on img at bounding box center [565, 229] width 38 height 27
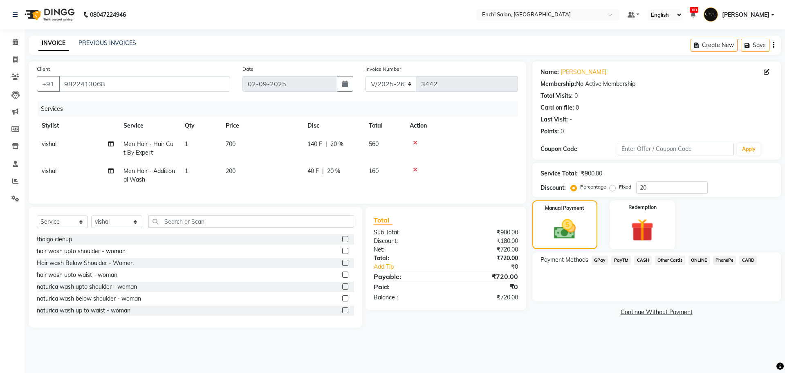
click at [644, 257] on span "CASH" at bounding box center [643, 260] width 18 height 9
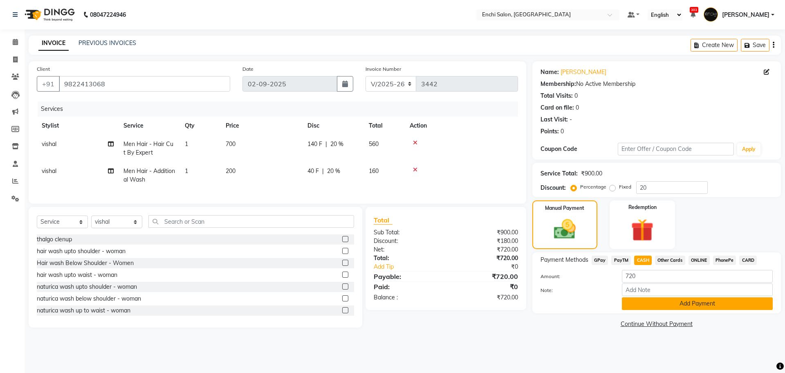
click at [641, 304] on button "Add Payment" at bounding box center [697, 303] width 151 height 13
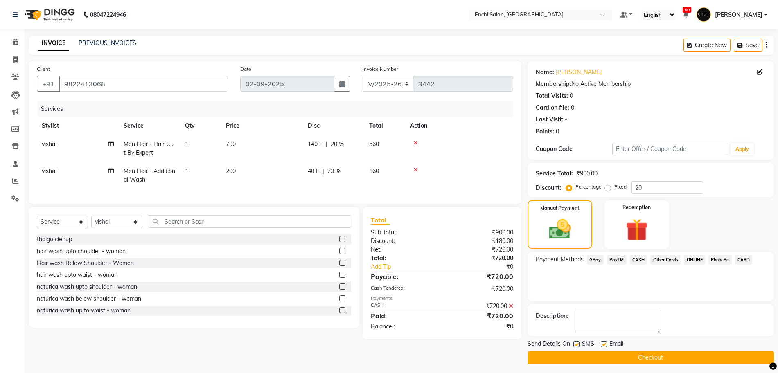
click at [637, 354] on button "Checkout" at bounding box center [650, 357] width 246 height 13
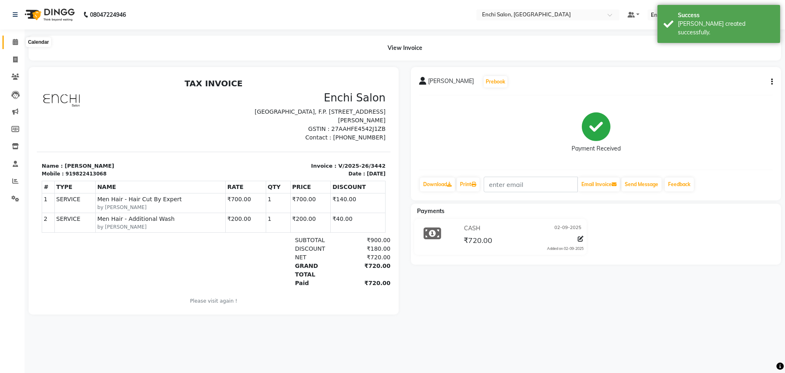
click at [16, 40] on icon at bounding box center [15, 42] width 5 height 6
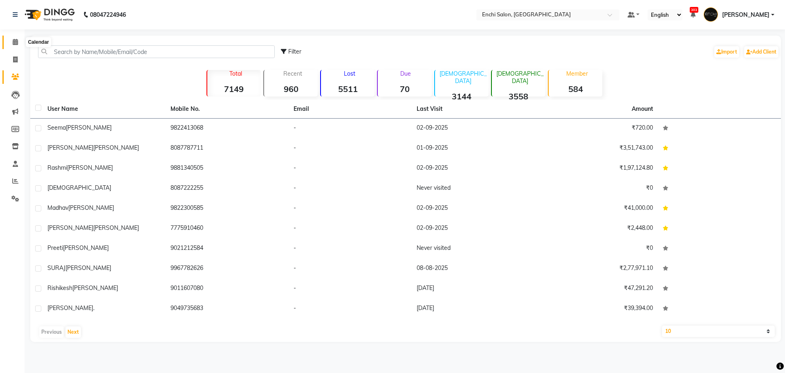
click at [13, 43] on icon at bounding box center [15, 42] width 5 height 6
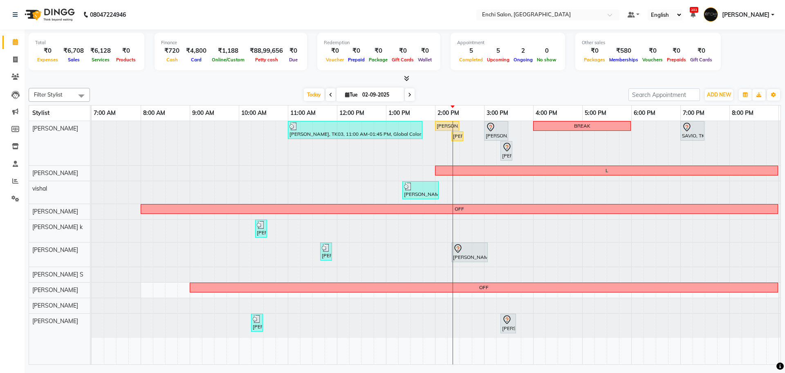
click at [326, 92] on span at bounding box center [331, 94] width 10 height 13
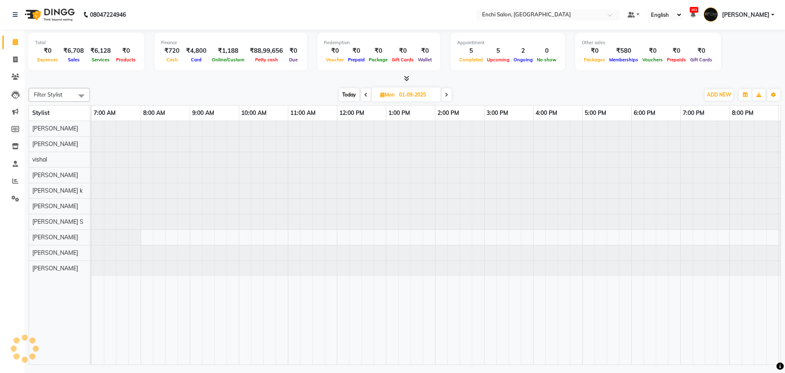
scroll to position [0, 47]
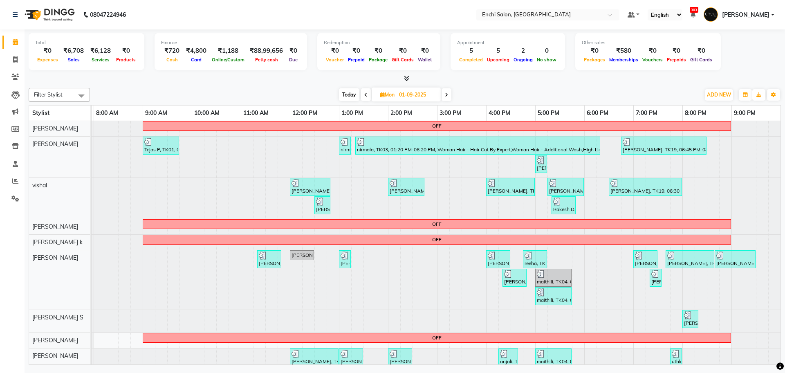
click at [448, 92] on icon at bounding box center [446, 94] width 3 height 5
type input "02-09-2025"
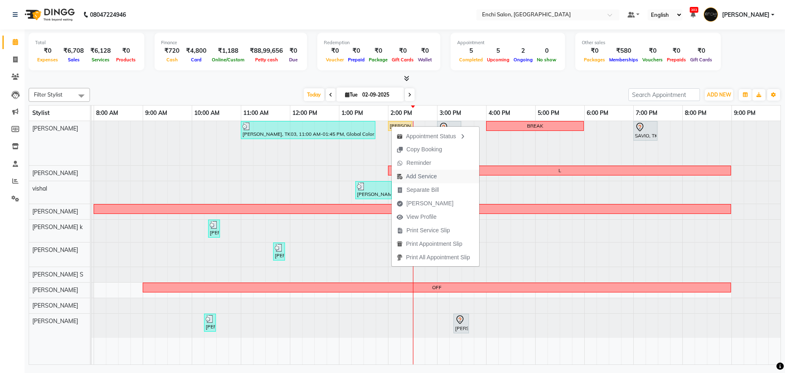
click at [419, 175] on span "Add Service" at bounding box center [421, 176] width 31 height 9
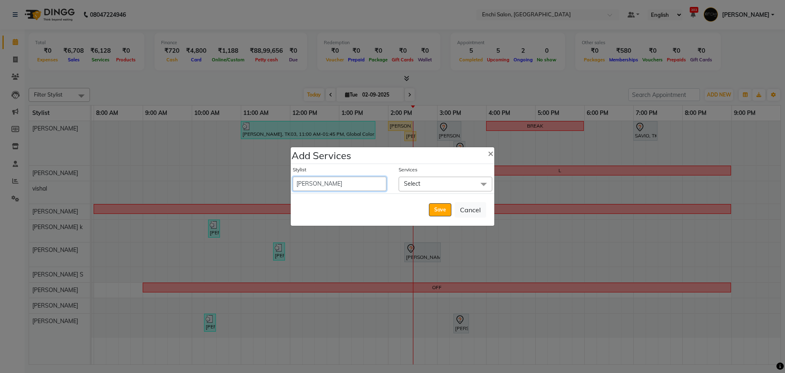
click at [366, 179] on select "Akshay [PERSON_NAME] k Arjun shinde Enchi salon jagdevi [PERSON_NAME] [PERSON_N…" at bounding box center [340, 184] width 94 height 14
select select "11953"
click at [293, 177] on select "Akshay [PERSON_NAME] k Arjun shinde Enchi salon jagdevi [PERSON_NAME] [PERSON_N…" at bounding box center [340, 184] width 94 height 14
select select "880"
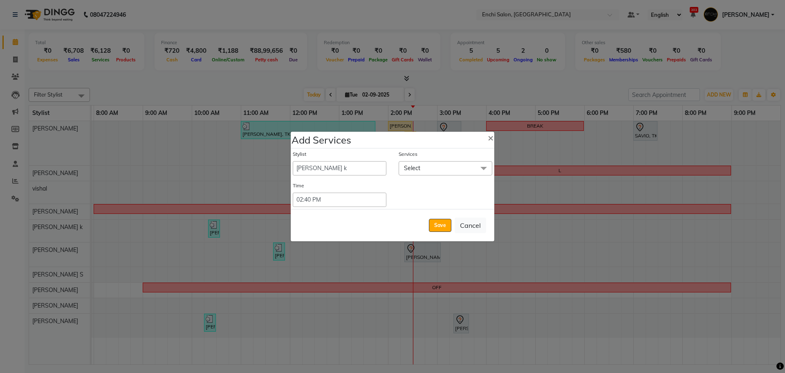
click at [422, 164] on span "Select" at bounding box center [446, 168] width 94 height 14
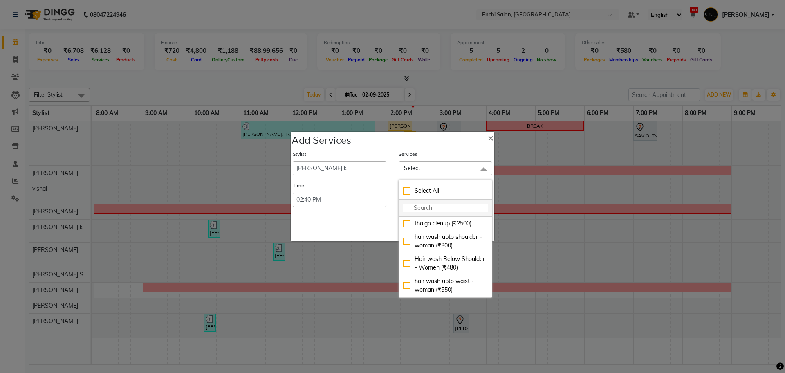
click at [423, 207] on input "multiselect-search" at bounding box center [445, 208] width 85 height 9
type input "q"
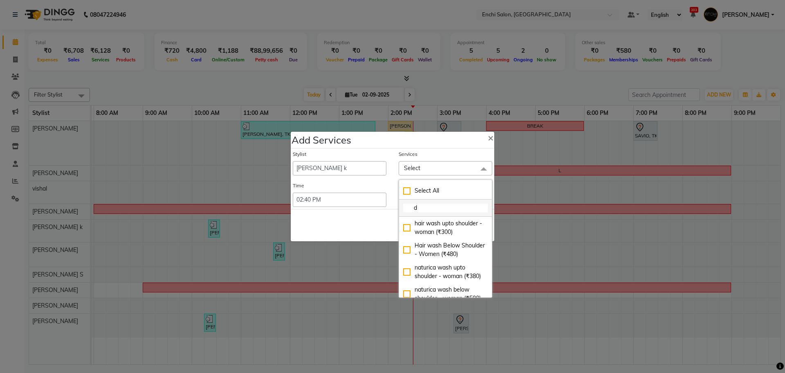
type input "d"
checkbox input "true"
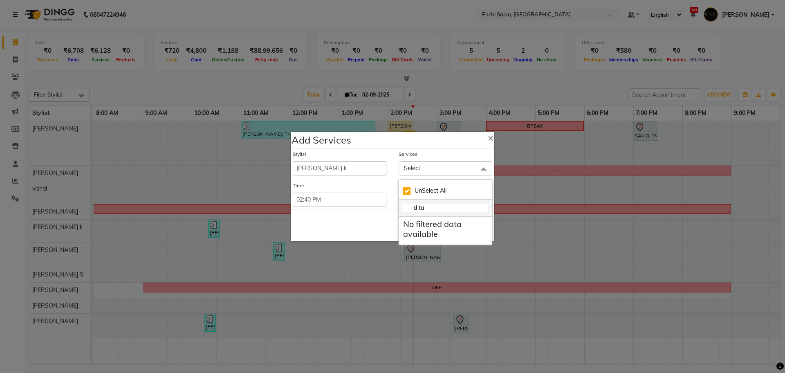
type input "d t"
checkbox input "false"
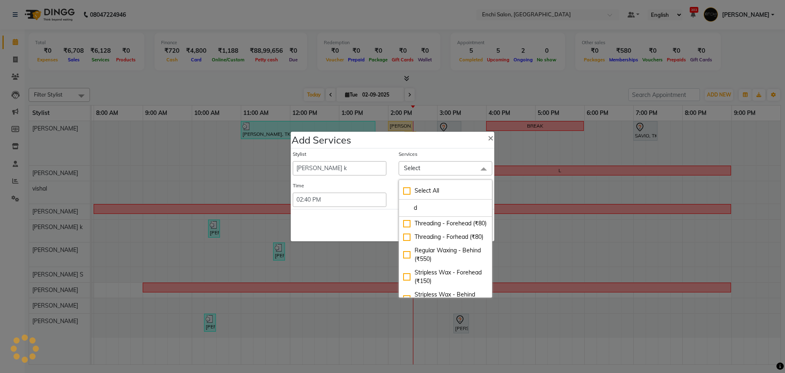
type input "d"
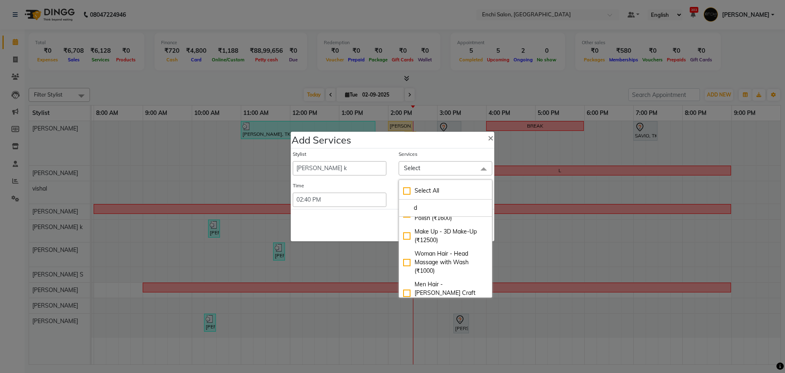
scroll to position [205, 0]
click at [458, 205] on input "d" at bounding box center [445, 208] width 85 height 9
checkbox input "true"
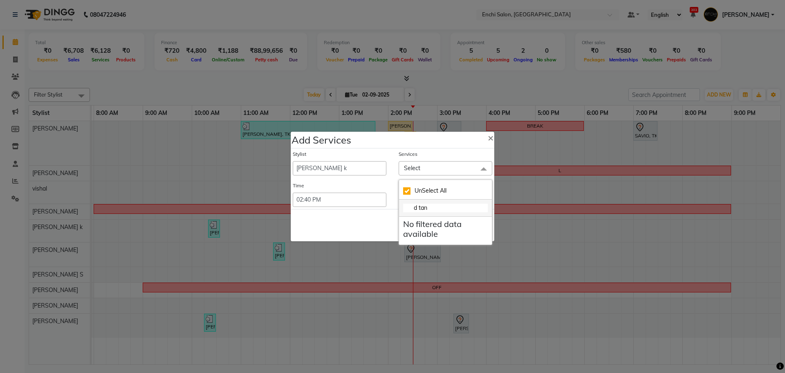
click at [455, 212] on li "d tan" at bounding box center [445, 208] width 93 height 17
click at [452, 207] on input "d tan" at bounding box center [445, 208] width 85 height 9
type input "d t"
checkbox input "false"
type input "d"
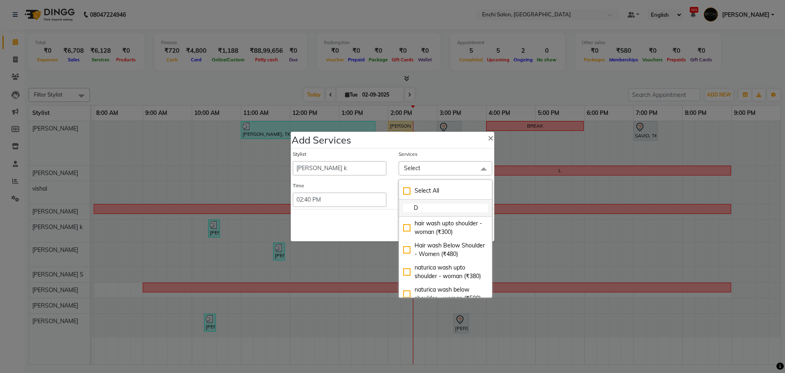
type input "D"
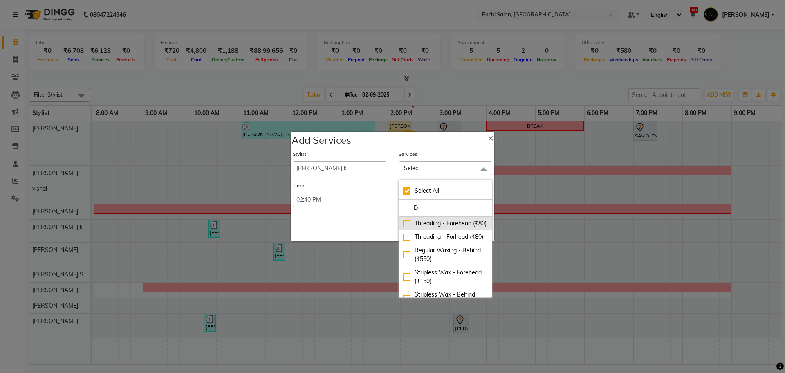
checkbox input "true"
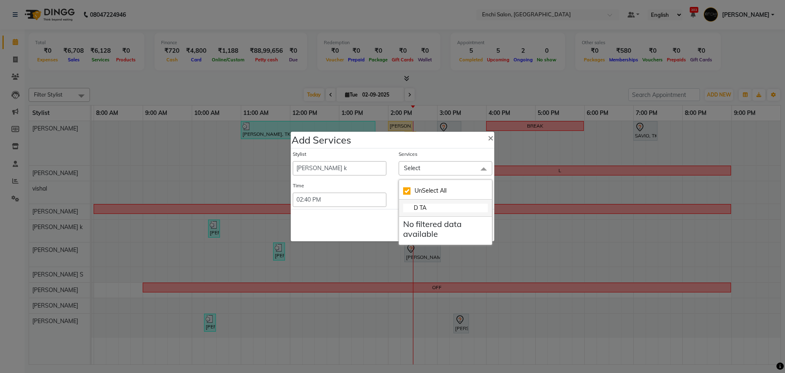
type input "D T"
checkbox input "false"
type input "D"
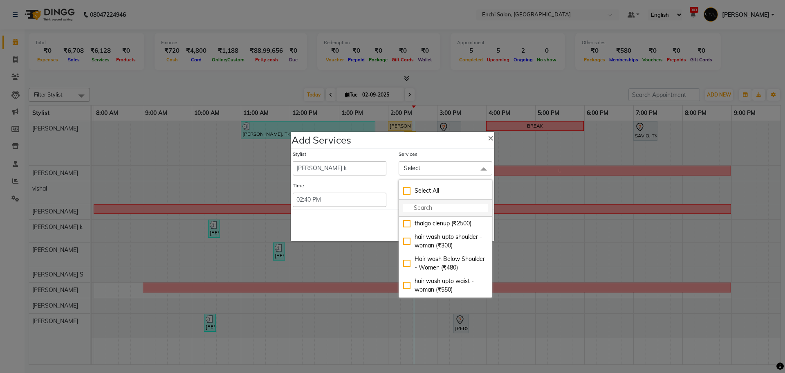
type input "d"
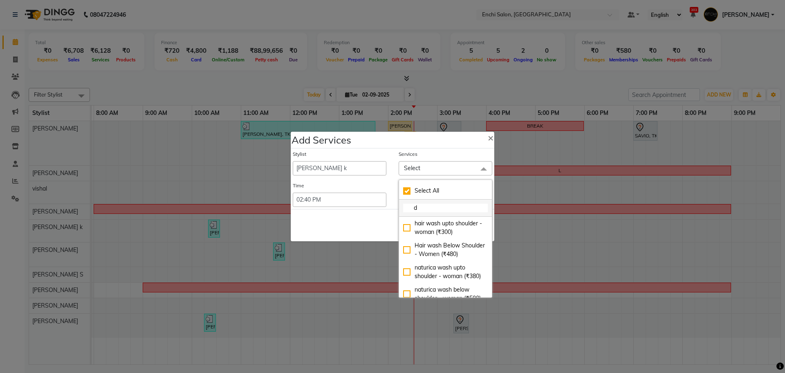
checkbox input "true"
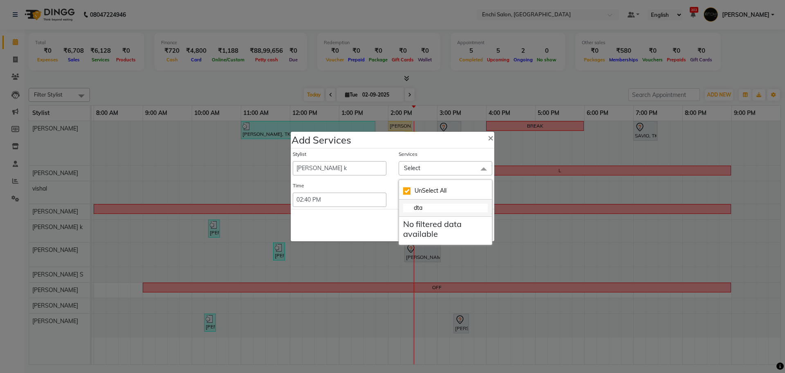
type input "dt"
checkbox input "false"
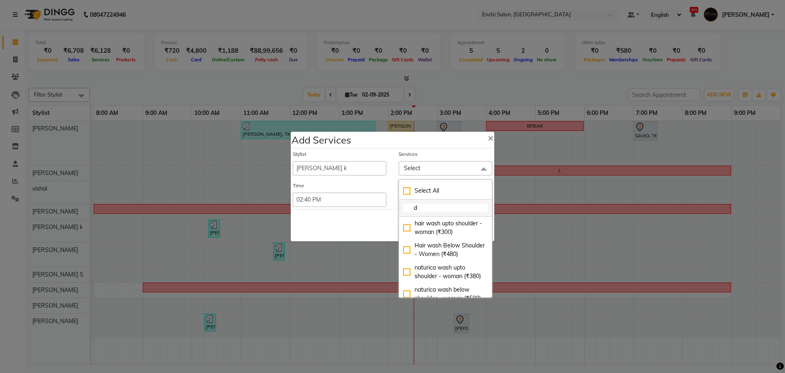
type input "d"
checkbox input "true"
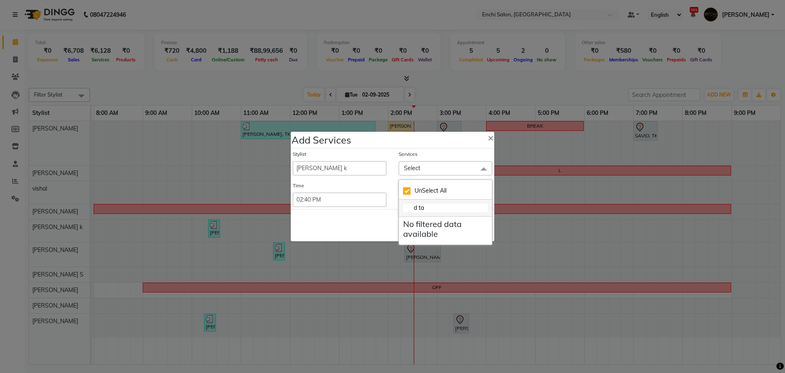
type input "d t"
checkbox input "false"
type input "d"
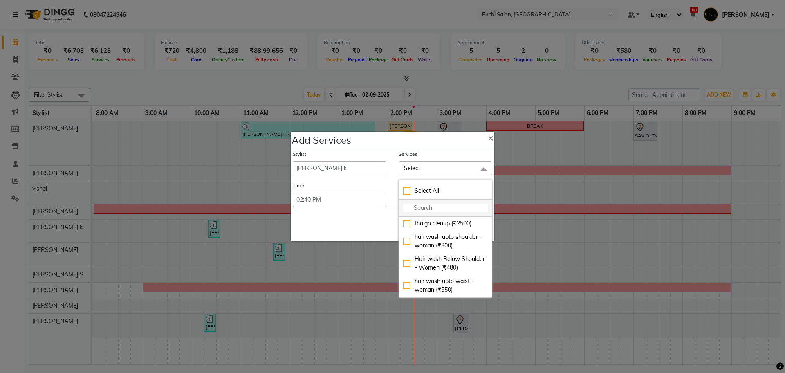
click at [421, 208] on input "multiselect-search" at bounding box center [445, 208] width 85 height 9
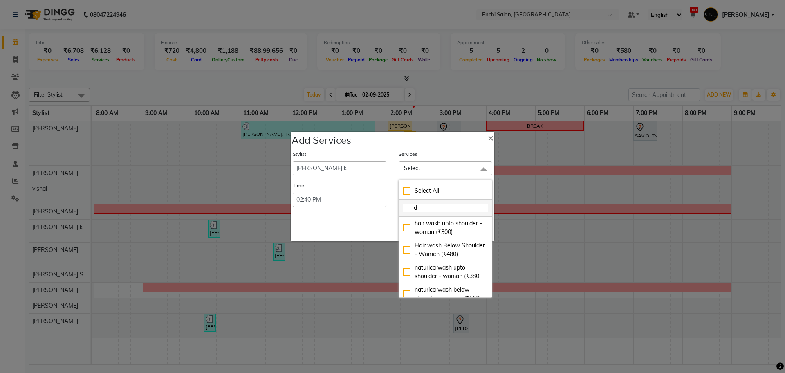
type input "d"
checkbox input "true"
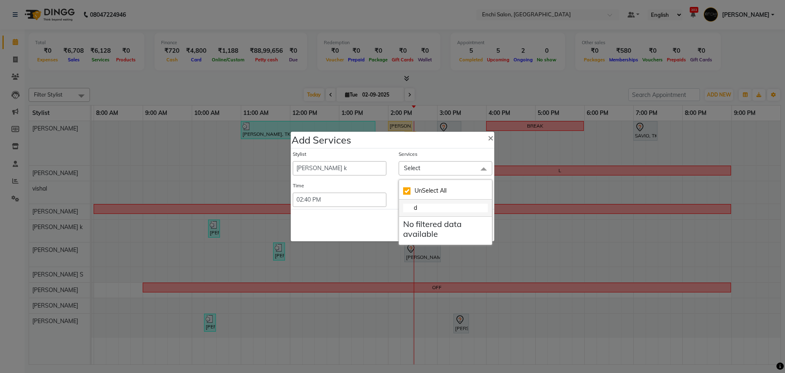
type input "d"
checkbox input "false"
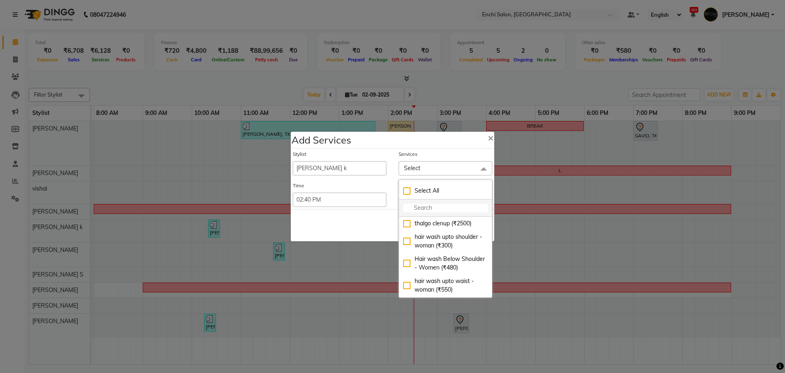
click at [453, 207] on input "multiselect-search" at bounding box center [445, 208] width 85 height 9
click at [421, 207] on input "multiselect-search" at bounding box center [445, 208] width 85 height 9
click at [438, 209] on input "multiselect-search" at bounding box center [445, 208] width 85 height 9
type input "d"
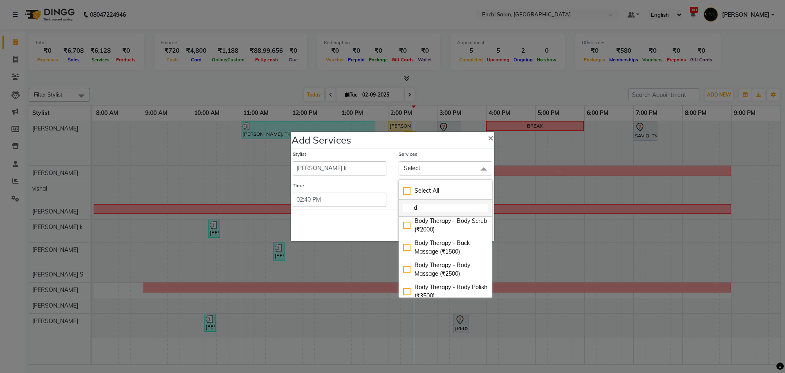
scroll to position [166, 0]
checkbox input "true"
type input "d t"
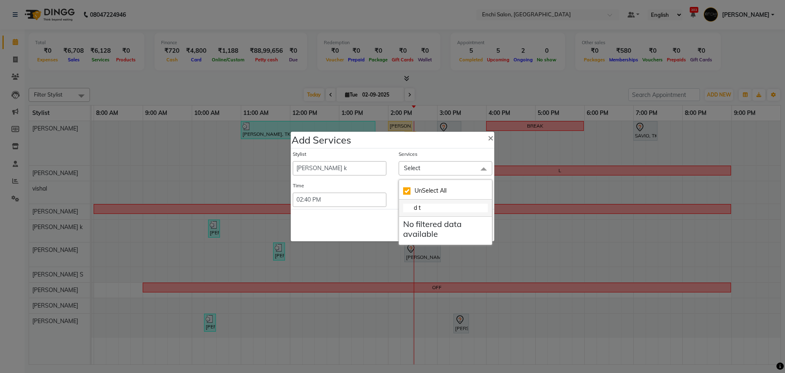
scroll to position [0, 0]
checkbox input "false"
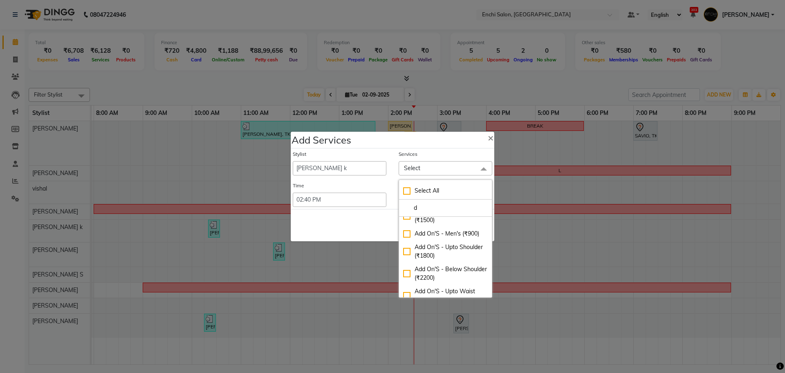
scroll to position [384, 0]
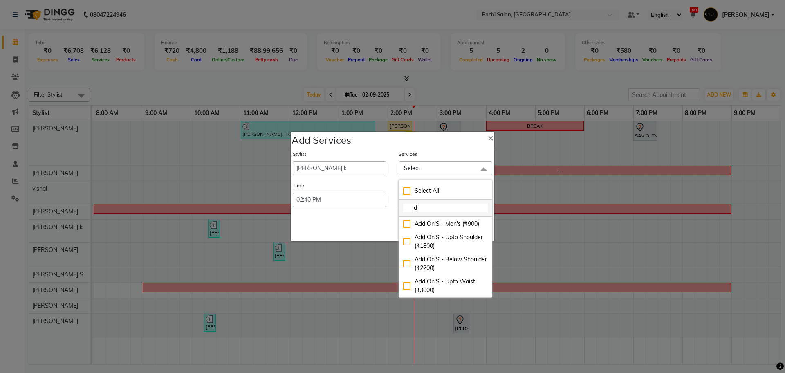
click at [441, 206] on input "d" at bounding box center [445, 208] width 85 height 9
type input "d"
type input "F"
type input "D"
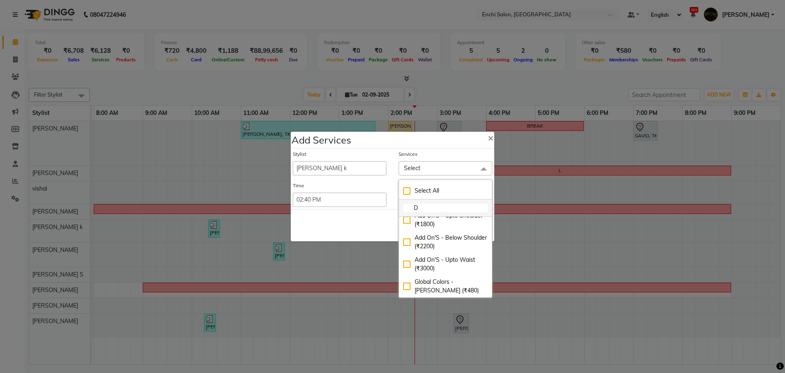
scroll to position [414, 0]
checkbox input "true"
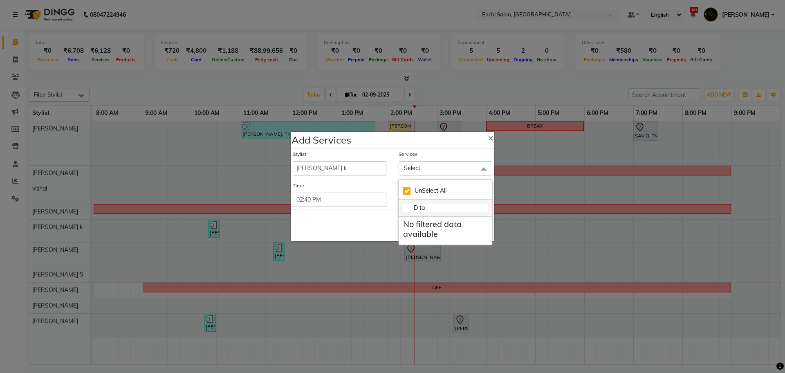
type input "D t"
checkbox input "false"
type input "D"
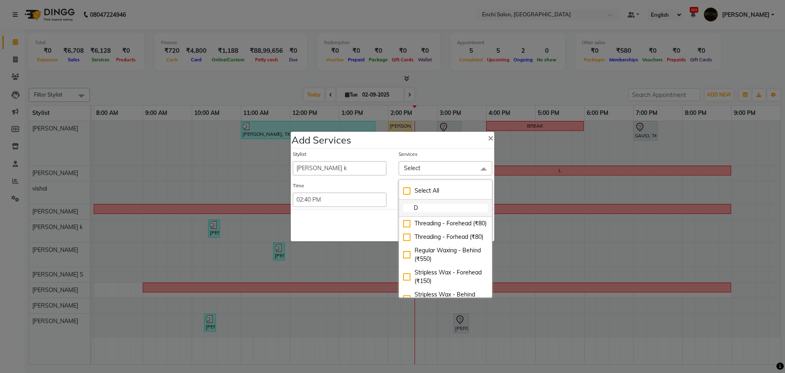
checkbox input "true"
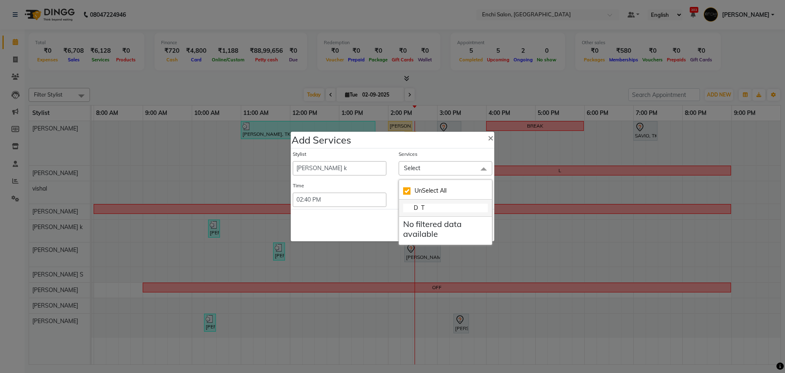
type input "D"
checkbox input "false"
type input "D"
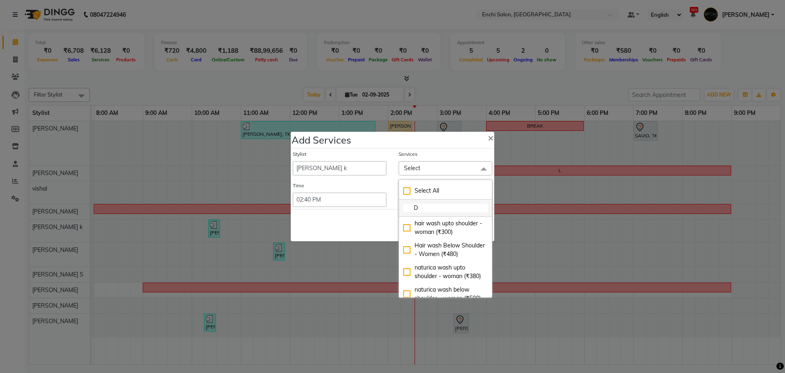
type input "D"
checkbox input "true"
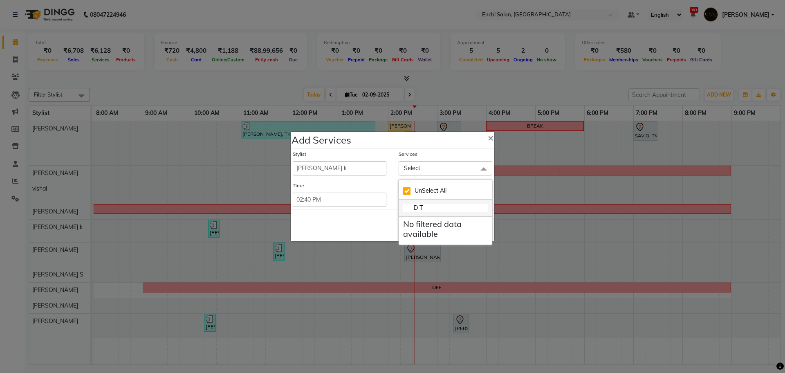
type input "D"
checkbox input "false"
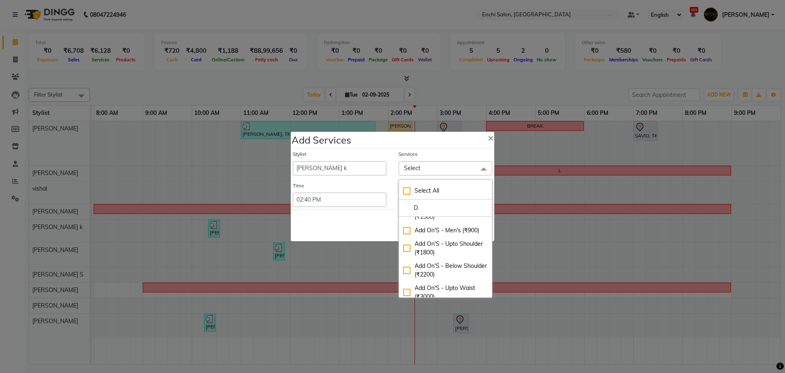
scroll to position [414, 0]
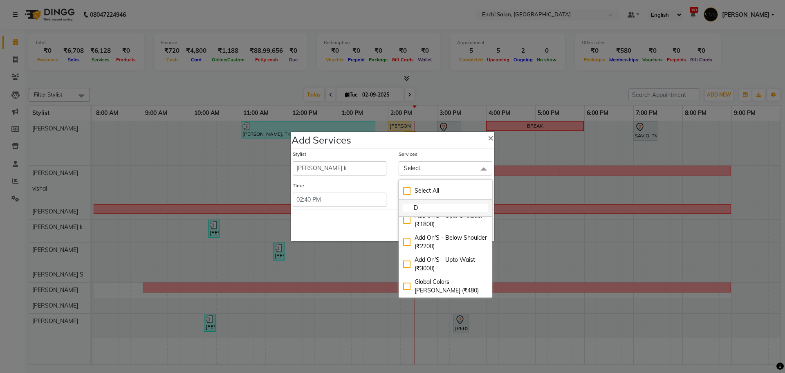
click at [461, 210] on input "D" at bounding box center [445, 208] width 85 height 9
type input "D"
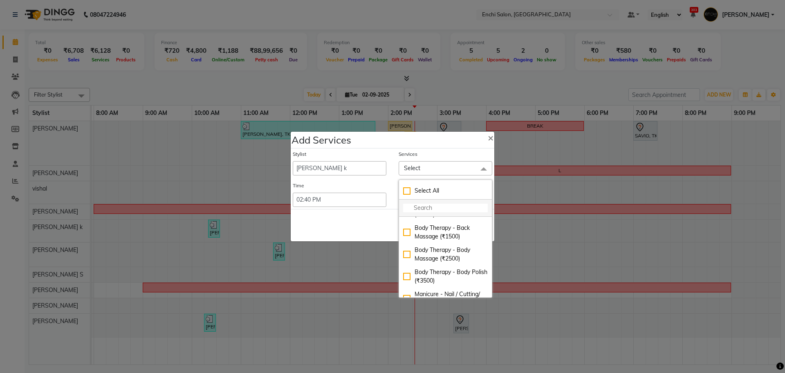
scroll to position [4872, 0]
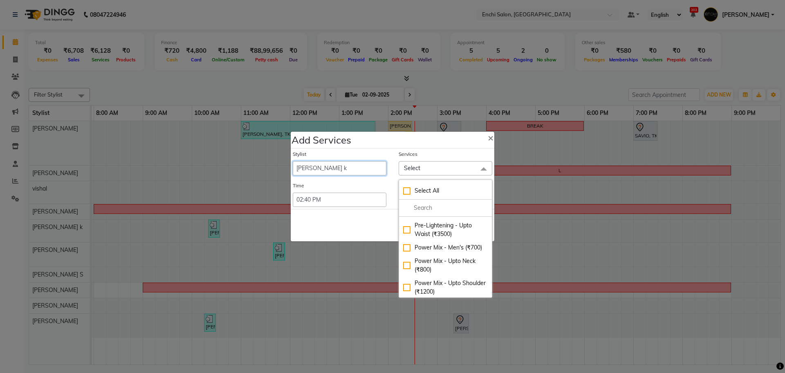
click at [338, 169] on select "Akshay [PERSON_NAME] k Arjun shinde Enchi salon jagdevi [PERSON_NAME] [PERSON_N…" at bounding box center [340, 168] width 94 height 14
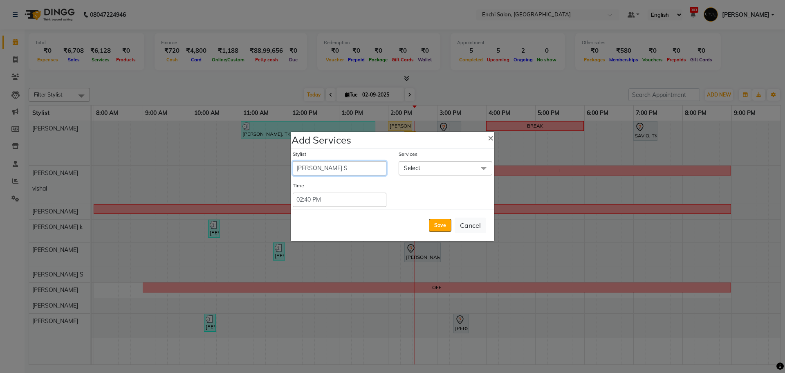
click at [293, 161] on select "Akshay [PERSON_NAME] k Arjun shinde Enchi salon jagdevi [PERSON_NAME] [PERSON_N…" at bounding box center [340, 168] width 94 height 14
click at [353, 162] on select "Akshay [PERSON_NAME] k Arjun shinde Enchi salon jagdevi [PERSON_NAME] [PERSON_N…" at bounding box center [340, 168] width 94 height 14
select select "11952"
click at [293, 161] on select "Akshay [PERSON_NAME] k Arjun shinde Enchi salon jagdevi [PERSON_NAME] [PERSON_N…" at bounding box center [340, 168] width 94 height 14
click at [417, 169] on span "Select" at bounding box center [412, 167] width 16 height 7
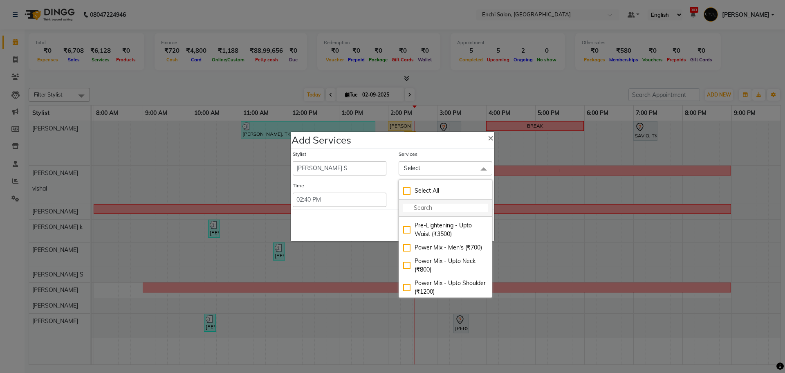
click at [421, 206] on input "multiselect-search" at bounding box center [445, 208] width 85 height 9
type input "MANI"
click at [404, 236] on div "Manicure - Mint Tree (₹1200)" at bounding box center [445, 227] width 85 height 17
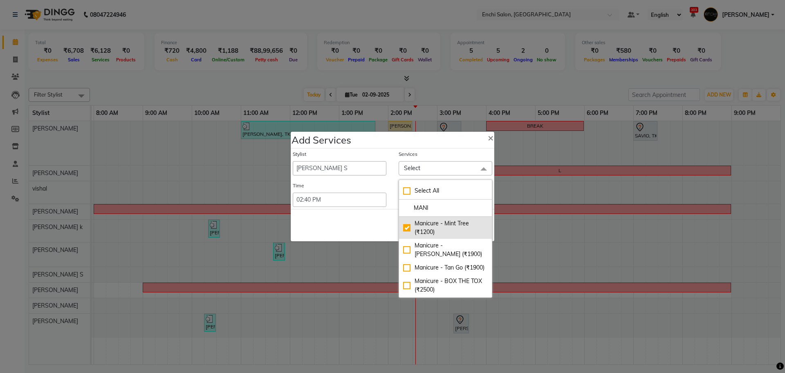
checkbox input "true"
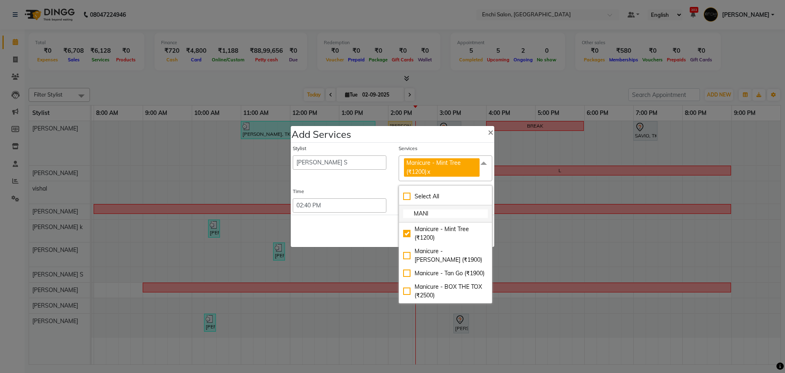
click at [452, 212] on input "MANI" at bounding box center [445, 213] width 85 height 9
type input "M"
type input "PEDI"
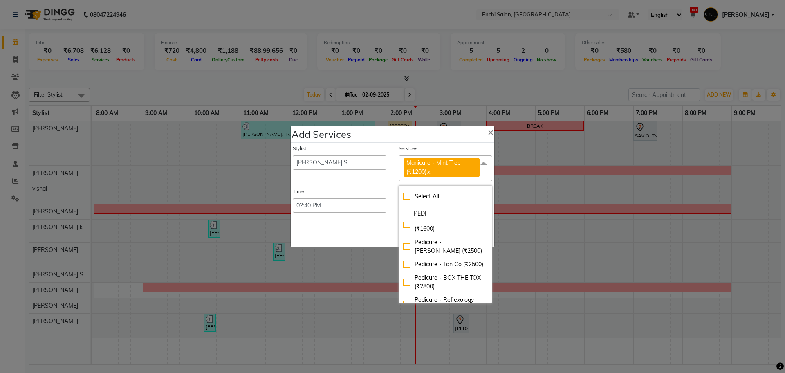
scroll to position [54, 0]
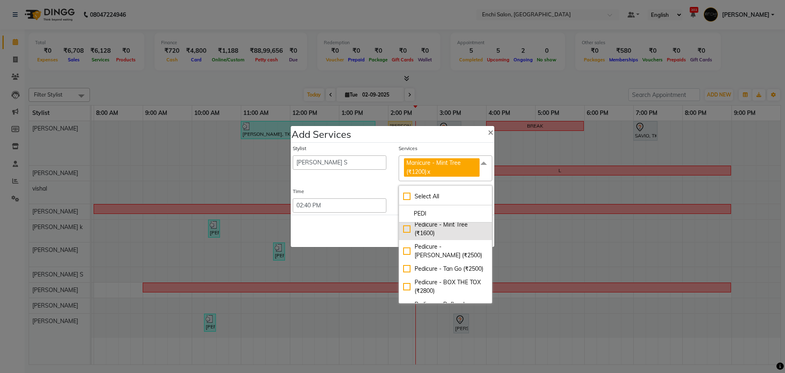
click at [403, 238] on div "Pedicure - Mint Tree (₹1600)" at bounding box center [445, 228] width 85 height 17
checkbox input "true"
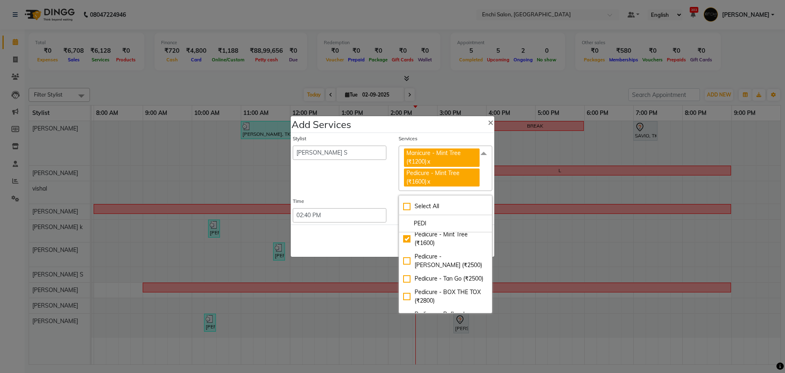
click at [481, 155] on span at bounding box center [484, 154] width 16 height 16
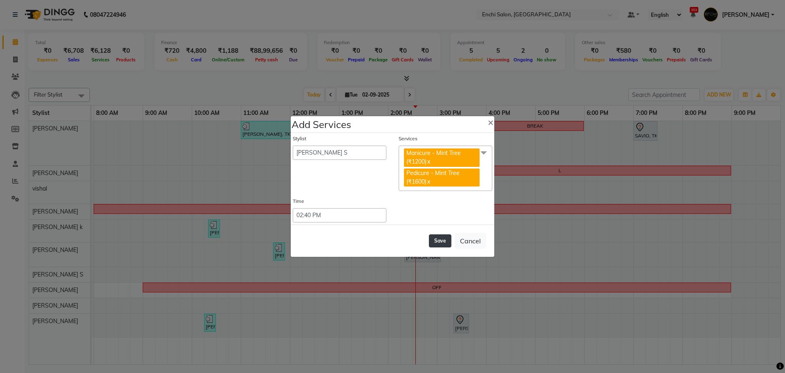
click at [441, 242] on button "Save" at bounding box center [440, 240] width 22 height 13
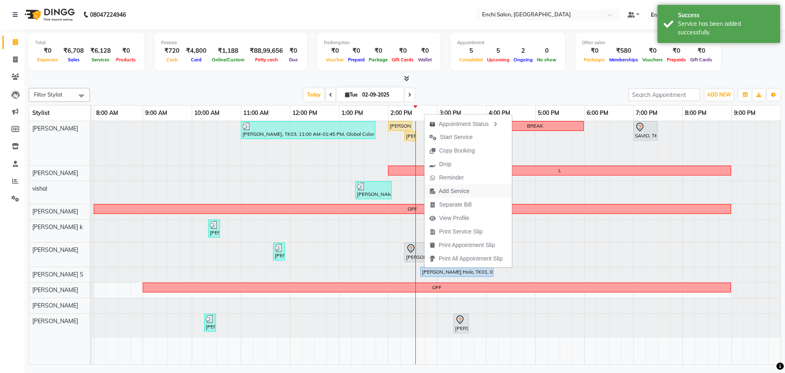
click at [450, 191] on span "Add Service" at bounding box center [454, 191] width 31 height 9
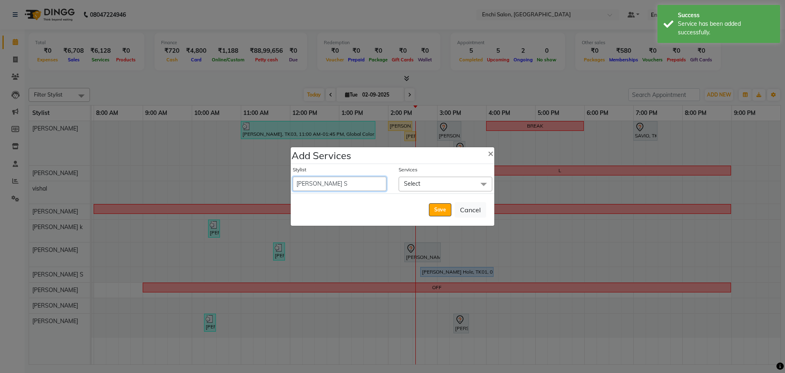
drag, startPoint x: 379, startPoint y: 186, endPoint x: 376, endPoint y: 182, distance: 5.0
click at [379, 186] on select "Akshay [PERSON_NAME] k Arjun shinde Enchi salon jagdevi [PERSON_NAME] [PERSON_N…" at bounding box center [340, 184] width 94 height 14
select select "11953"
click at [293, 177] on select "Akshay [PERSON_NAME] k Arjun shinde Enchi salon jagdevi [PERSON_NAME] [PERSON_N…" at bounding box center [340, 184] width 94 height 14
select select "980"
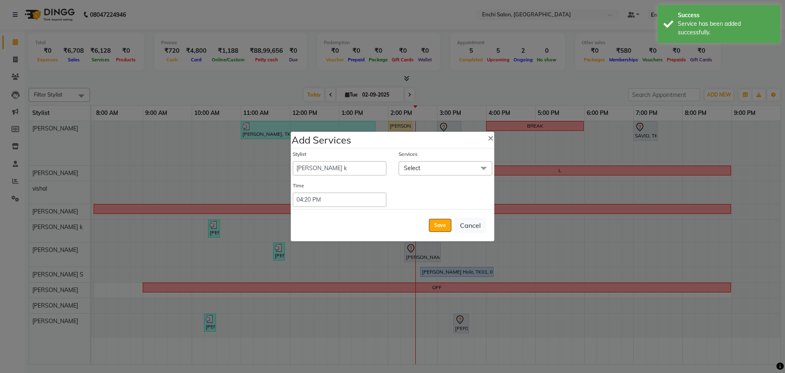
click at [417, 168] on span "Select" at bounding box center [412, 167] width 16 height 7
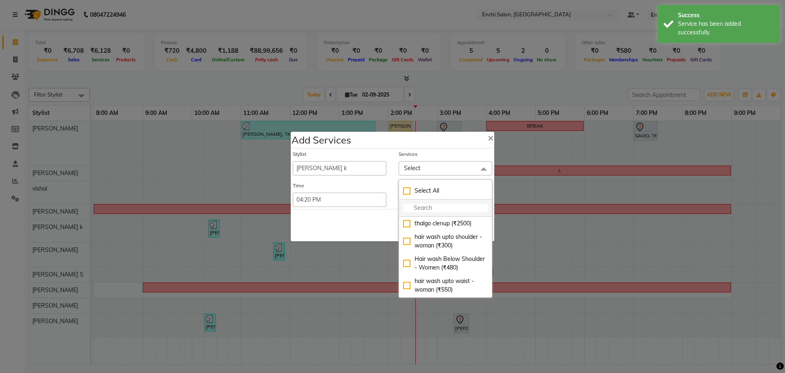
click at [419, 205] on input "multiselect-search" at bounding box center [445, 208] width 85 height 9
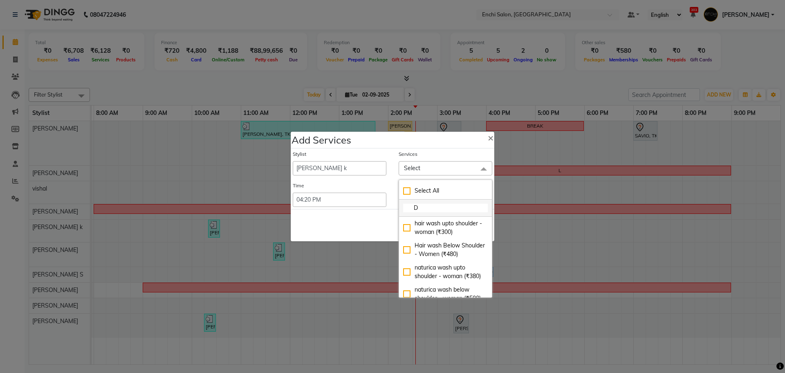
type input "D"
checkbox input "true"
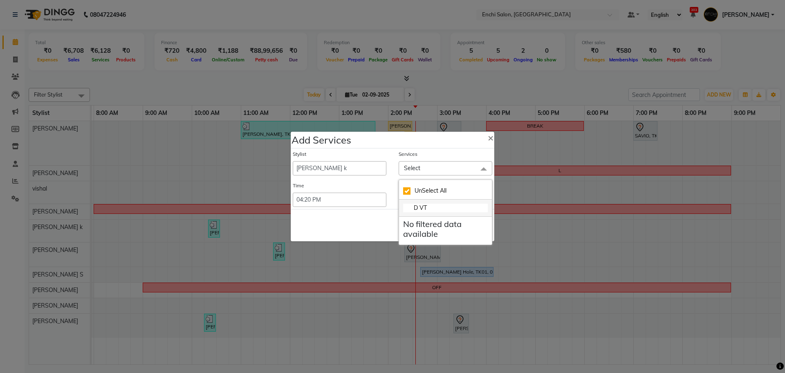
type input "D V"
checkbox input "false"
type input "D"
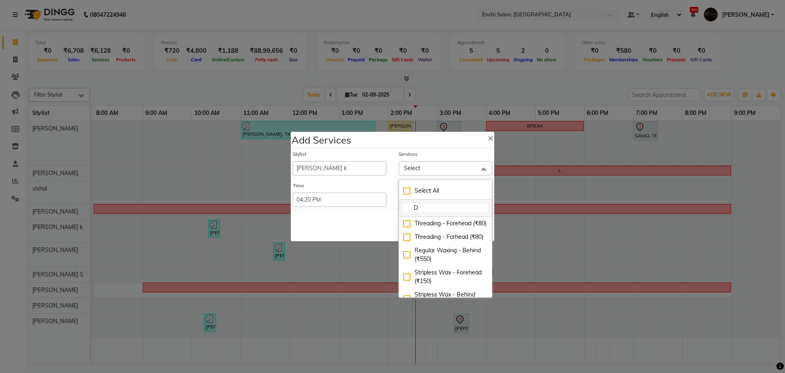
checkbox input "true"
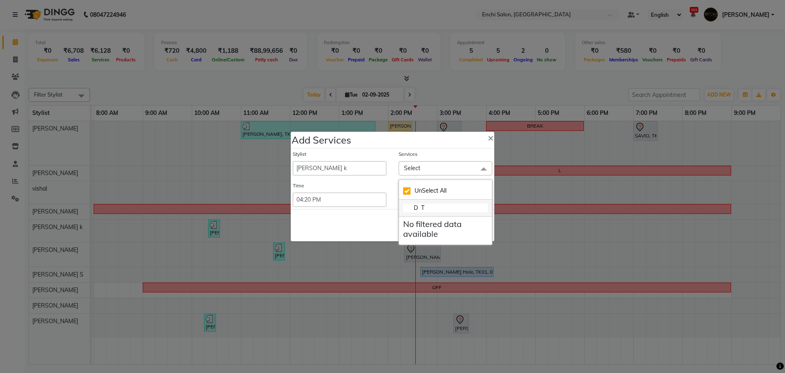
type input "D"
checkbox input "false"
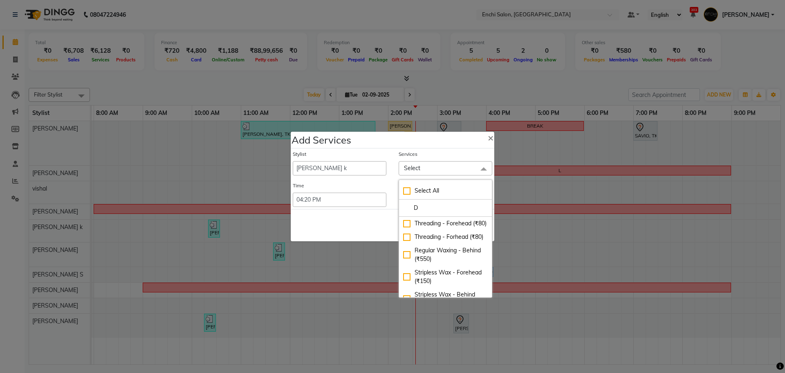
type input "D"
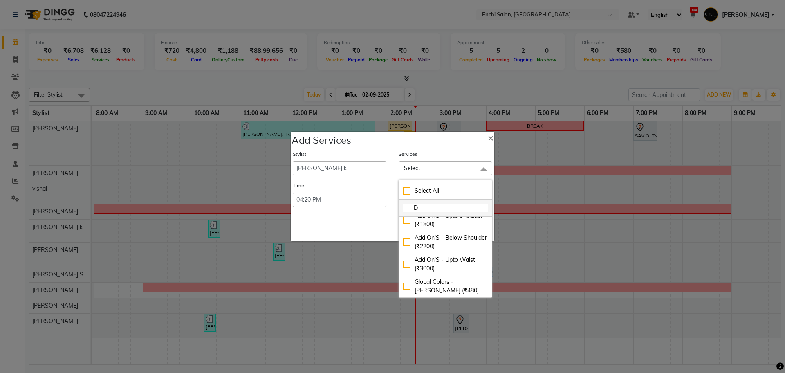
click at [453, 206] on input "D" at bounding box center [445, 208] width 85 height 9
checkbox input "true"
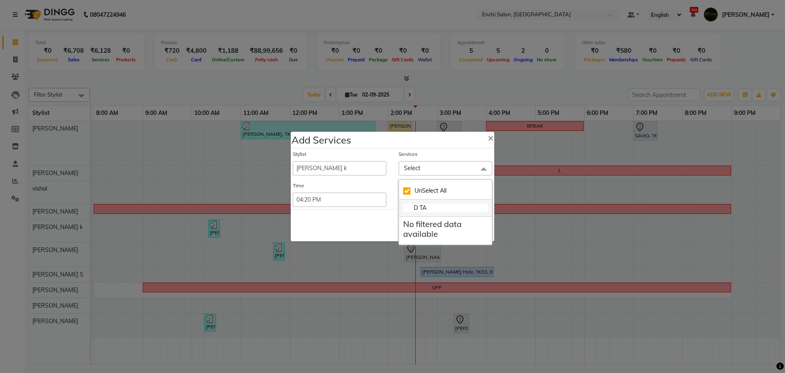
type input "D T"
checkbox input "false"
type input "D"
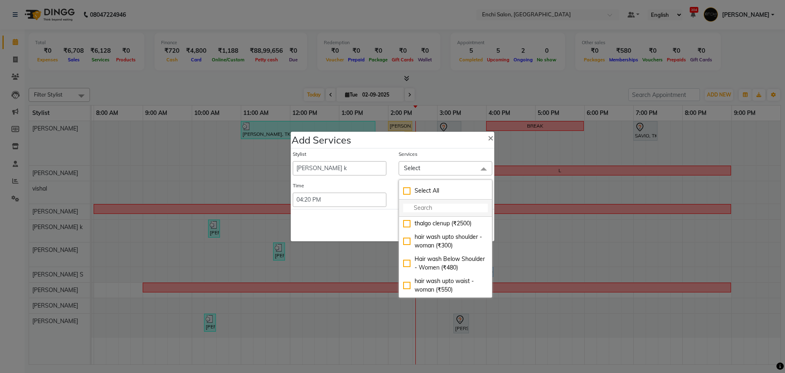
click at [434, 207] on input "multiselect-search" at bounding box center [445, 208] width 85 height 9
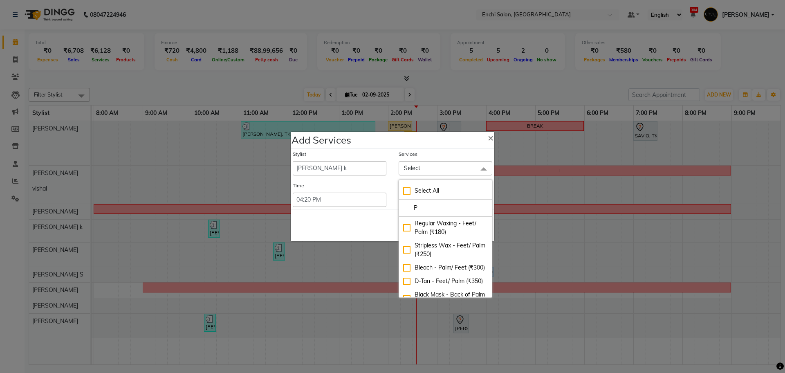
type input "PA"
checkbox input "true"
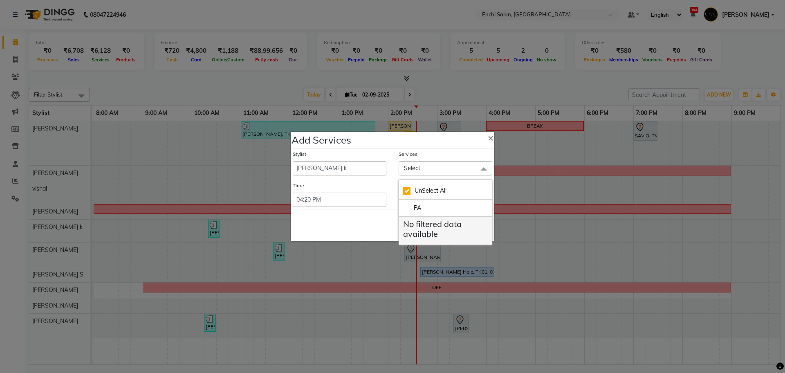
type input "P"
checkbox input "false"
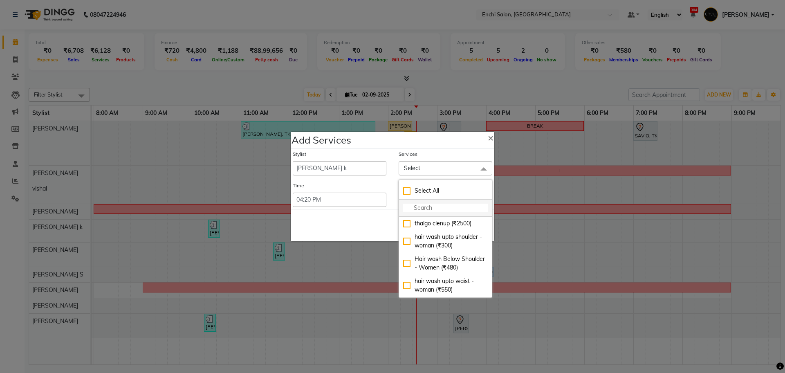
click at [457, 208] on input "multiselect-search" at bounding box center [445, 208] width 85 height 9
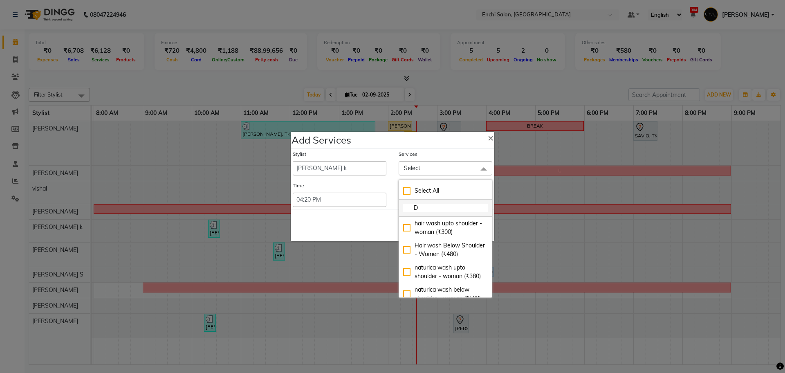
type input "D"
checkbox input "true"
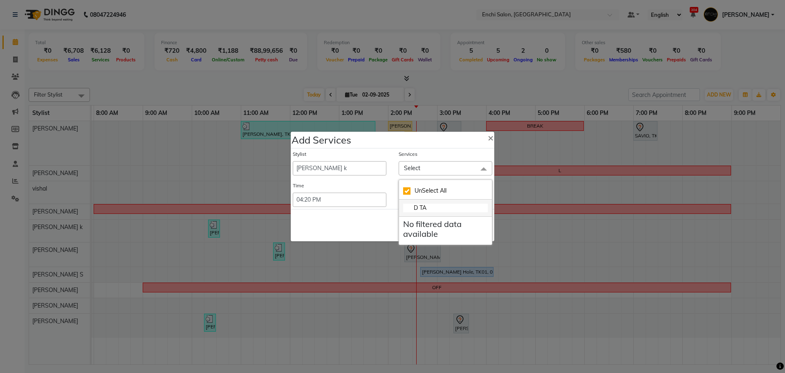
type input "D T"
checkbox input "false"
type input "D"
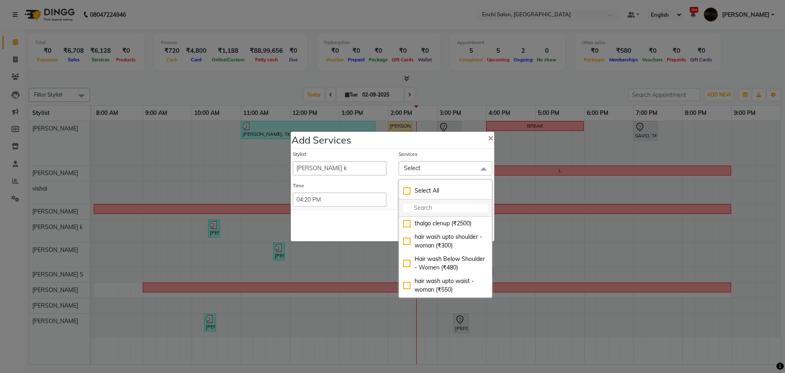
click at [456, 208] on input "multiselect-search" at bounding box center [445, 208] width 85 height 9
type input "FACE"
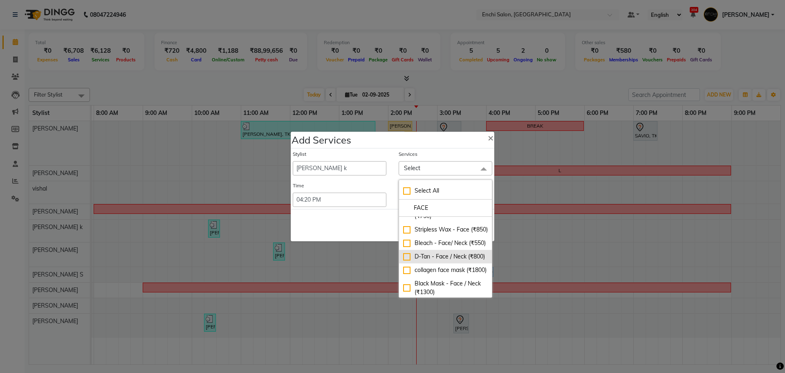
scroll to position [31, 0]
click at [405, 260] on div "D-Tan - Face / Neck (₹800)" at bounding box center [445, 255] width 85 height 9
checkbox input "true"
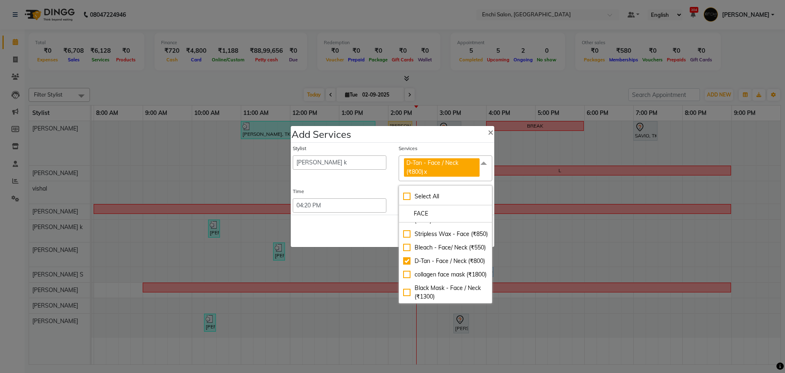
click at [481, 163] on span at bounding box center [484, 163] width 16 height 16
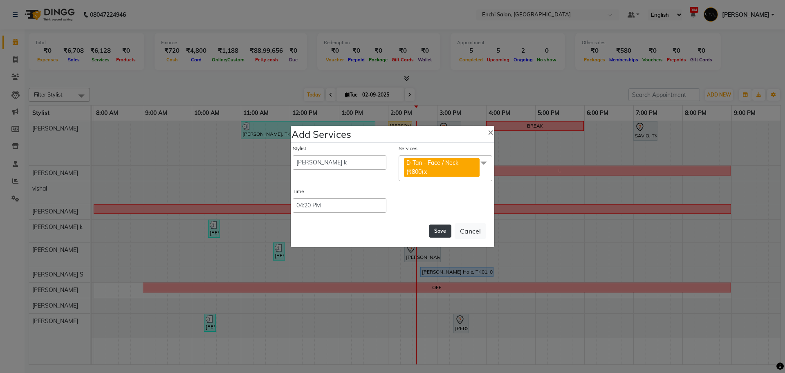
click at [447, 229] on button "Save" at bounding box center [440, 231] width 22 height 13
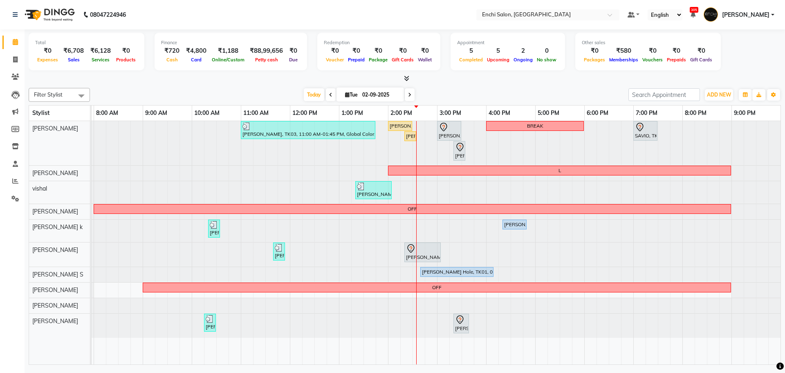
click at [409, 94] on icon at bounding box center [409, 94] width 3 height 5
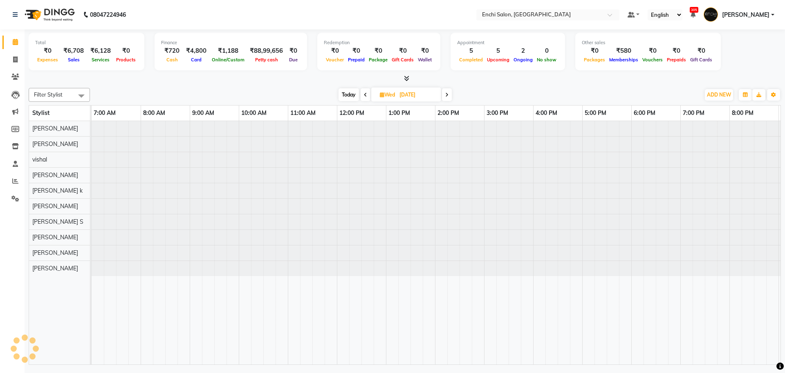
scroll to position [0, 47]
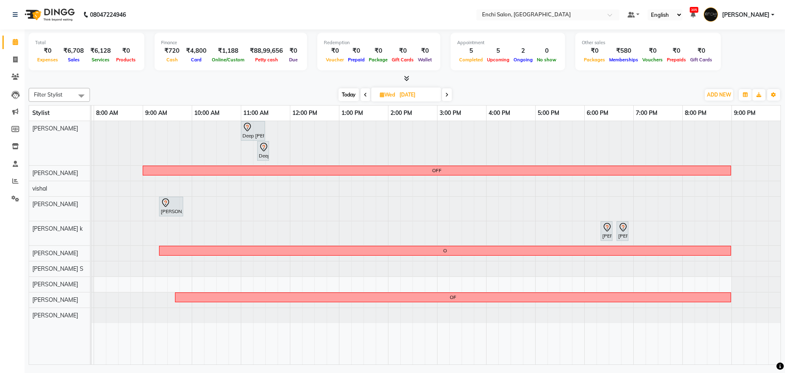
click at [446, 91] on span at bounding box center [447, 94] width 10 height 13
type input "[DATE]"
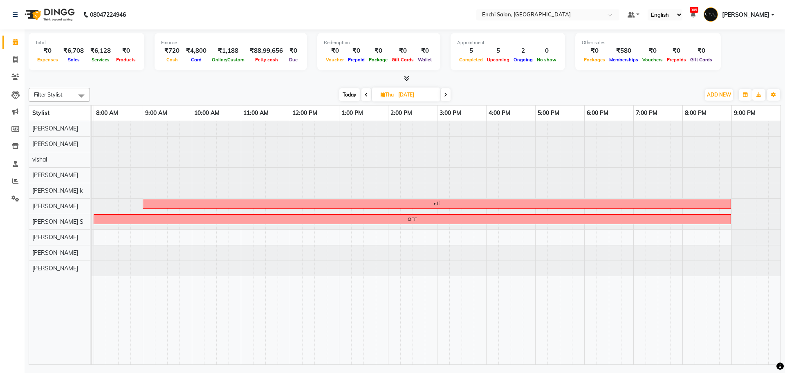
click at [45, 142] on div at bounding box center [45, 144] width 0 height 15
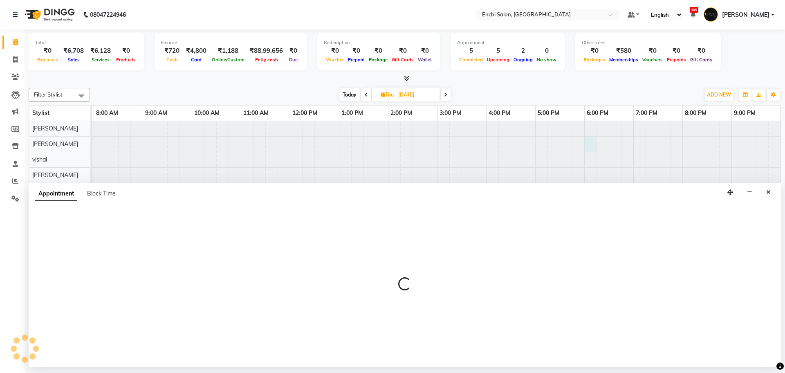
select select "604"
select select "1080"
select select "tentative"
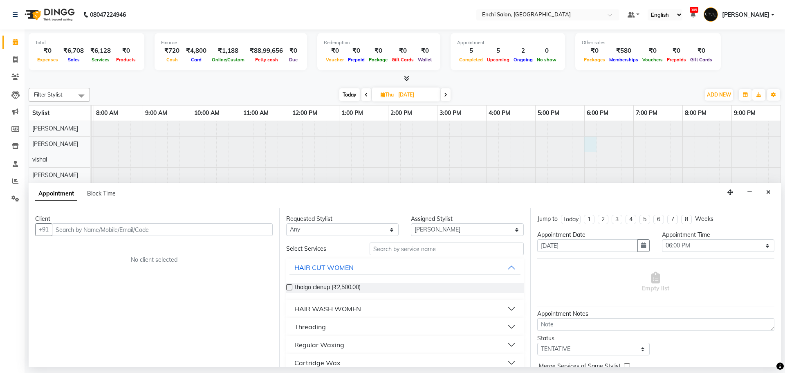
click at [155, 229] on input "text" at bounding box center [162, 229] width 221 height 13
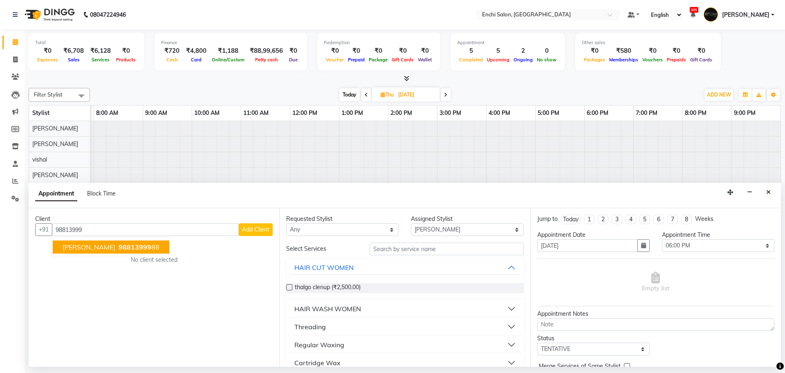
click at [147, 242] on button "[PERSON_NAME] 98813999 88" at bounding box center [111, 247] width 117 height 13
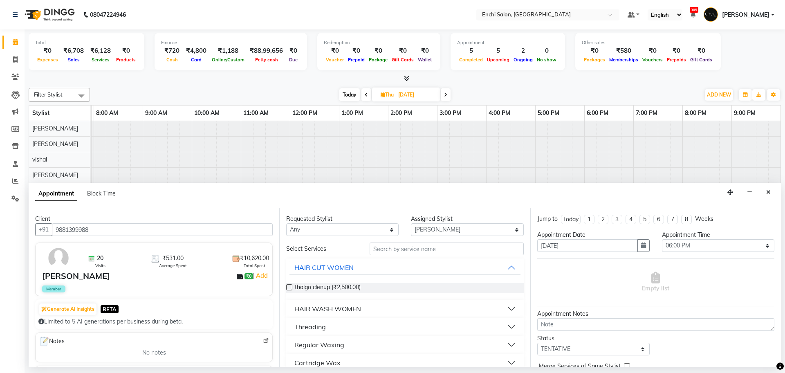
type input "9881399988"
click at [387, 252] on input "text" at bounding box center [447, 249] width 154 height 13
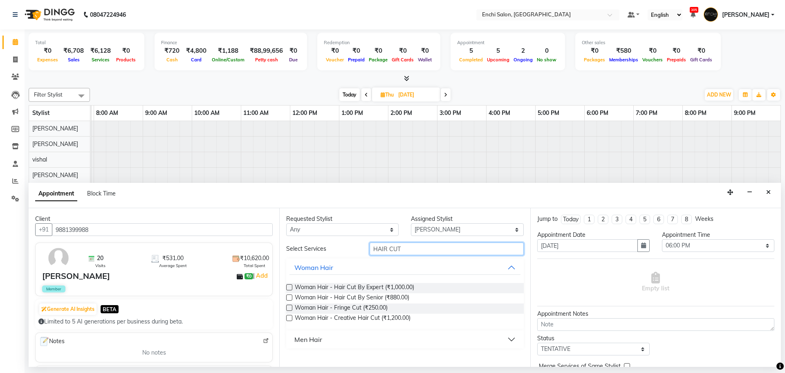
type input "HAIR CUT"
click at [310, 337] on div "Men Hair" at bounding box center [309, 340] width 28 height 10
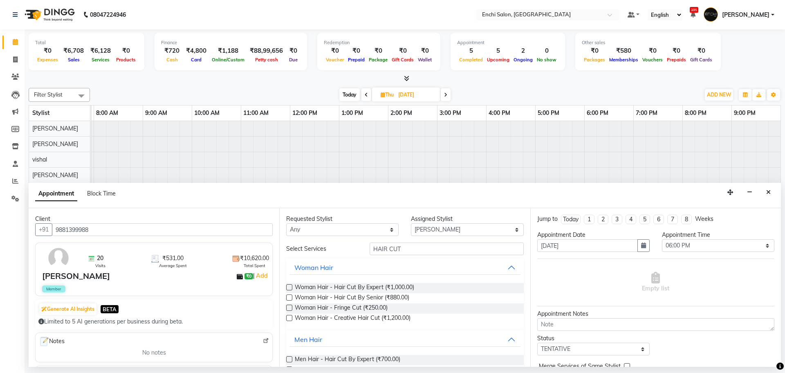
click at [290, 359] on label at bounding box center [289, 359] width 6 height 6
click at [290, 359] on input "checkbox" at bounding box center [288, 360] width 5 height 5
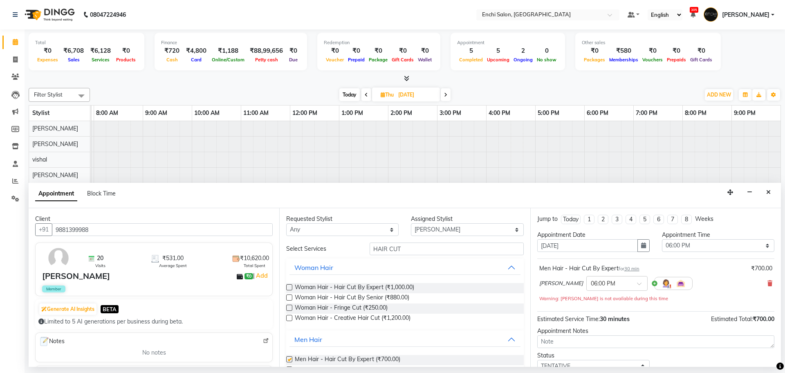
checkbox input "false"
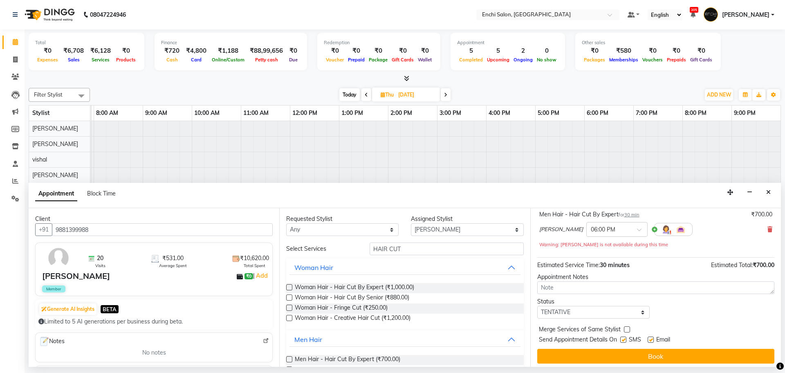
scroll to position [57, 0]
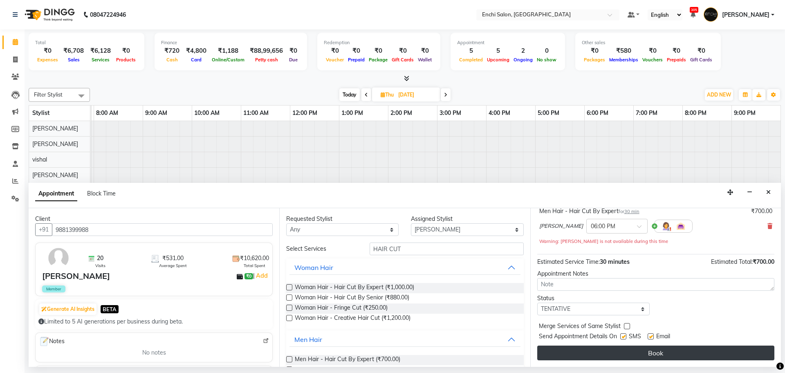
click at [654, 351] on button "Book" at bounding box center [655, 353] width 237 height 15
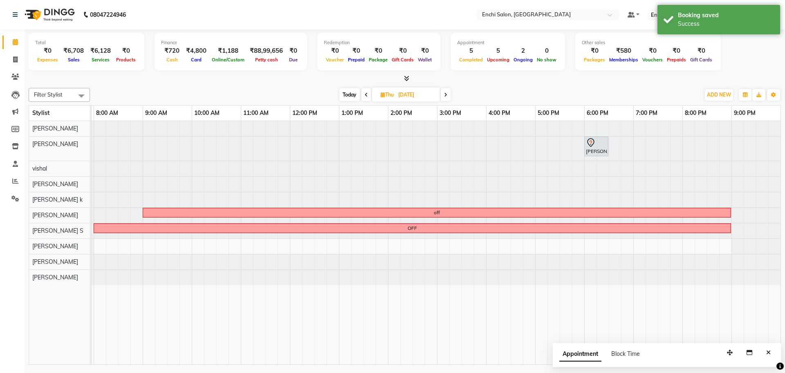
click at [349, 94] on span "Today" at bounding box center [350, 94] width 20 height 13
type input "02-09-2025"
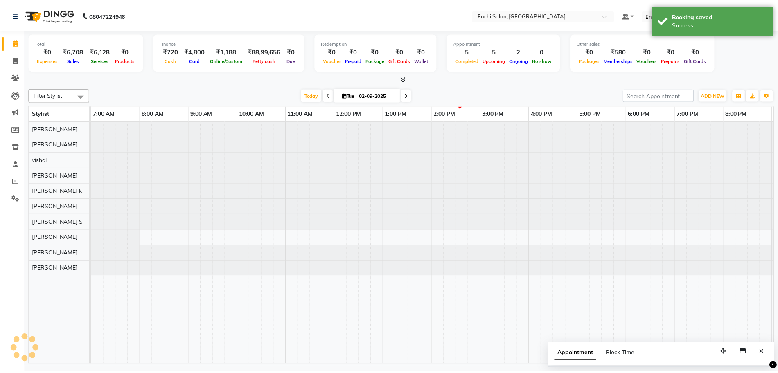
scroll to position [0, 47]
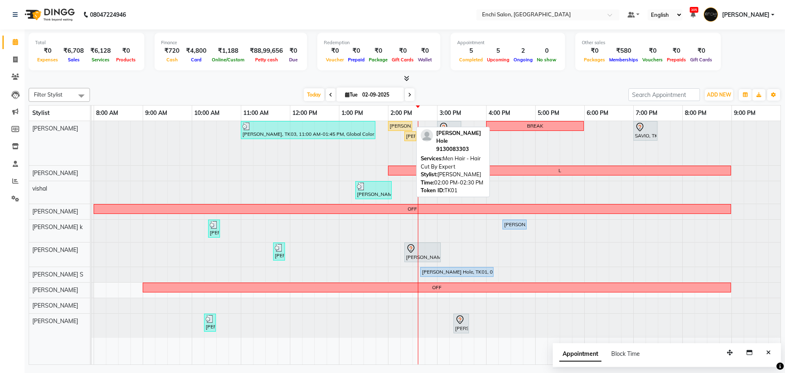
click at [394, 128] on div "[PERSON_NAME] Hole, TK01, 02:00 PM-02:30 PM, Men Hair - Hair Cut By Expert" at bounding box center [400, 125] width 22 height 7
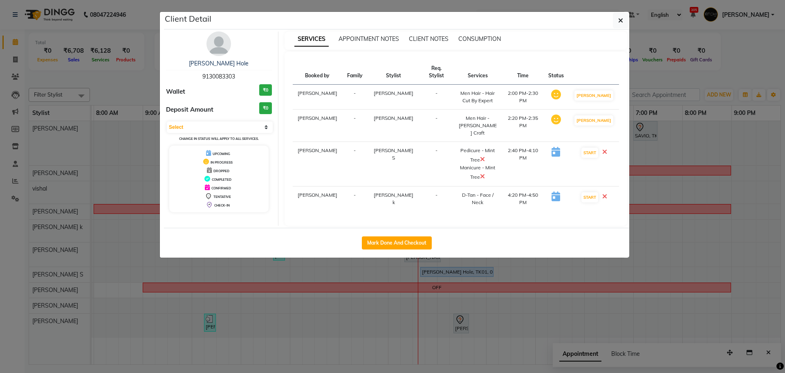
click at [214, 50] on img at bounding box center [219, 43] width 25 height 25
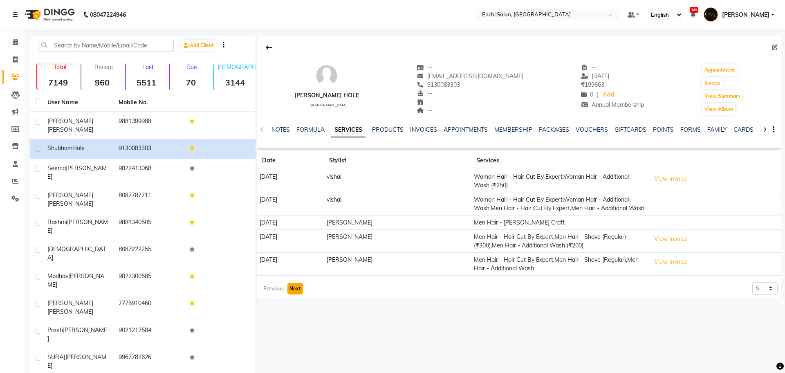
click at [299, 295] on button "Next" at bounding box center [296, 288] width 16 height 11
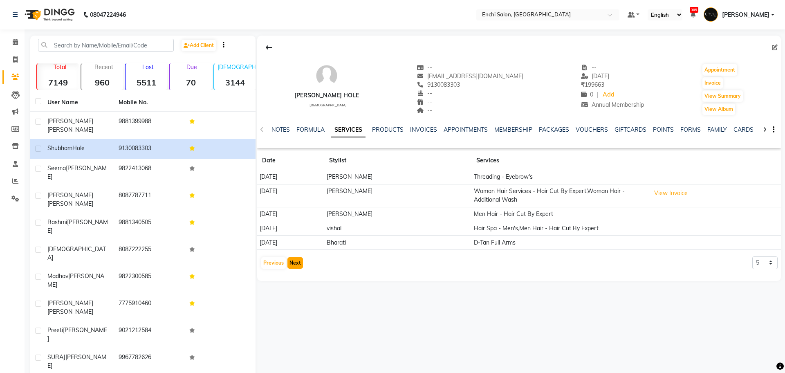
click at [294, 263] on button "Next" at bounding box center [296, 262] width 16 height 11
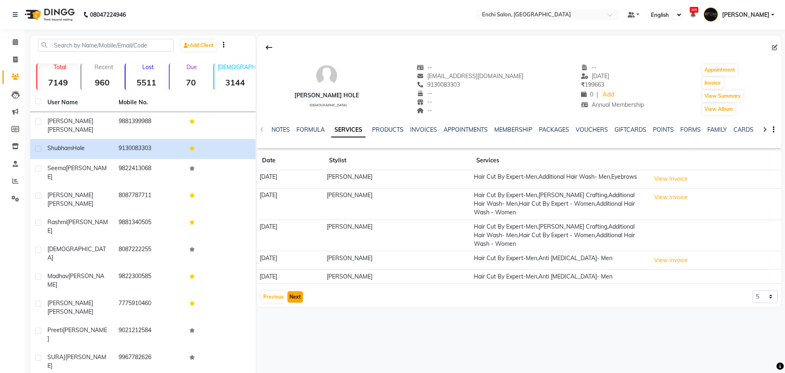
click at [299, 297] on button "Next" at bounding box center [296, 296] width 16 height 11
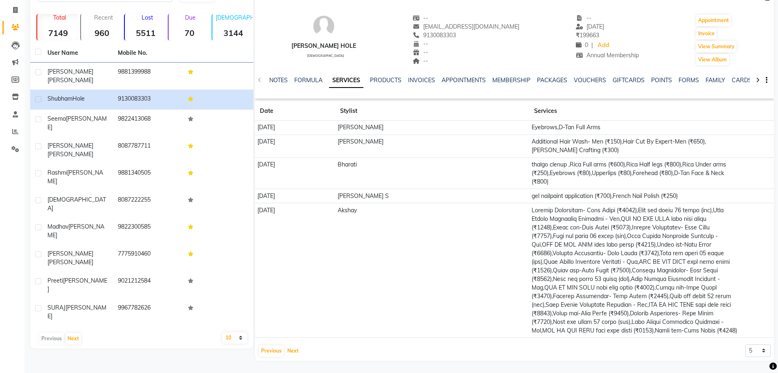
scroll to position [67, 0]
click at [292, 352] on button "Next" at bounding box center [293, 350] width 16 height 11
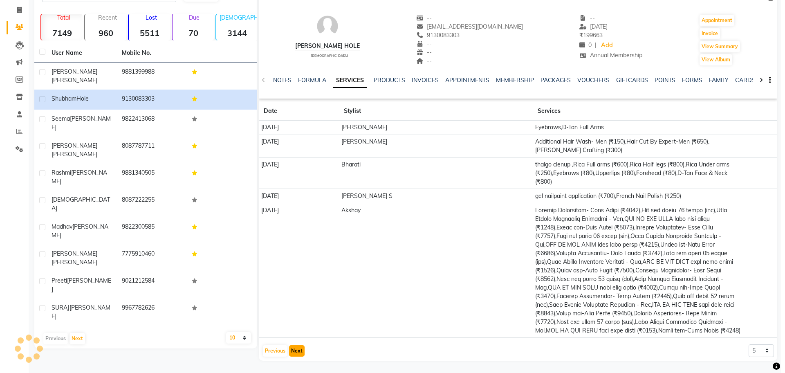
scroll to position [0, 0]
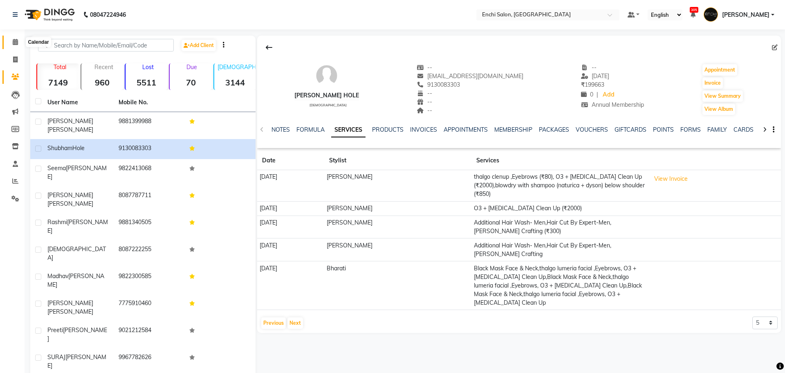
drag, startPoint x: 17, startPoint y: 43, endPoint x: 25, endPoint y: 47, distance: 8.8
click at [16, 43] on icon at bounding box center [15, 42] width 5 height 6
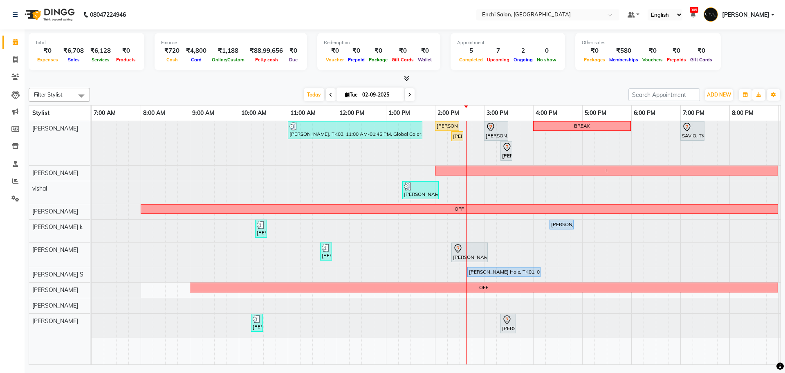
click at [329, 97] on icon at bounding box center [330, 94] width 3 height 5
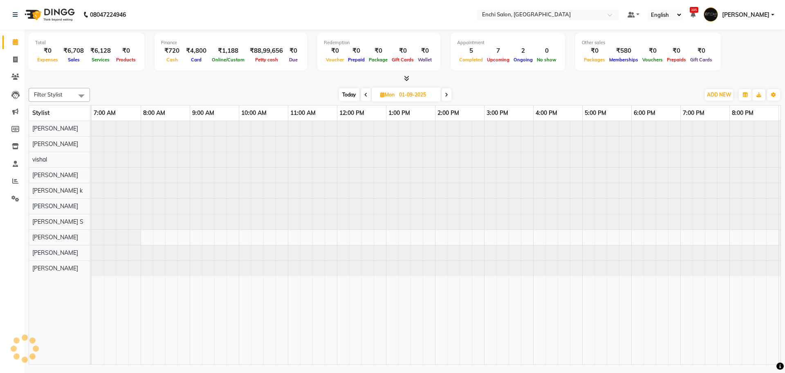
scroll to position [0, 47]
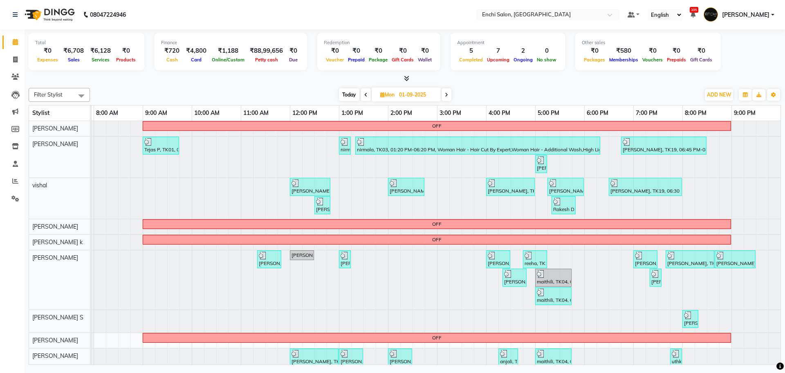
click at [447, 94] on icon at bounding box center [446, 94] width 3 height 5
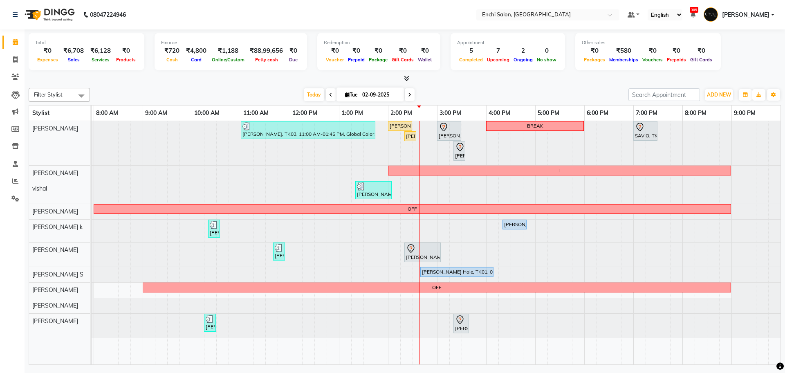
click at [408, 92] on icon at bounding box center [409, 94] width 3 height 5
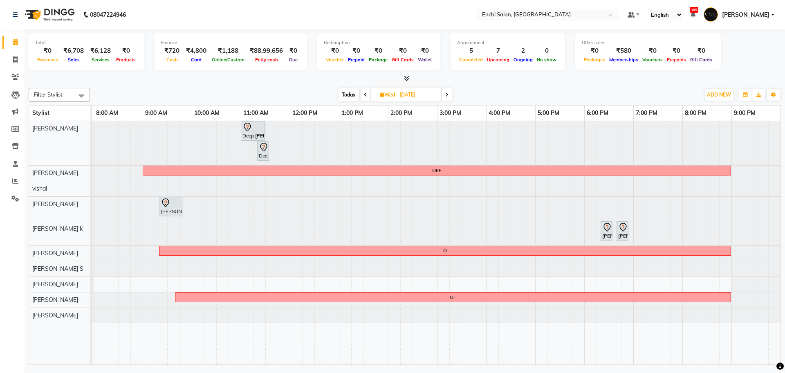
click at [351, 93] on span "Today" at bounding box center [349, 94] width 20 height 13
type input "02-09-2025"
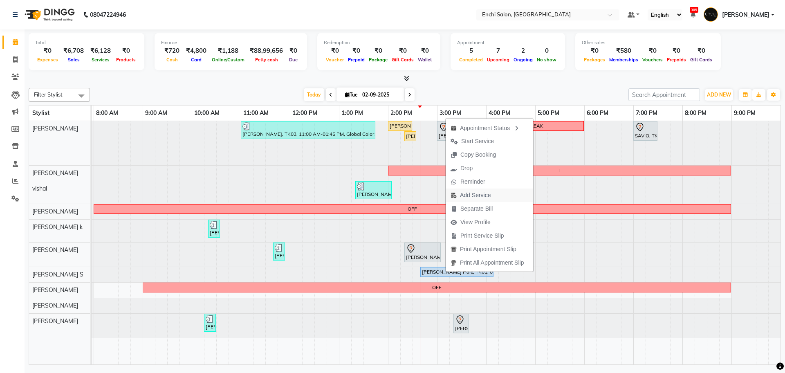
click at [465, 197] on span "Add Service" at bounding box center [475, 195] width 31 height 9
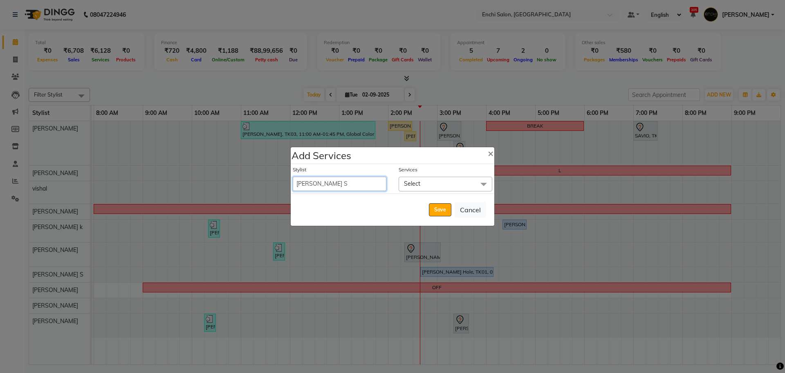
click at [369, 181] on select "Akshay [PERSON_NAME] k Arjun shinde Enchi salon jagdevi [PERSON_NAME] [PERSON_N…" at bounding box center [340, 184] width 94 height 14
select select "11953"
click at [293, 177] on select "Akshay [PERSON_NAME] k Arjun shinde Enchi salon jagdevi [PERSON_NAME] [PERSON_N…" at bounding box center [340, 184] width 94 height 14
select select "980"
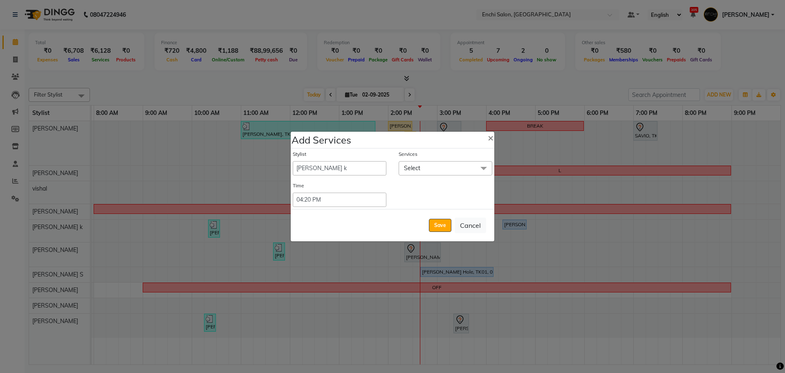
click at [438, 168] on span "Select" at bounding box center [446, 168] width 94 height 14
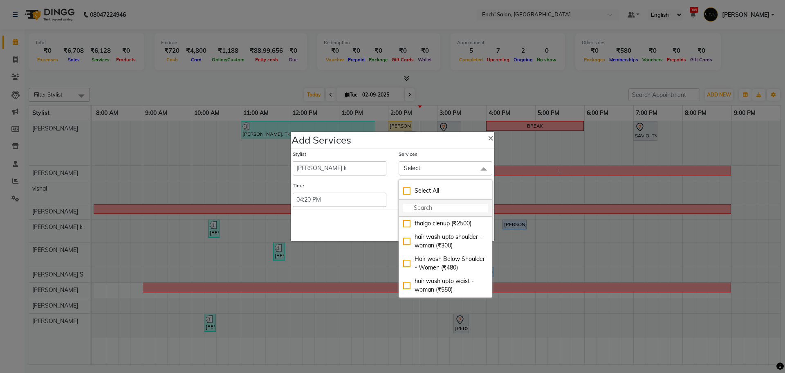
click at [428, 209] on input "multiselect-search" at bounding box center [445, 208] width 85 height 9
type input "O"
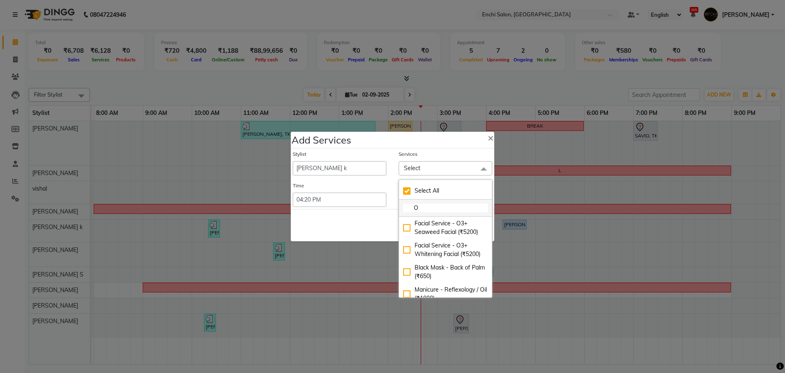
checkbox input "true"
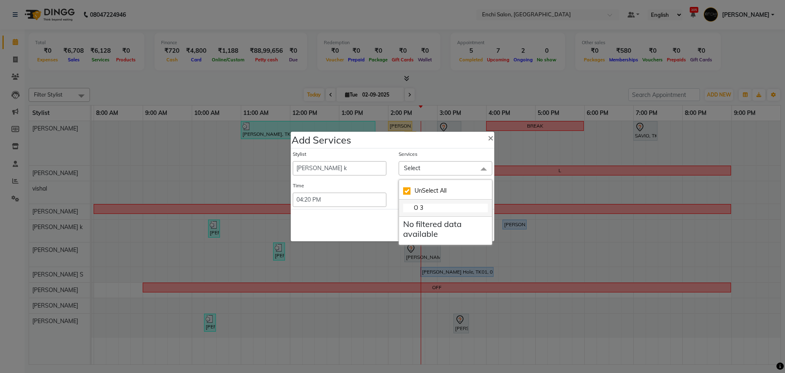
type input "O"
checkbox input "false"
type input "O"
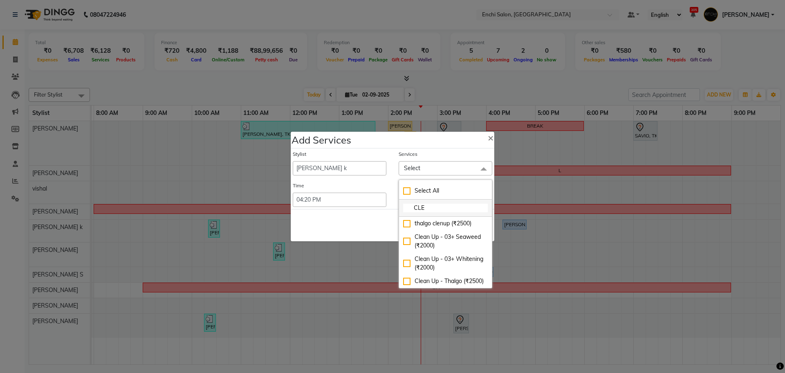
type input "CLEN"
checkbox input "true"
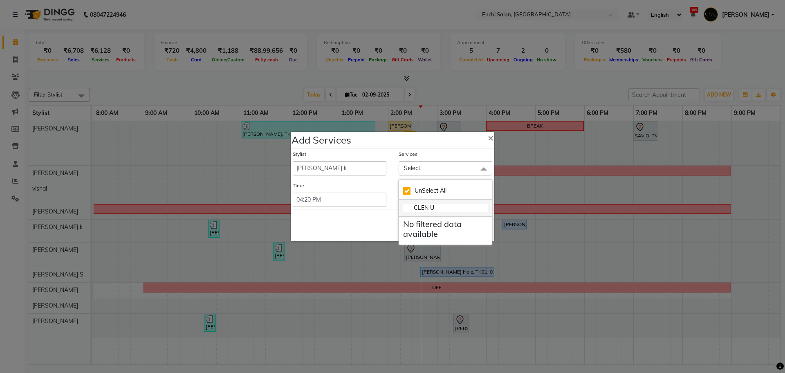
type input "CLEN"
checkbox input "false"
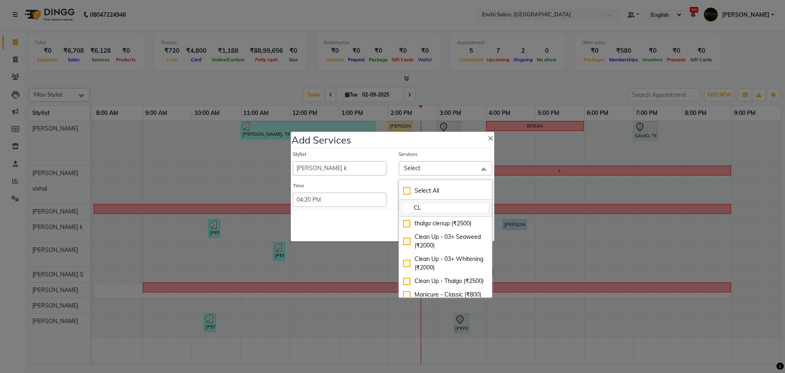
type input "C"
type input "O"
checkbox input "true"
type input "O 3"
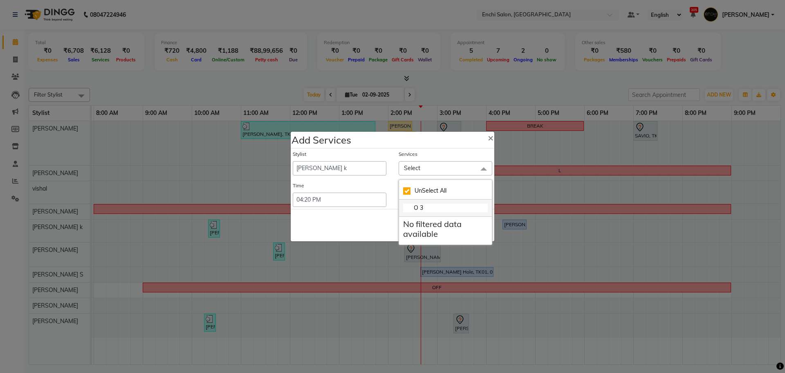
checkbox input "false"
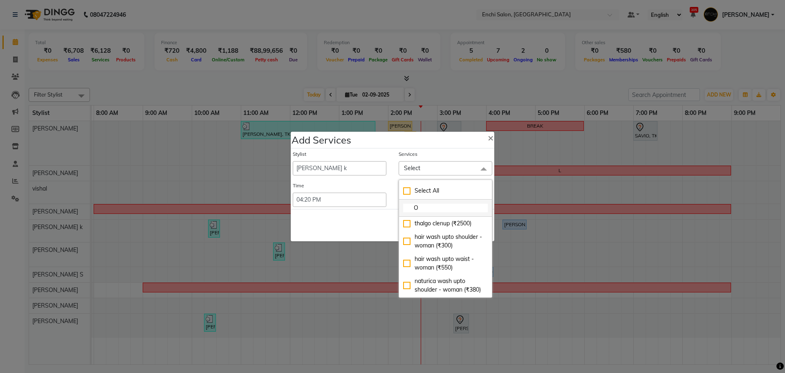
type input "O"
type input "CLEN"
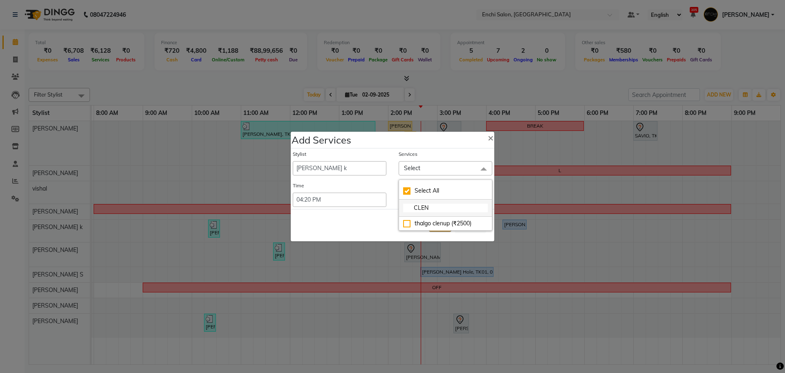
checkbox input "true"
type input "CLEN"
checkbox input "false"
type input "C"
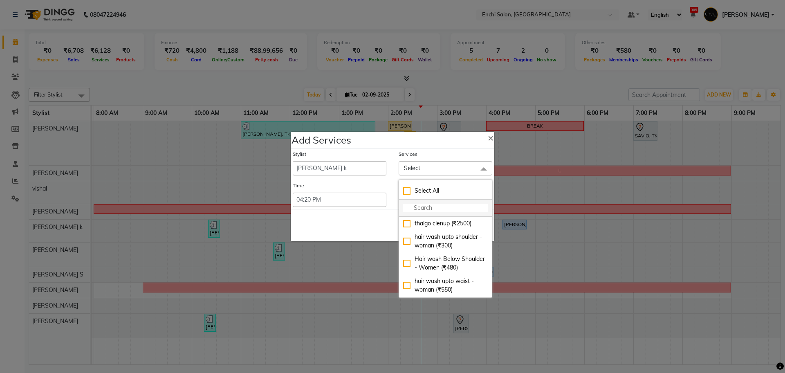
click at [421, 210] on input "multiselect-search" at bounding box center [445, 208] width 85 height 9
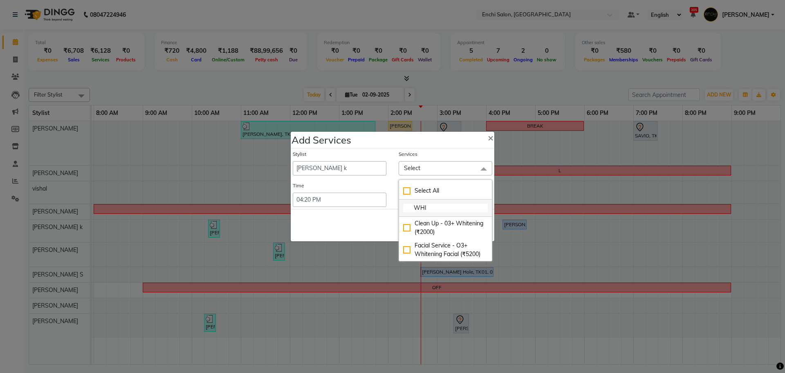
type input "WHIT"
checkbox input "true"
type input "WHITH"
checkbox input "false"
type input "W"
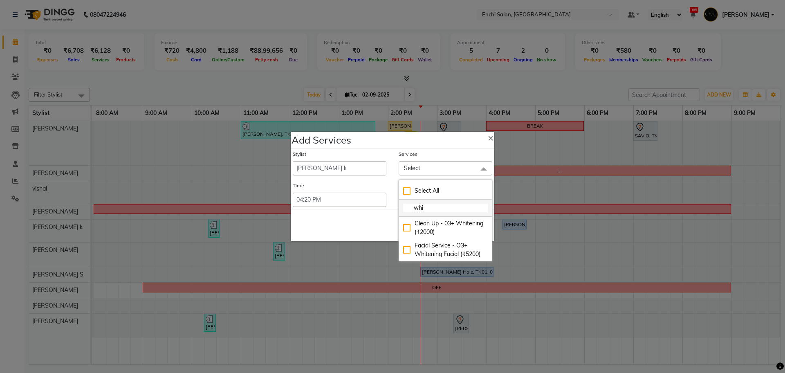
type input "whit"
checkbox input "true"
type input "whitn"
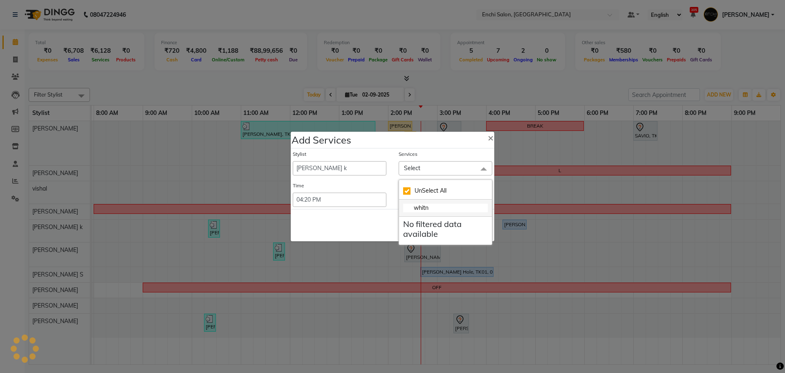
checkbox input "false"
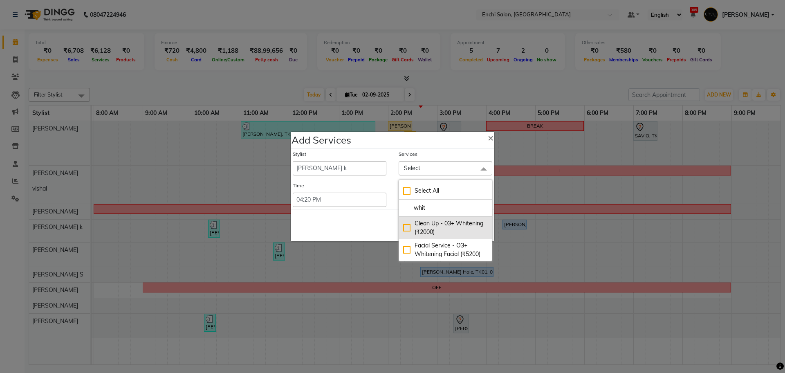
type input "whit"
click at [405, 226] on div "Clean Up - 03+ Whitening (₹2000)" at bounding box center [445, 227] width 85 height 17
checkbox input "true"
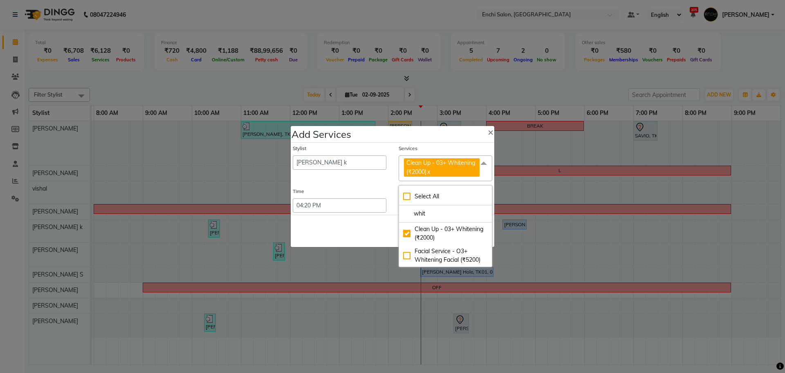
click at [482, 162] on span at bounding box center [484, 163] width 16 height 16
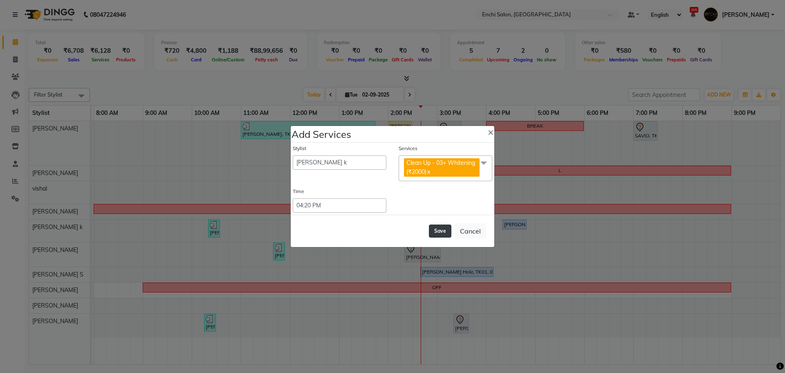
click at [440, 230] on button "Save" at bounding box center [440, 231] width 22 height 13
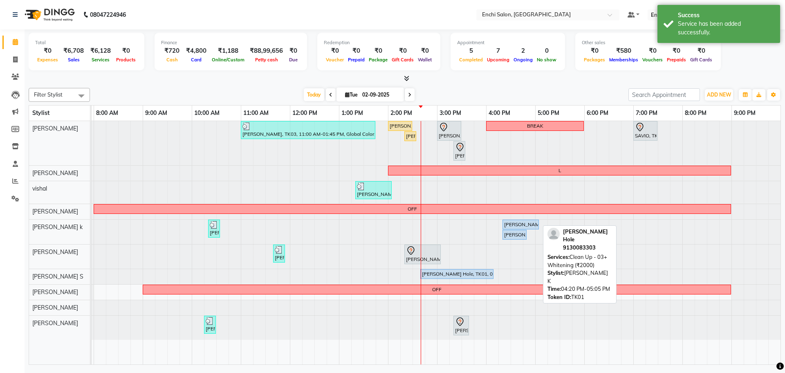
click at [513, 223] on div "[PERSON_NAME] Hole, TK01, 04:20 PM-05:05 PM, Clean Up - 03+ [MEDICAL_DATA] (₹20…" at bounding box center [521, 224] width 35 height 7
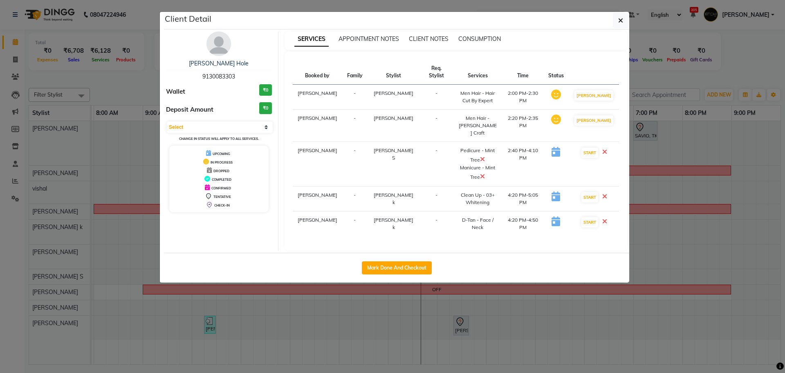
click at [607, 218] on icon at bounding box center [605, 221] width 5 height 7
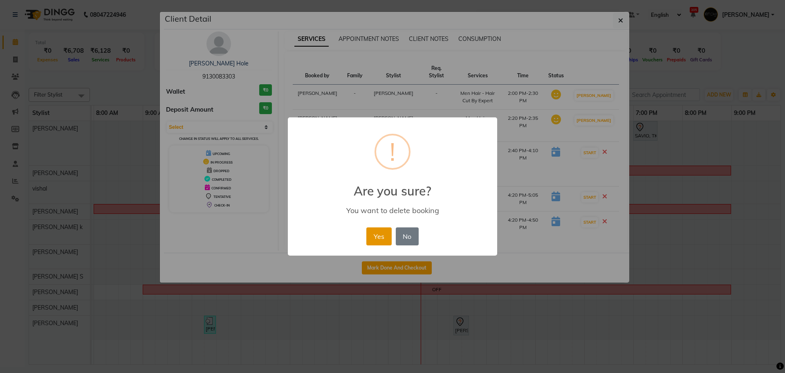
click at [385, 238] on button "Yes" at bounding box center [379, 236] width 25 height 18
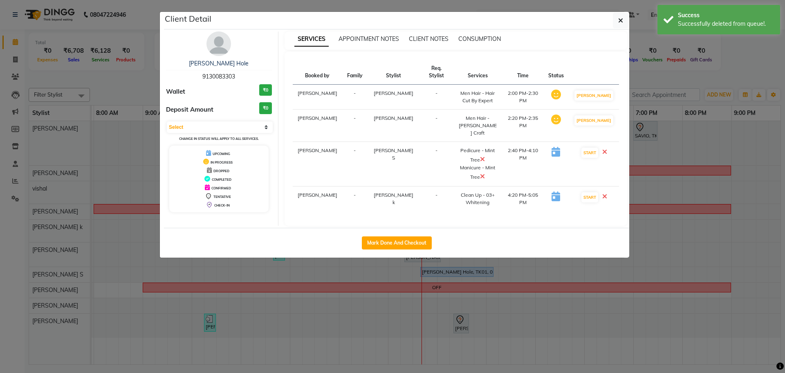
click at [729, 76] on ngb-modal-window "Client Detail [PERSON_NAME] Hole 9130083303 Wallet ₹0 Deposit Amount ₹0 Select …" at bounding box center [392, 186] width 785 height 373
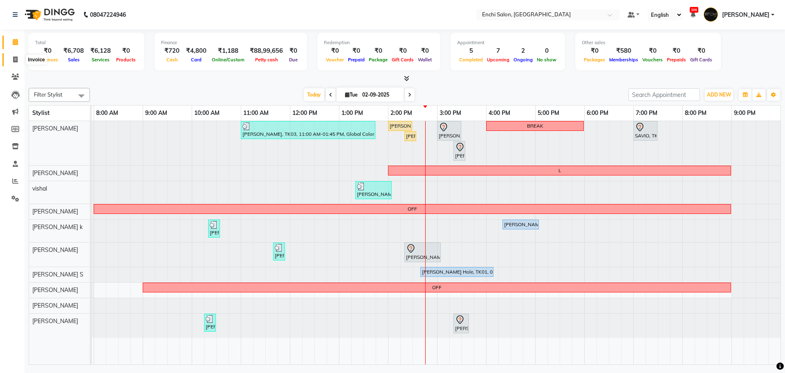
click at [15, 58] on icon at bounding box center [15, 59] width 4 height 6
select select "service"
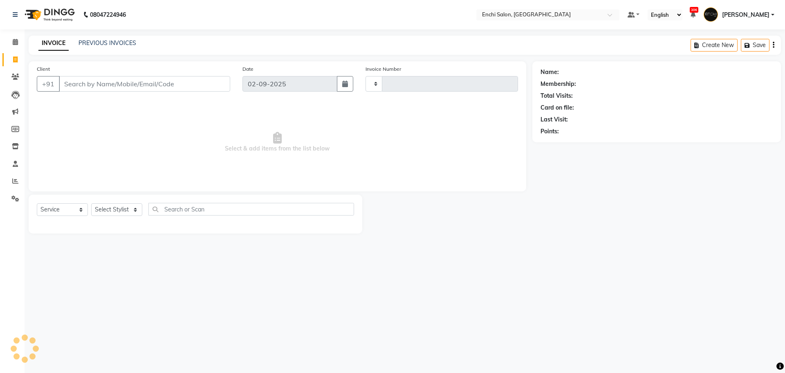
type input "3443"
select select "10"
click at [81, 208] on select "Select Service Product Membership Package Voucher Prepaid Gift Card" at bounding box center [62, 209] width 51 height 13
select select "product"
click at [37, 203] on select "Select Service Product Membership Package Voucher Prepaid Gift Card" at bounding box center [62, 209] width 51 height 13
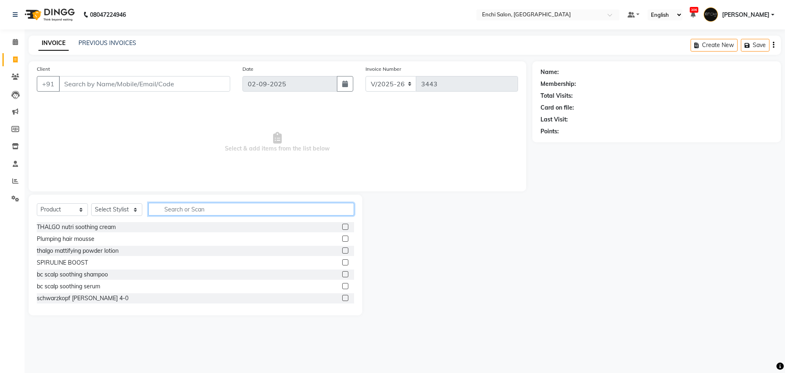
click at [179, 209] on input "text" at bounding box center [251, 209] width 206 height 13
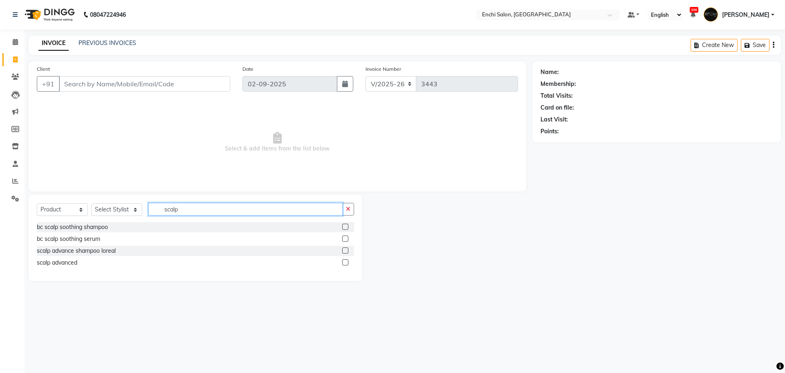
type input "scalp"
click at [344, 261] on label at bounding box center [345, 262] width 6 height 6
click at [344, 261] on input "checkbox" at bounding box center [344, 262] width 5 height 5
click at [344, 261] on label at bounding box center [345, 262] width 6 height 6
click at [344, 261] on input "checkbox" at bounding box center [344, 262] width 5 height 5
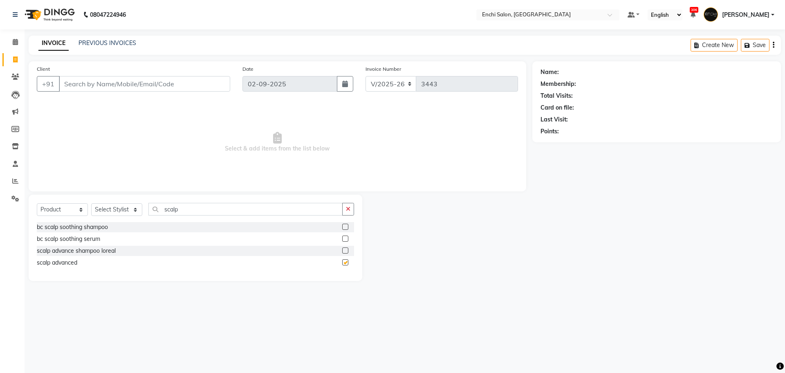
checkbox input "false"
click at [138, 210] on select "Select Stylist Akshay [PERSON_NAME] k Arjun shinde Enchi salon jagdevi [PERSON_…" at bounding box center [116, 209] width 51 height 13
select select "16329"
click at [91, 203] on select "Select Stylist Akshay [PERSON_NAME] k Arjun shinde Enchi salon jagdevi [PERSON_…" at bounding box center [116, 209] width 51 height 13
click at [343, 249] on label at bounding box center [345, 250] width 6 height 6
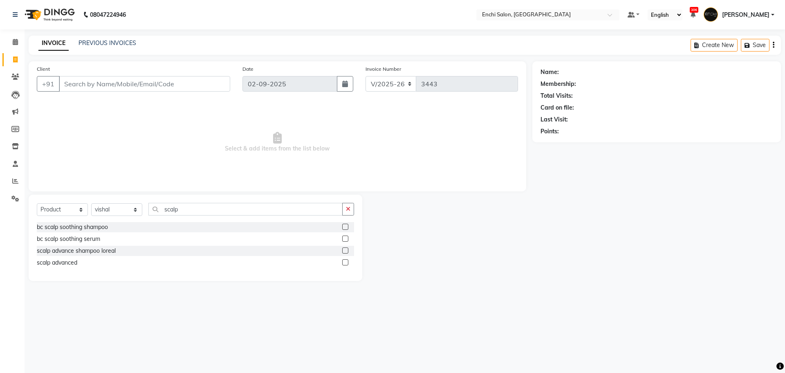
click at [343, 249] on input "checkbox" at bounding box center [344, 250] width 5 height 5
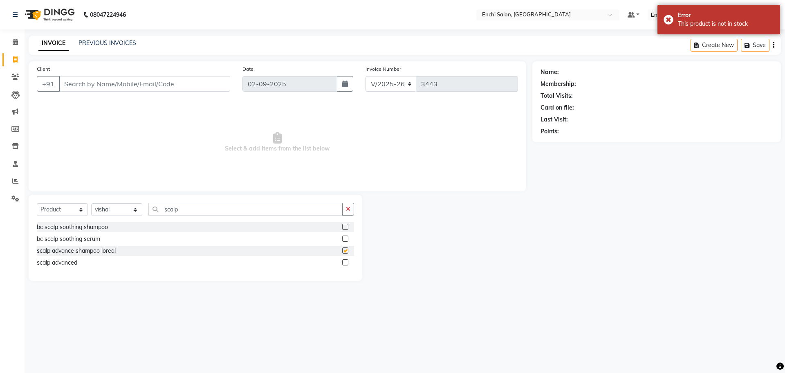
checkbox input "false"
click at [344, 261] on label at bounding box center [345, 262] width 6 height 6
click at [344, 261] on input "checkbox" at bounding box center [344, 262] width 5 height 5
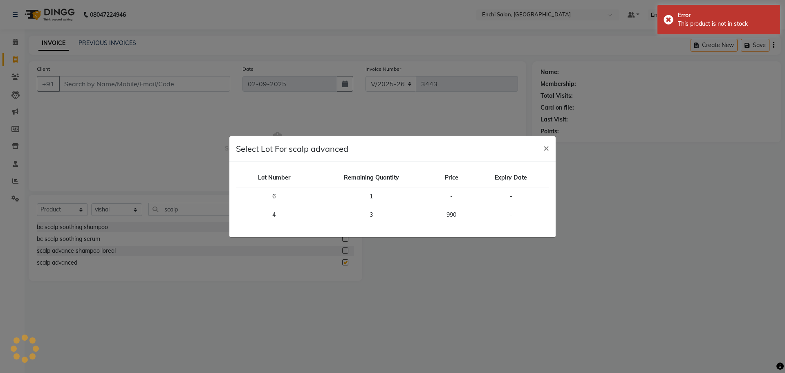
checkbox input "false"
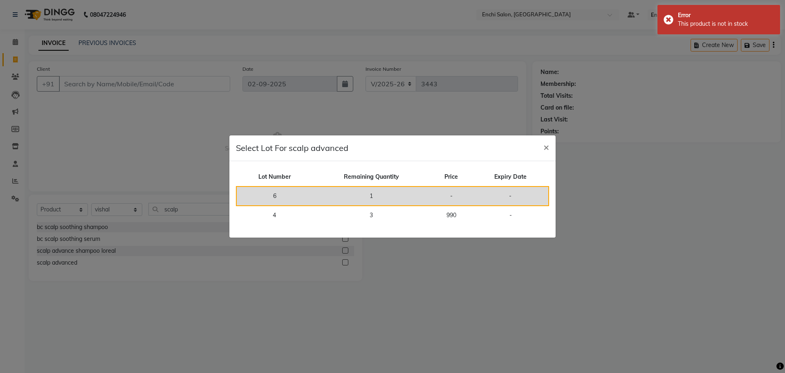
click at [367, 193] on td "1" at bounding box center [372, 196] width 118 height 19
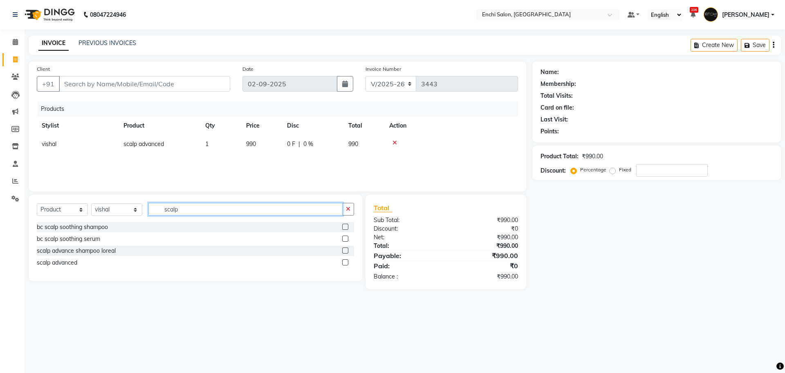
click at [188, 208] on input "scalp" at bounding box center [245, 209] width 194 height 13
type input "s"
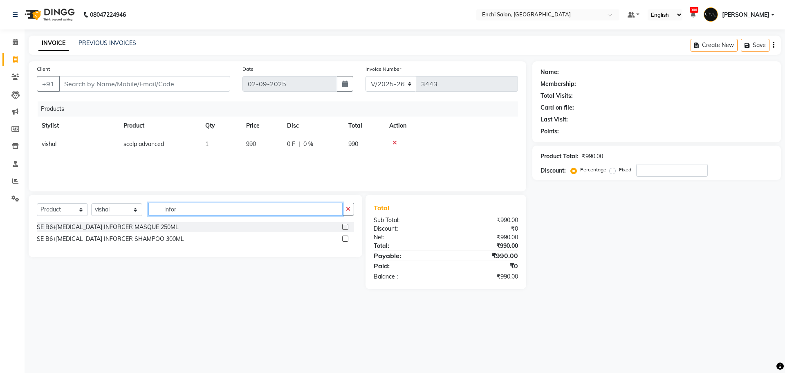
type input "infor"
click at [344, 225] on label at bounding box center [345, 227] width 6 height 6
click at [344, 225] on input "checkbox" at bounding box center [344, 227] width 5 height 5
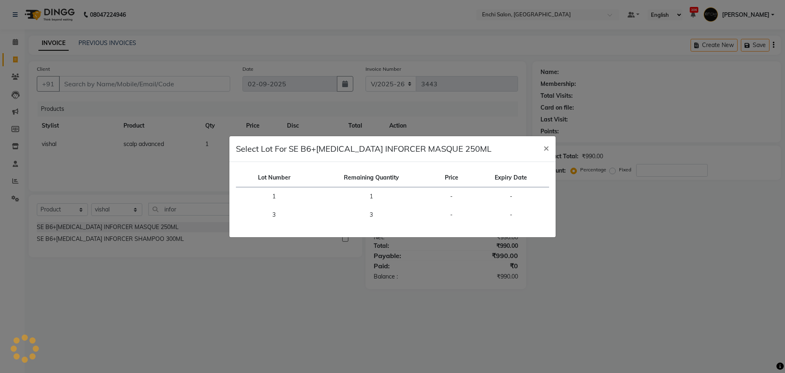
checkbox input "false"
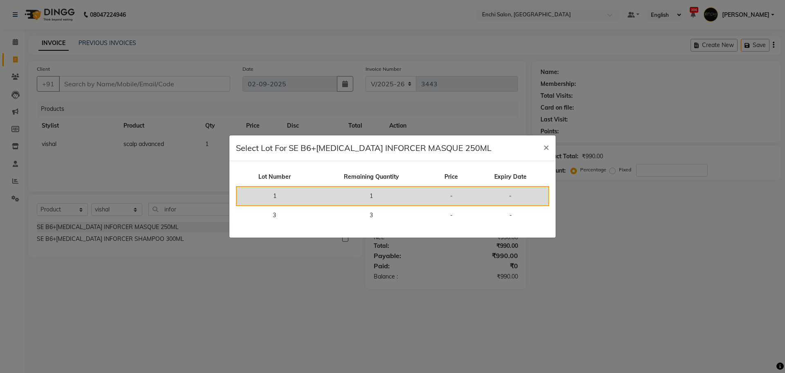
click at [365, 192] on td "1" at bounding box center [372, 196] width 118 height 19
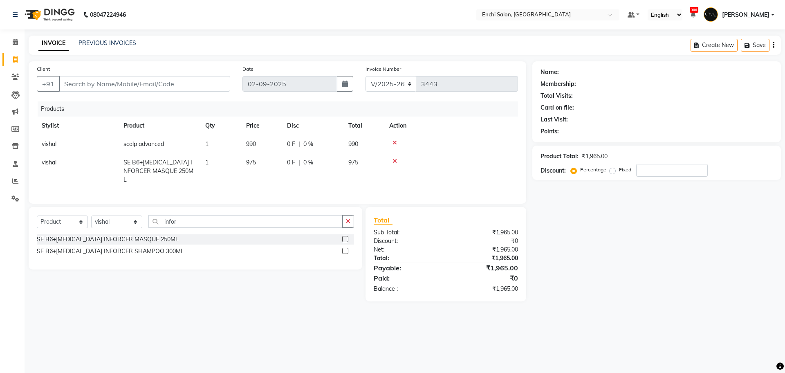
click at [270, 164] on td "975" at bounding box center [261, 171] width 41 height 36
select select "16329"
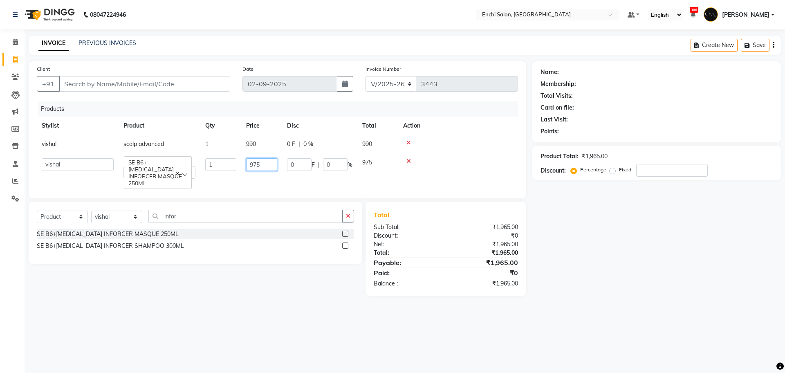
click at [270, 164] on input "975" at bounding box center [261, 164] width 31 height 13
type input "9"
type input "920"
click at [427, 162] on div at bounding box center [458, 161] width 110 height 6
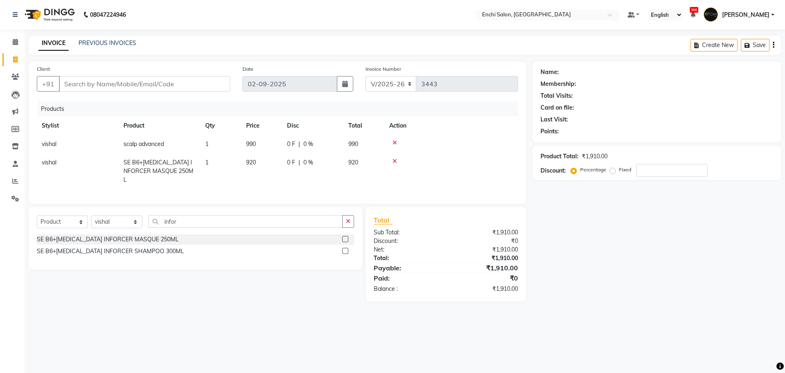
click at [565, 258] on div "Name: Membership: Total Visits: Card on file: Last Visit: Points: Product Total…" at bounding box center [660, 181] width 255 height 240
click at [594, 236] on div "Name: Membership: Total Visits: Card on file: Last Visit: Points: Product Total…" at bounding box center [660, 181] width 255 height 240
drag, startPoint x: 595, startPoint y: 233, endPoint x: 546, endPoint y: 219, distance: 50.2
click at [594, 227] on div "Name: Membership: Total Visits: Card on file: Last Visit: Points: Product Total…" at bounding box center [660, 181] width 255 height 240
click at [415, 169] on td at bounding box center [452, 171] width 134 height 36
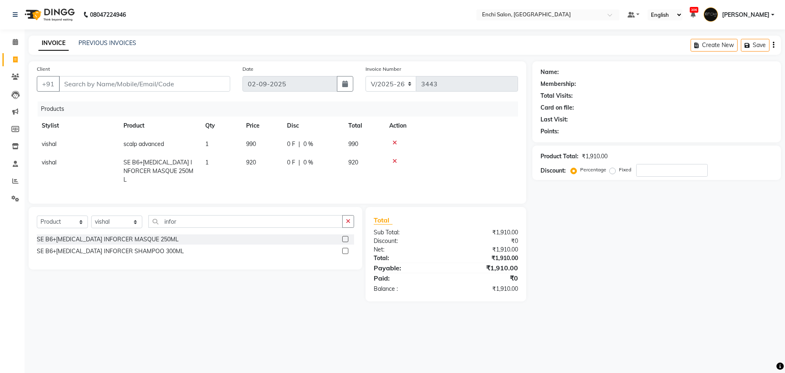
click at [669, 177] on div "Product Total: ₹1,910.00 Discount: Percentage Fixed" at bounding box center [657, 163] width 249 height 34
click at [666, 172] on input "number" at bounding box center [672, 170] width 72 height 13
click at [594, 222] on div "Name: Membership: Total Visits: Card on file: Last Visit: Points: Product Total…" at bounding box center [660, 181] width 255 height 240
click at [17, 74] on icon at bounding box center [15, 77] width 8 height 6
click at [152, 83] on input "Client" at bounding box center [144, 84] width 171 height 16
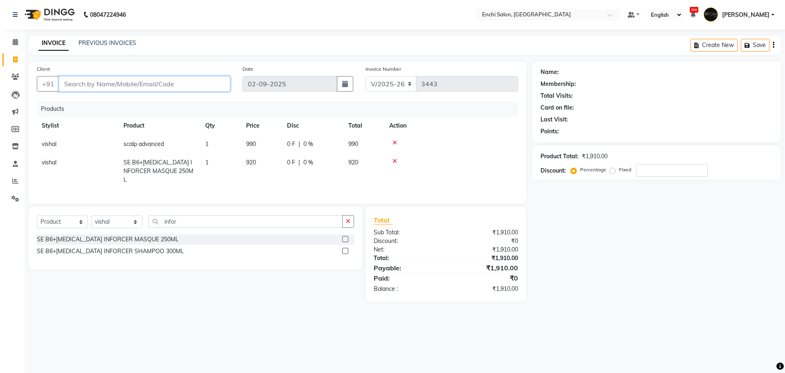
type input "r"
type input "0"
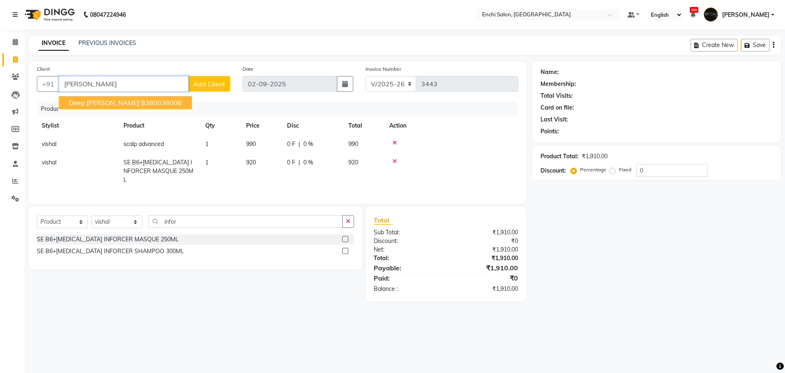
click at [141, 103] on ngb-highlight "8380036006" at bounding box center [161, 103] width 41 height 8
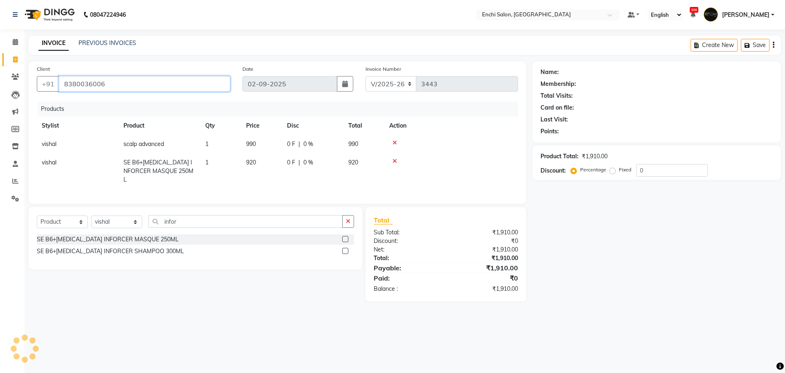
type input "8380036006"
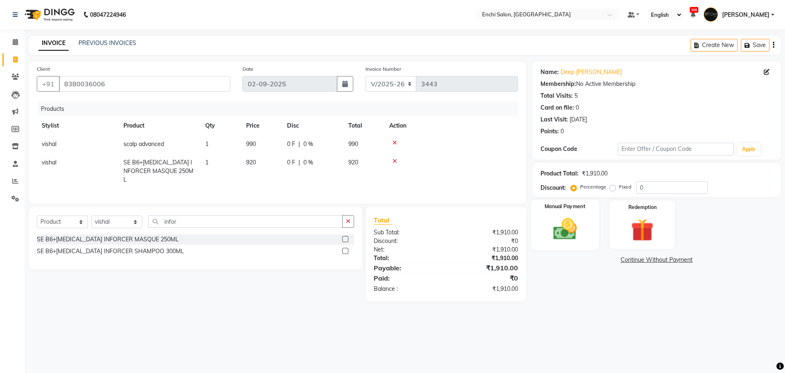
click at [567, 223] on img at bounding box center [565, 229] width 38 height 27
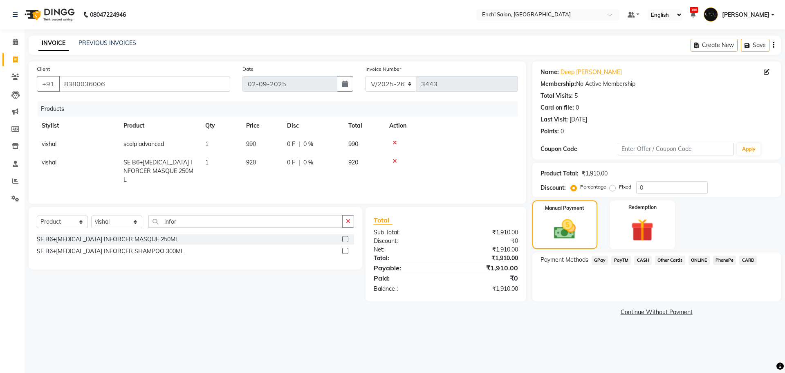
click at [598, 260] on span "GPay" at bounding box center [600, 260] width 17 height 9
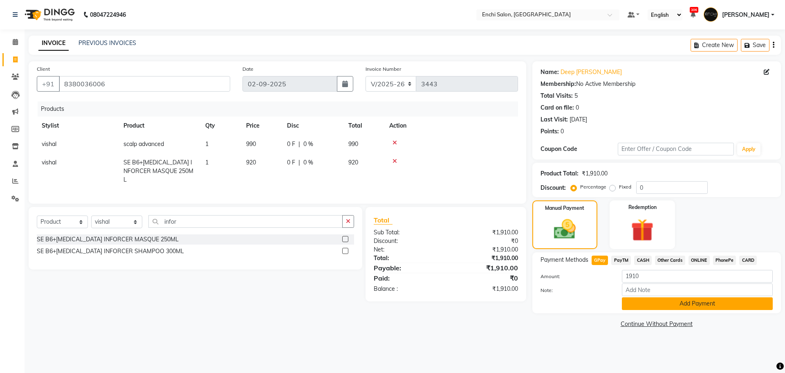
click at [661, 304] on button "Add Payment" at bounding box center [697, 303] width 151 height 13
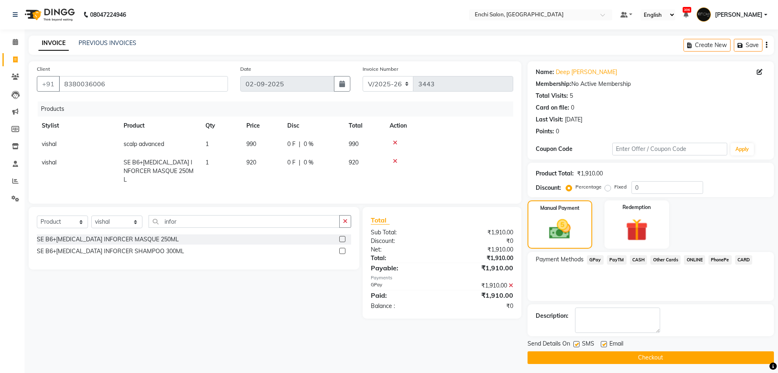
click at [647, 354] on button "Checkout" at bounding box center [650, 357] width 246 height 13
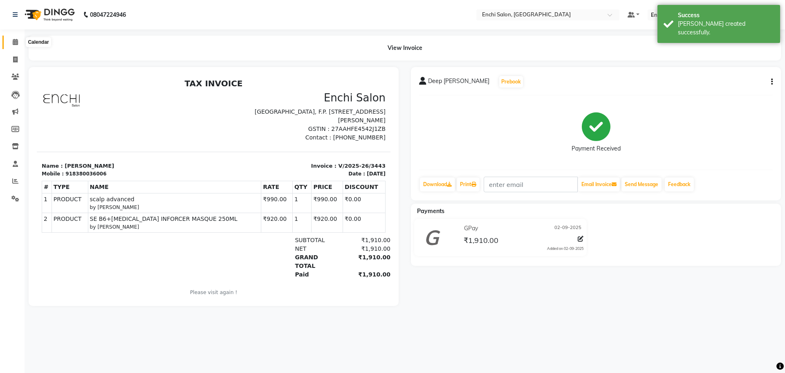
click at [14, 43] on icon at bounding box center [15, 42] width 5 height 6
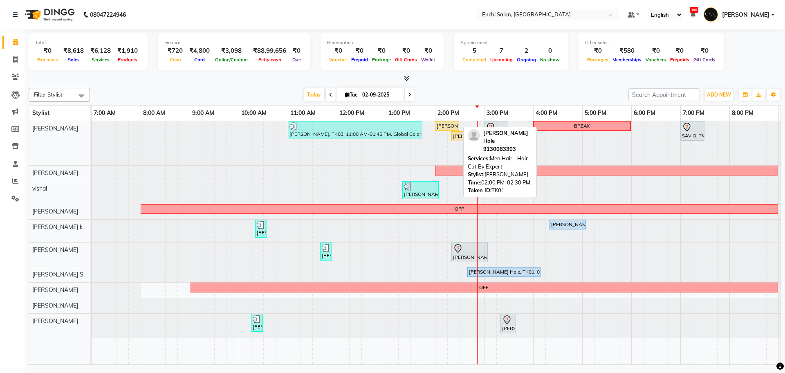
click at [443, 126] on div "[PERSON_NAME] Hole, TK01, 02:00 PM-02:30 PM, Men Hair - Hair Cut By Expert" at bounding box center [447, 125] width 22 height 7
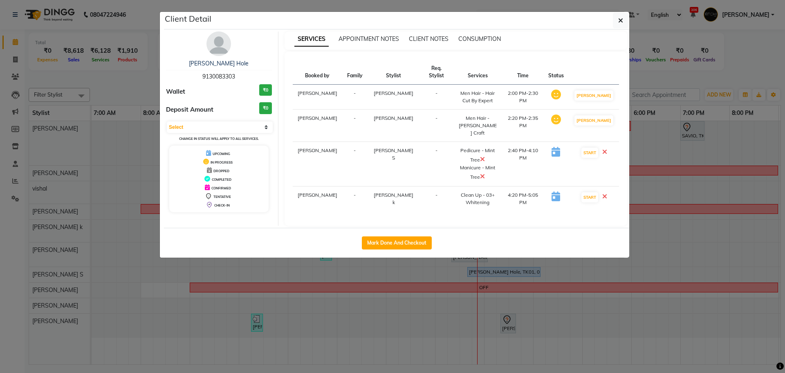
click at [222, 48] on img at bounding box center [219, 43] width 25 height 25
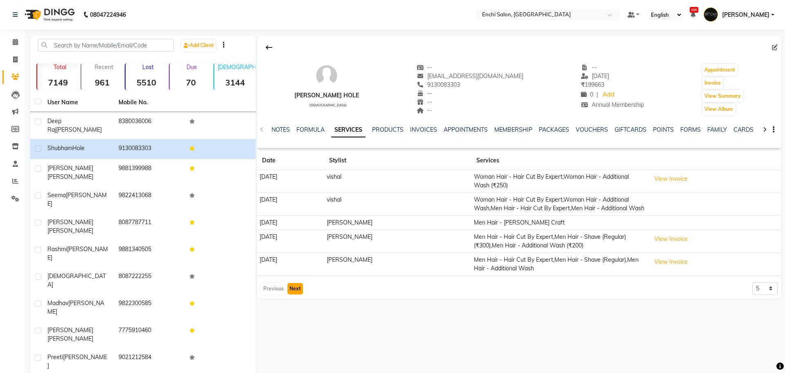
click at [296, 295] on button "Next" at bounding box center [296, 288] width 16 height 11
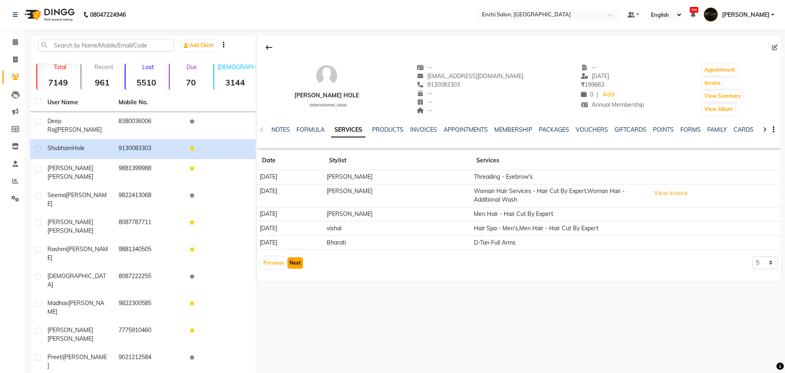
click at [293, 263] on button "Next" at bounding box center [296, 262] width 16 height 11
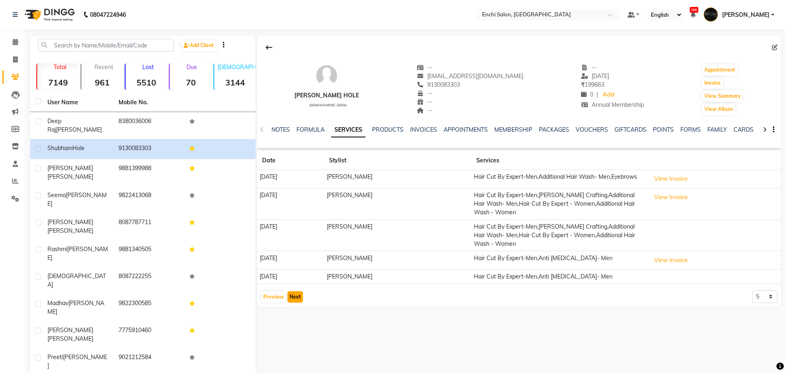
click at [295, 295] on button "Next" at bounding box center [296, 296] width 16 height 11
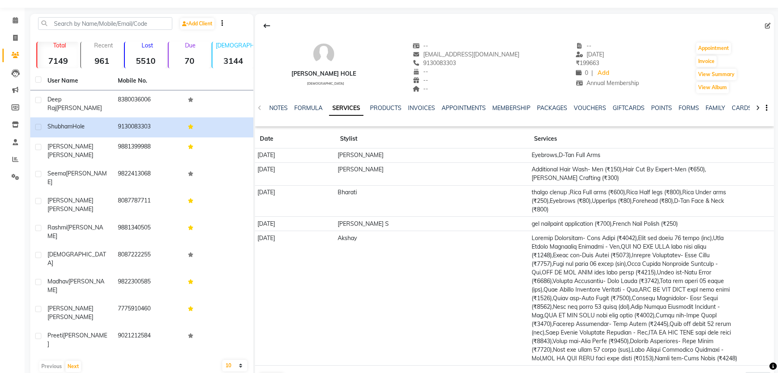
scroll to position [67, 0]
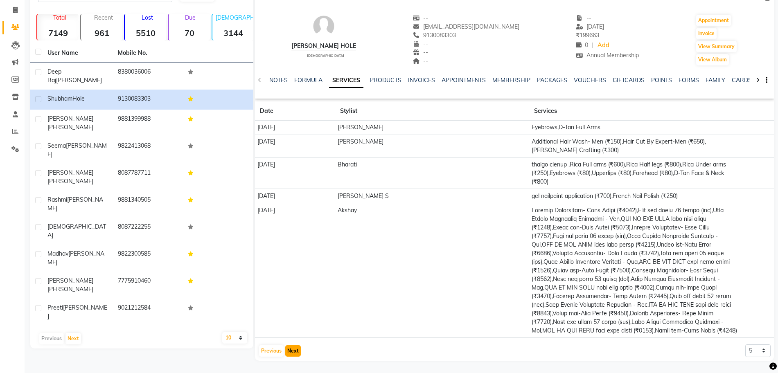
click at [290, 349] on button "Next" at bounding box center [293, 350] width 16 height 11
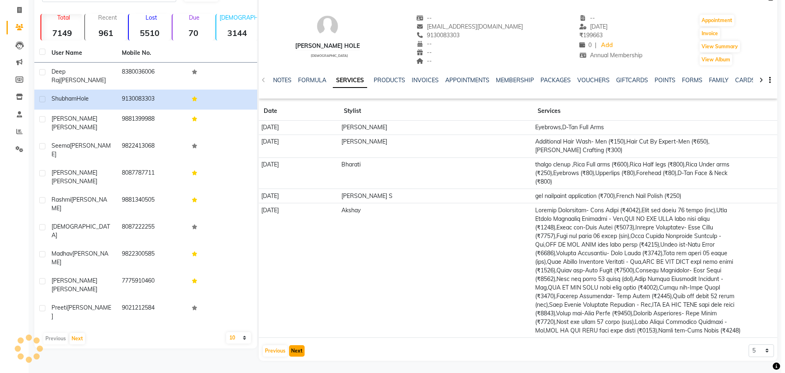
scroll to position [0, 0]
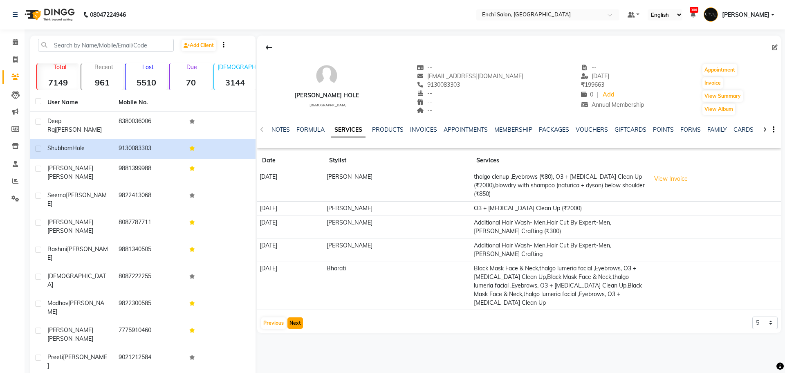
click at [290, 323] on button "Next" at bounding box center [296, 322] width 16 height 11
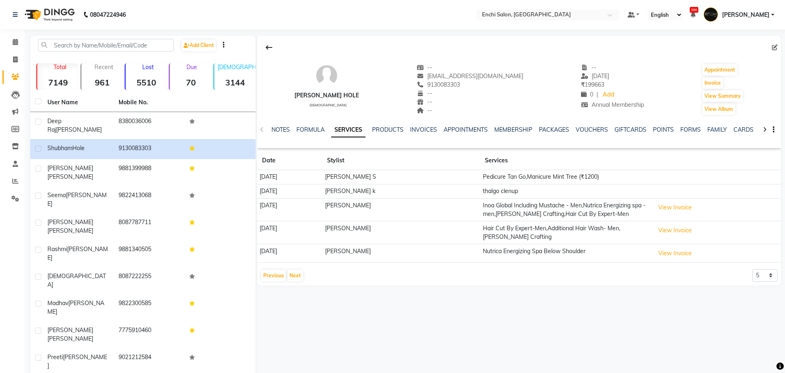
click at [292, 322] on div "[PERSON_NAME] Hole [DEMOGRAPHIC_DATA] -- [EMAIL_ADDRESS][DOMAIN_NAME] 913008330…" at bounding box center [519, 217] width 526 height 362
click at [276, 275] on button "Previous" at bounding box center [273, 275] width 25 height 11
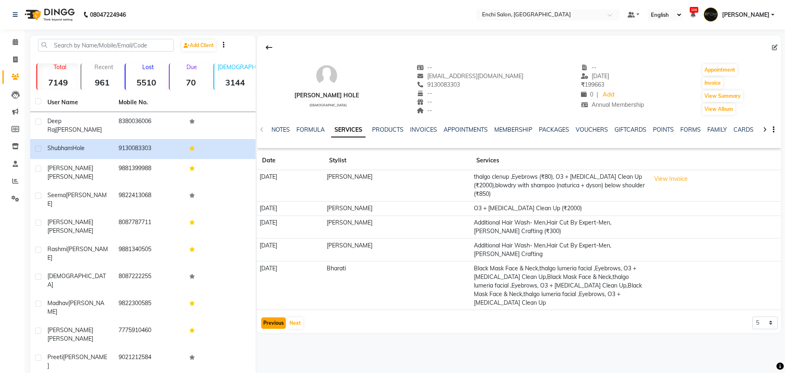
click at [276, 319] on button "Previous" at bounding box center [273, 322] width 25 height 11
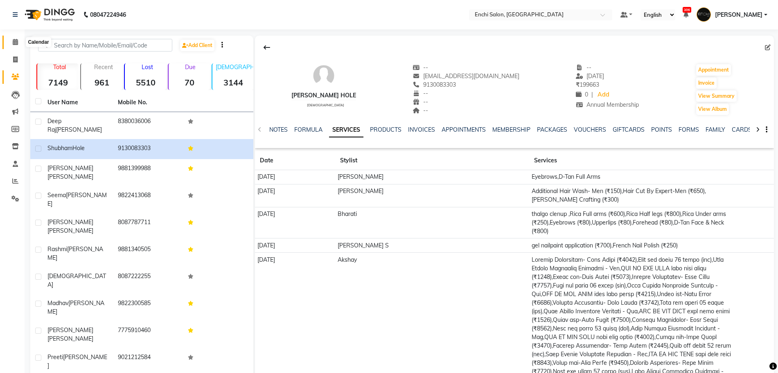
click at [16, 43] on icon at bounding box center [15, 42] width 5 height 6
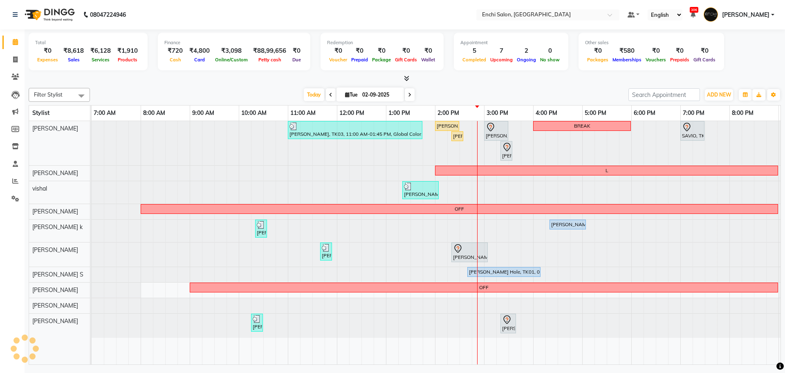
scroll to position [0, 47]
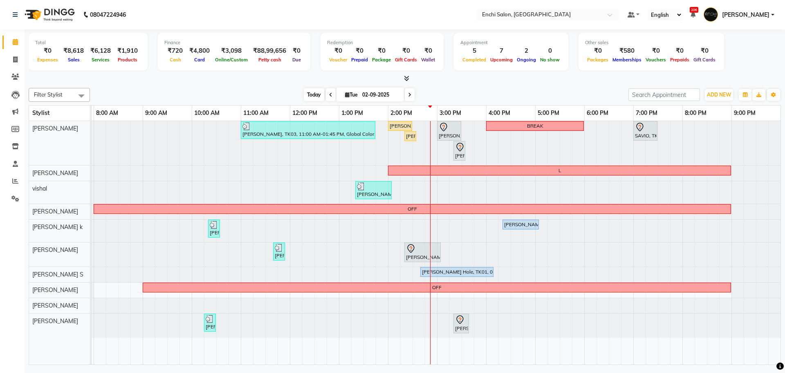
click at [311, 97] on span "Today" at bounding box center [314, 94] width 20 height 13
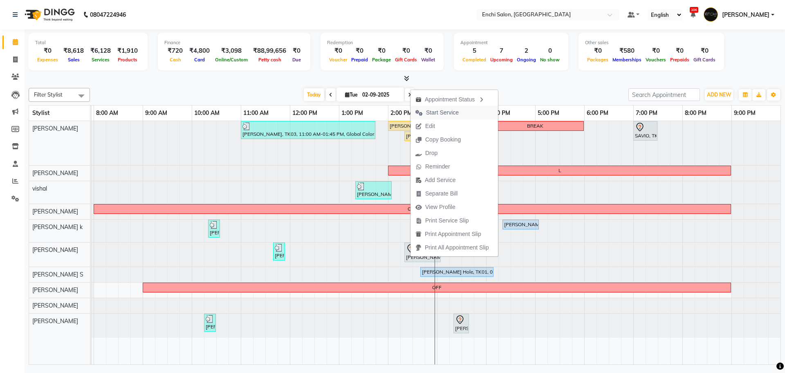
click at [434, 114] on span "Start Service" at bounding box center [442, 112] width 33 height 9
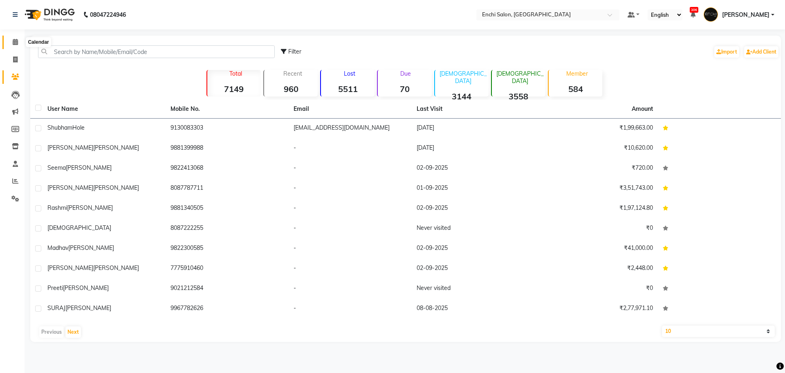
click at [17, 41] on icon at bounding box center [15, 42] width 5 height 6
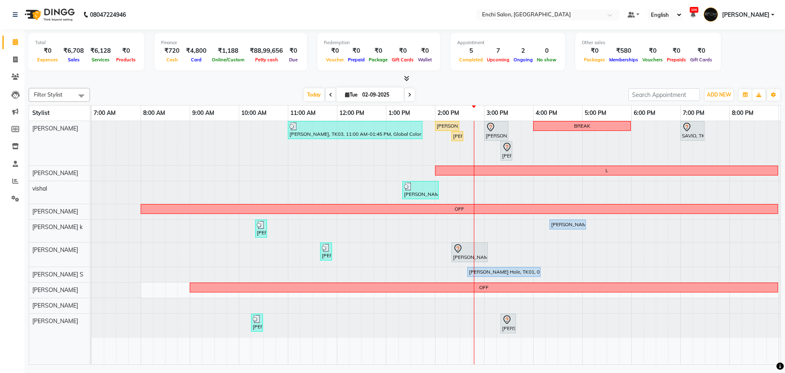
click at [407, 94] on span at bounding box center [410, 94] width 10 height 13
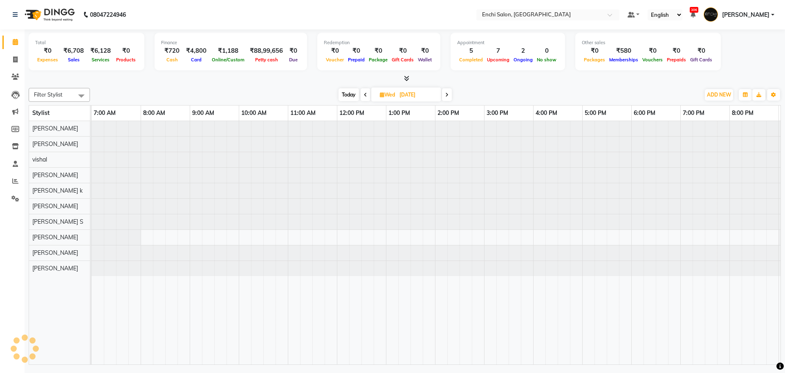
scroll to position [0, 47]
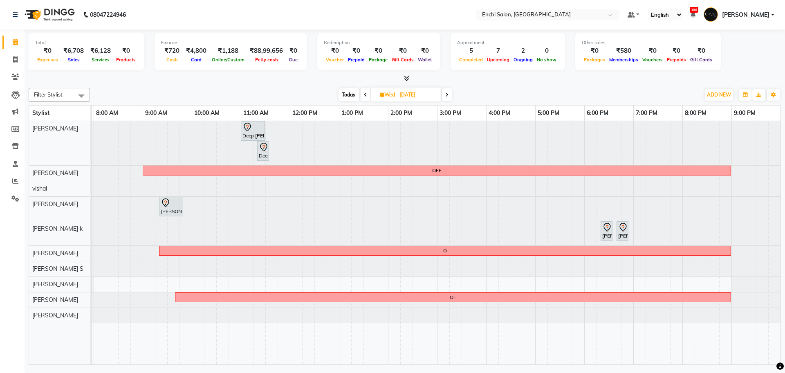
click at [342, 94] on span "Today" at bounding box center [349, 94] width 20 height 13
type input "02-09-2025"
